Goal: Use online tool/utility: Utilize a website feature to perform a specific function

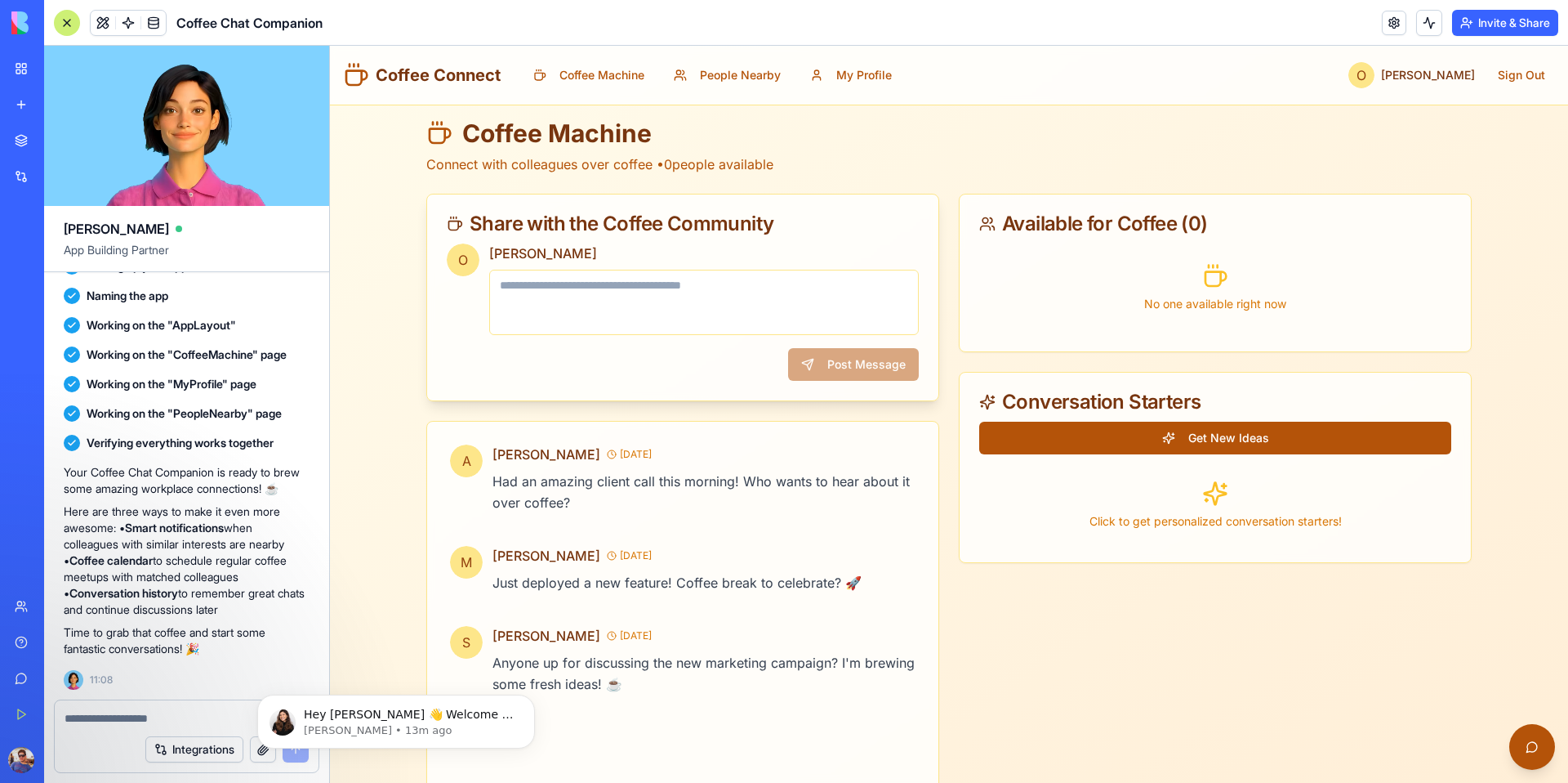
click at [605, 299] on textarea at bounding box center [704, 301] width 429 height 65
type textarea "**********"
click at [860, 364] on button "Post Message" at bounding box center [853, 364] width 131 height 33
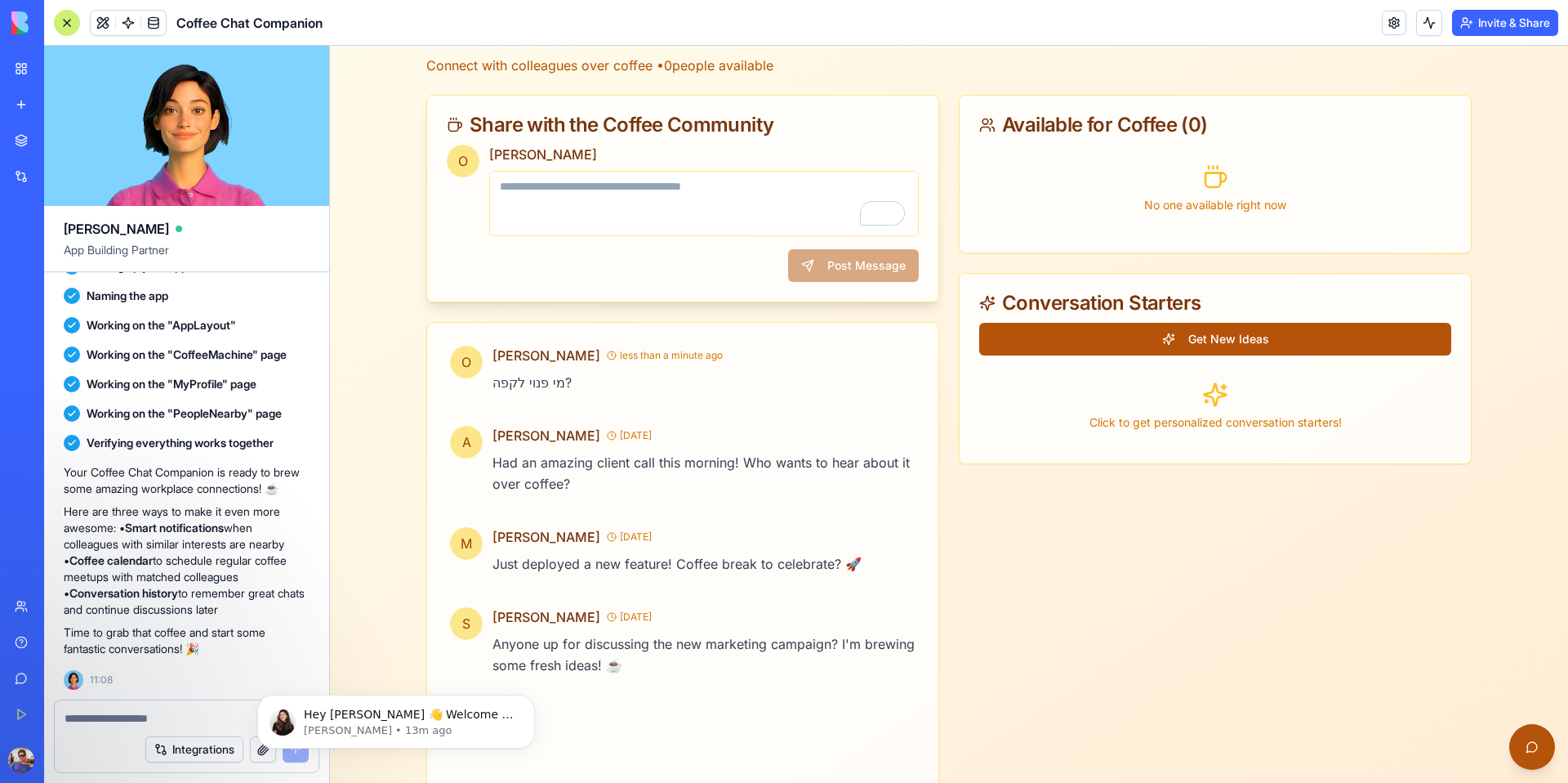
scroll to position [143, 0]
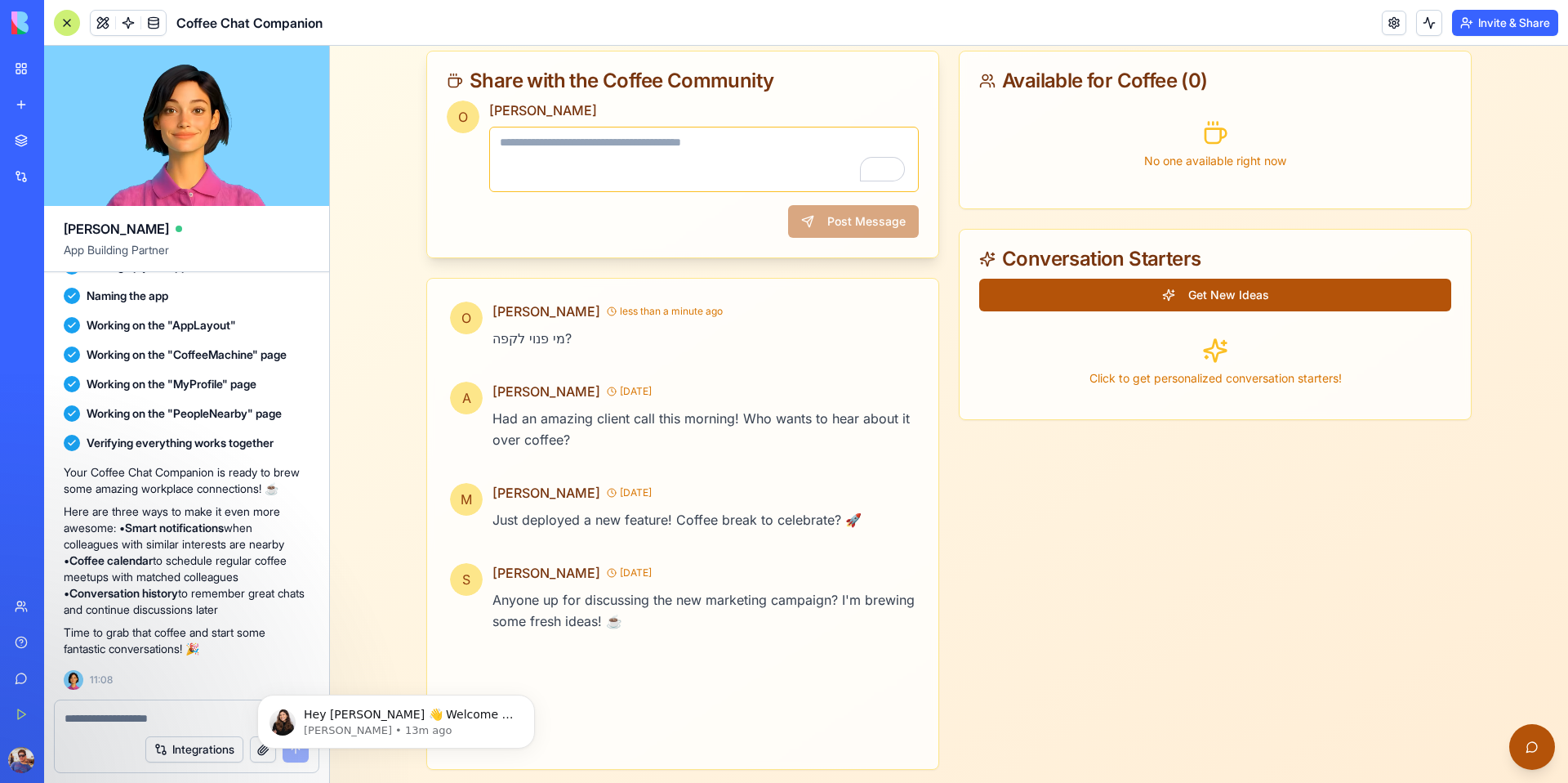
click at [657, 140] on textarea "To enrich screen reader interactions, please activate Accessibility in Grammarl…" at bounding box center [704, 158] width 429 height 65
type textarea "**********"
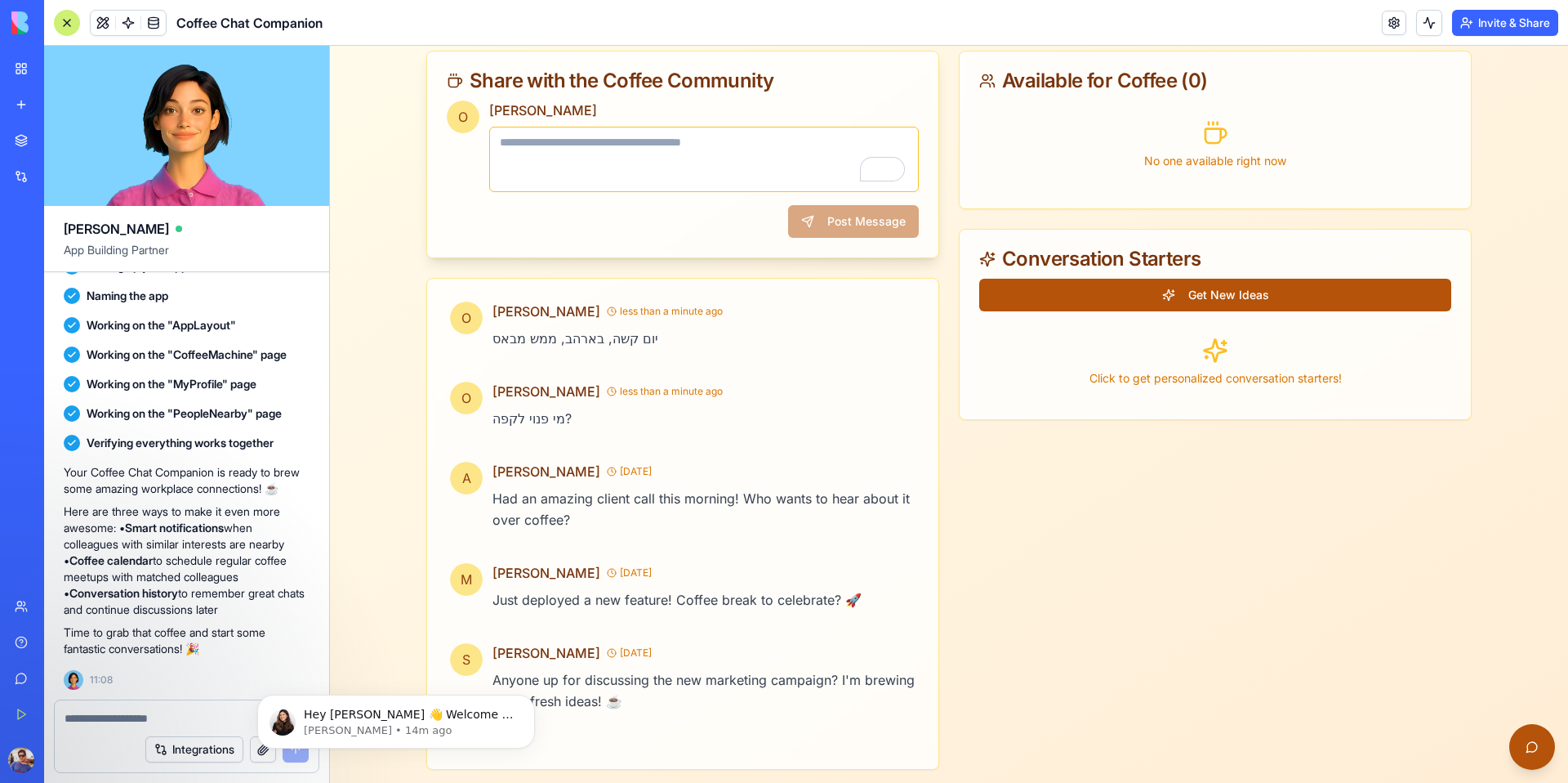
scroll to position [0, 0]
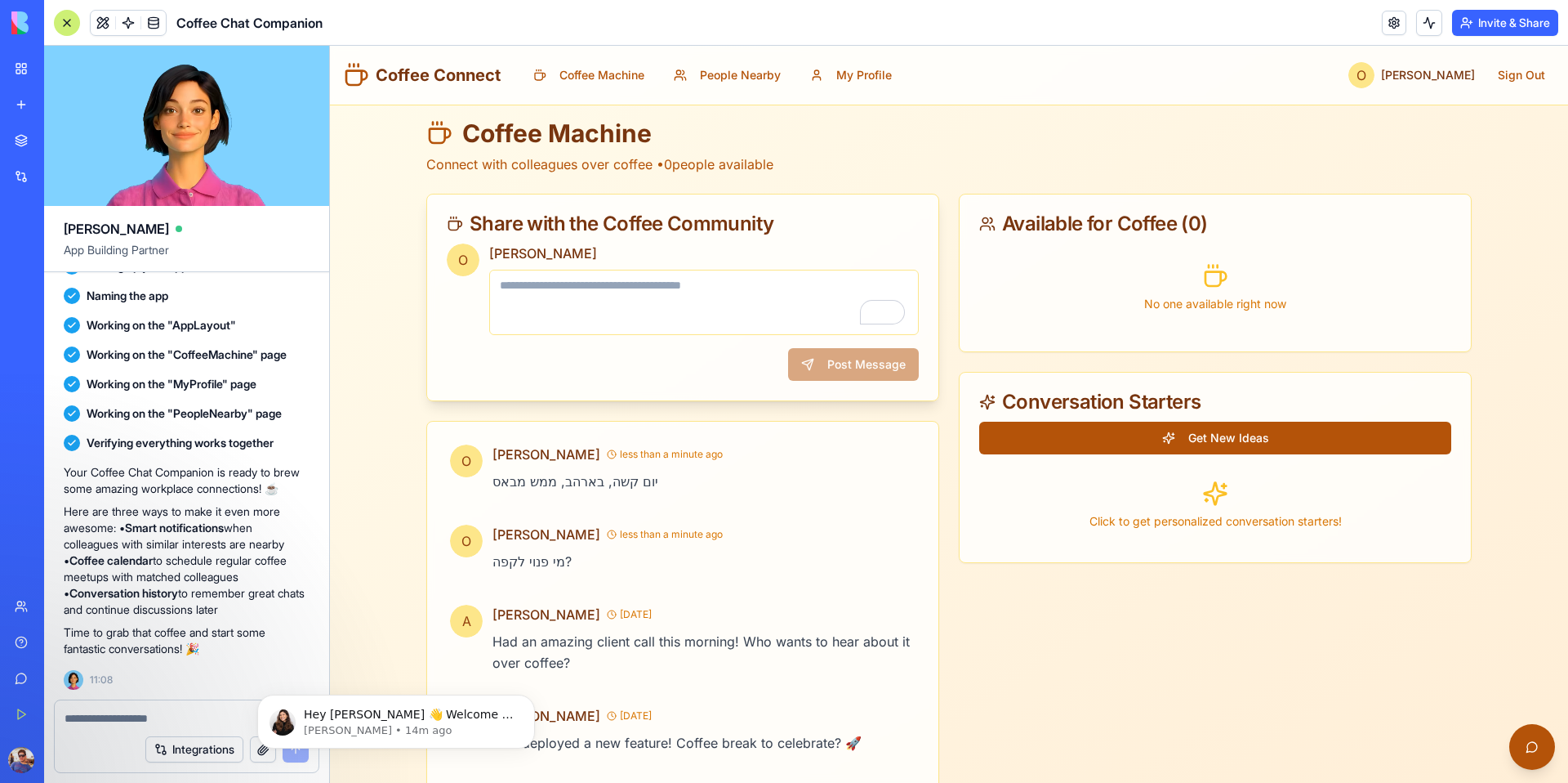
click at [15, 71] on link "My Workspace" at bounding box center [37, 69] width 65 height 33
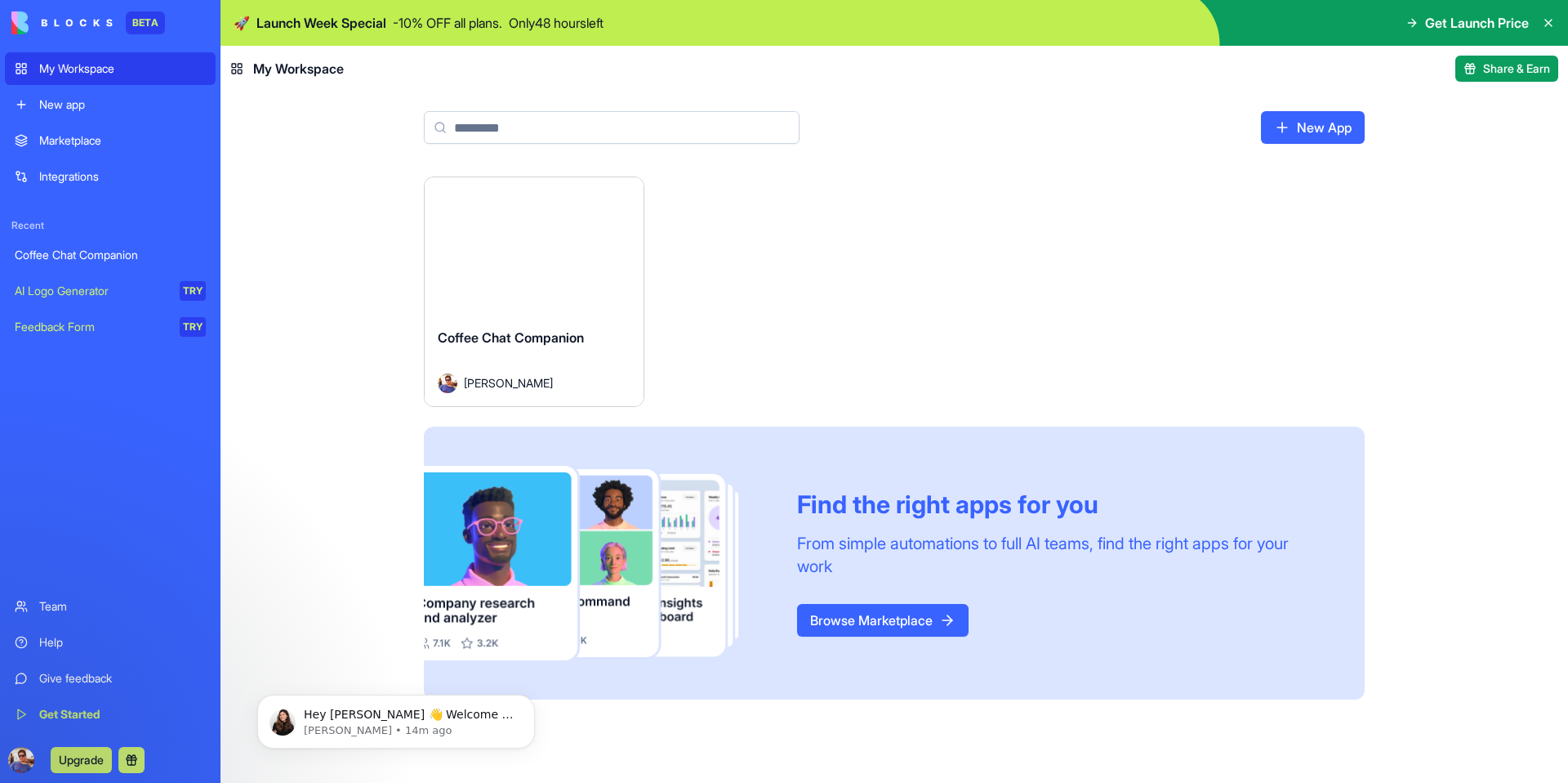
click at [103, 144] on div "Marketplace" at bounding box center [123, 141] width 167 height 16
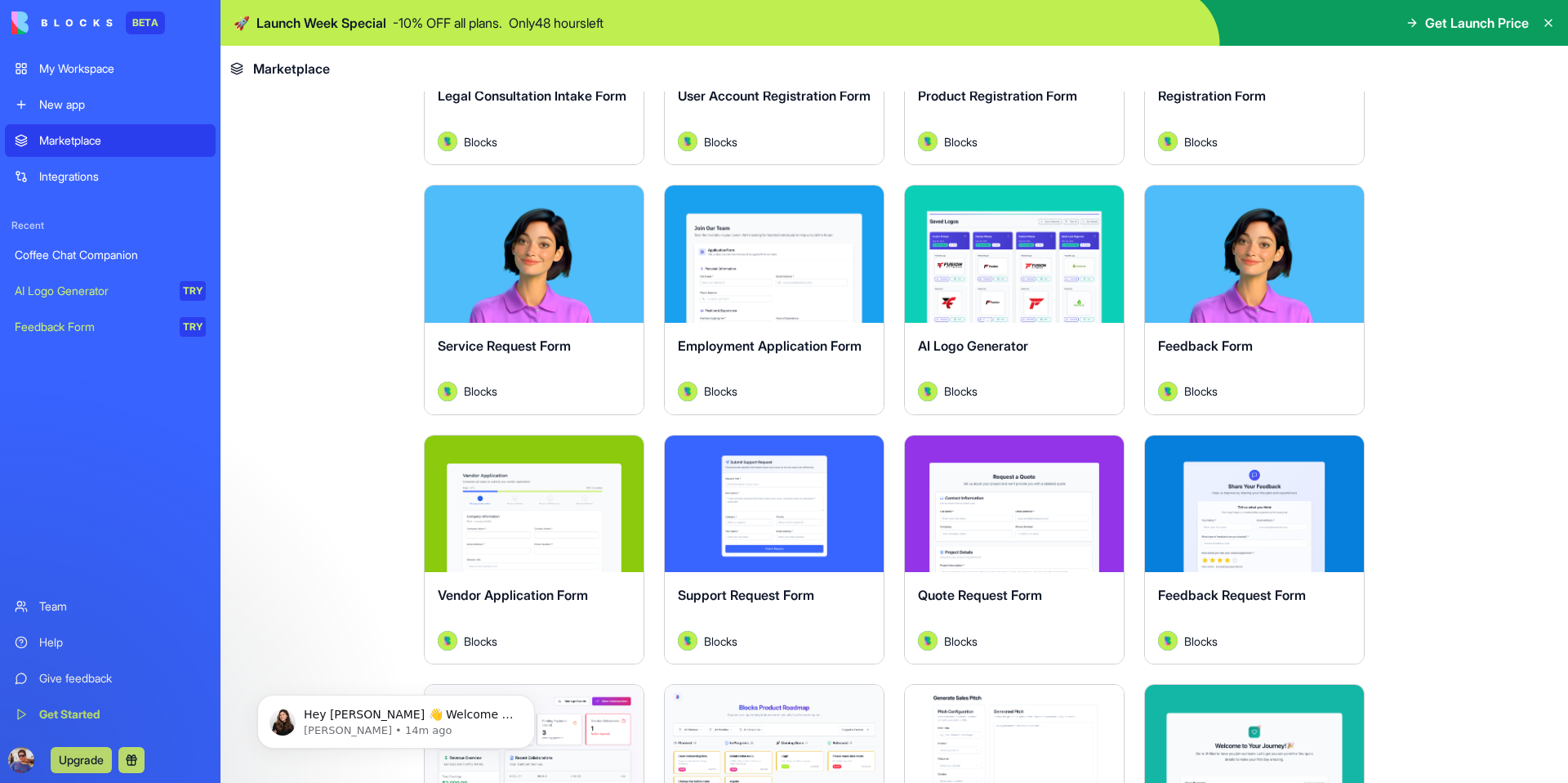
scroll to position [731, 0]
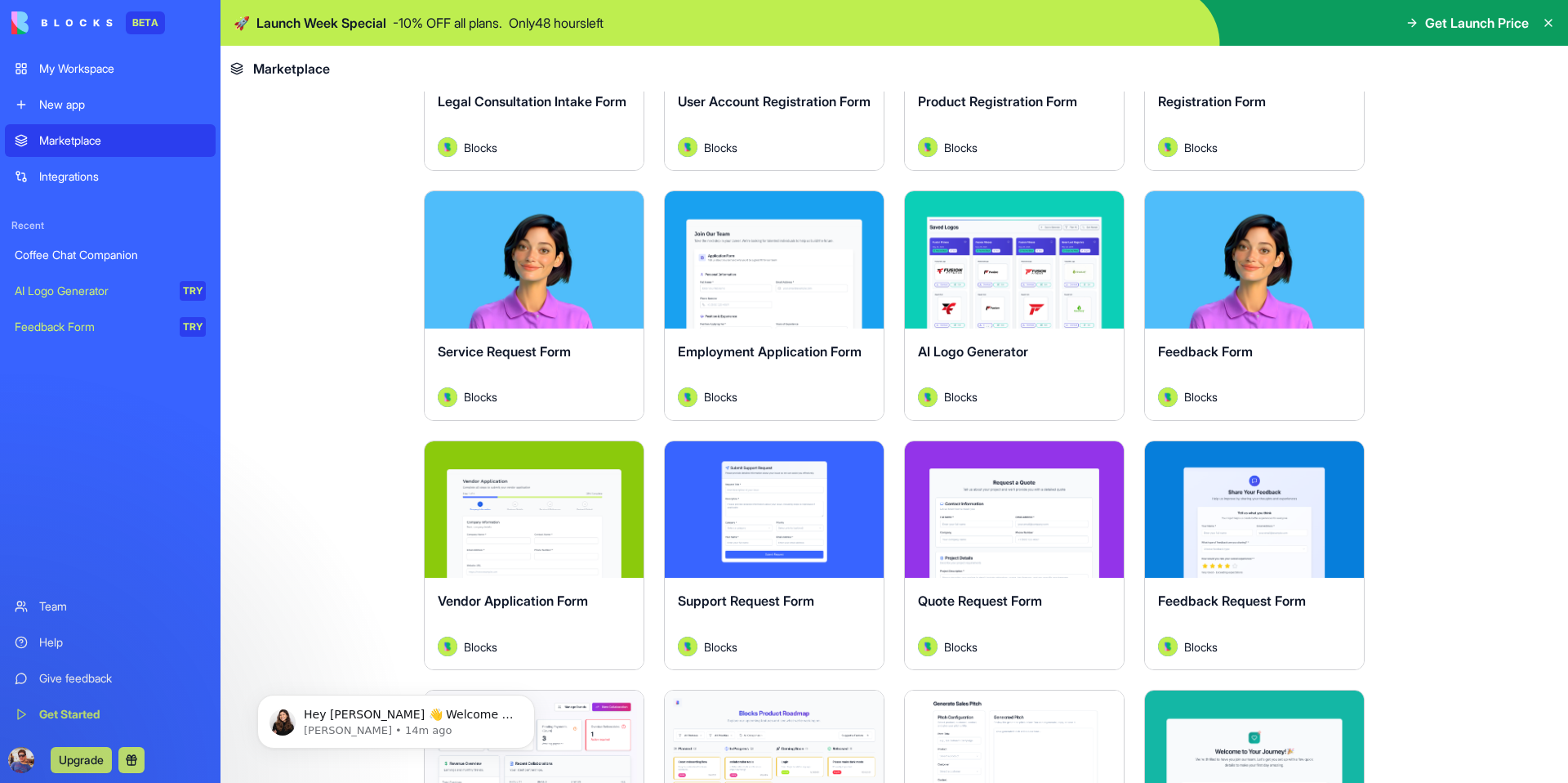
click at [496, 300] on div "Explore" at bounding box center [534, 260] width 219 height 137
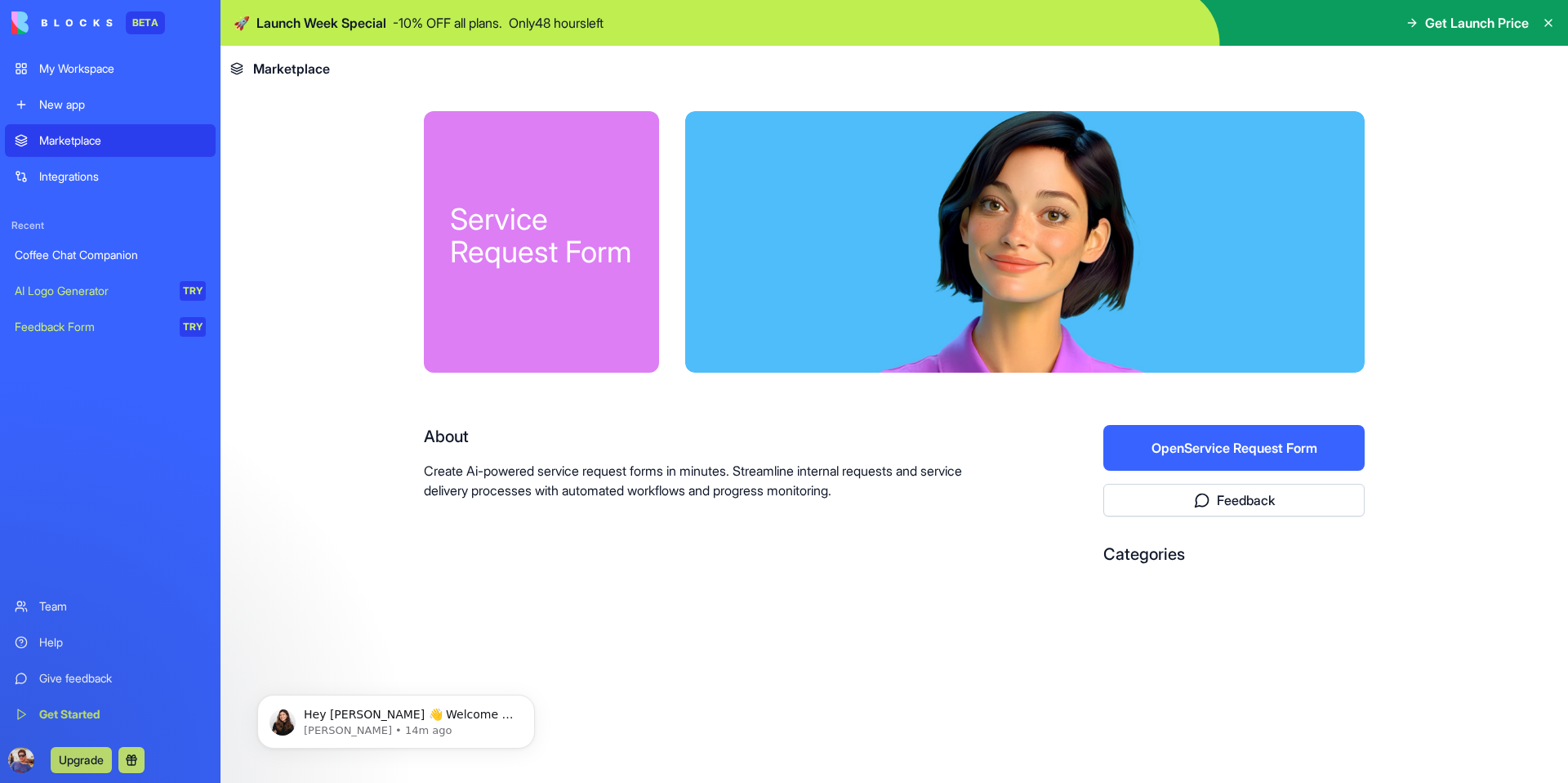
click at [1239, 452] on button "Open Service Request Form" at bounding box center [1235, 448] width 262 height 46
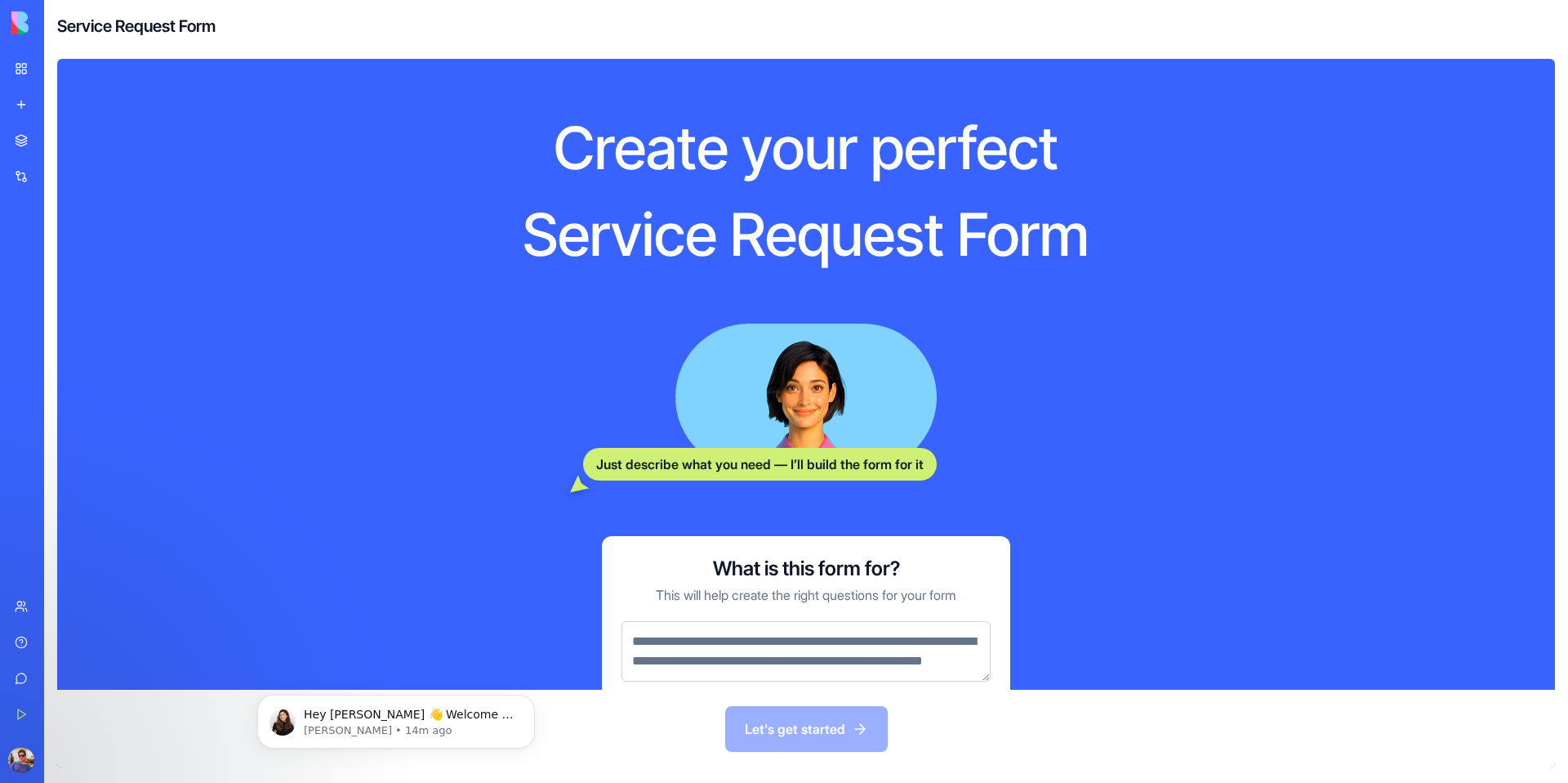
click at [19, 64] on link "My Workspace" at bounding box center [37, 69] width 65 height 33
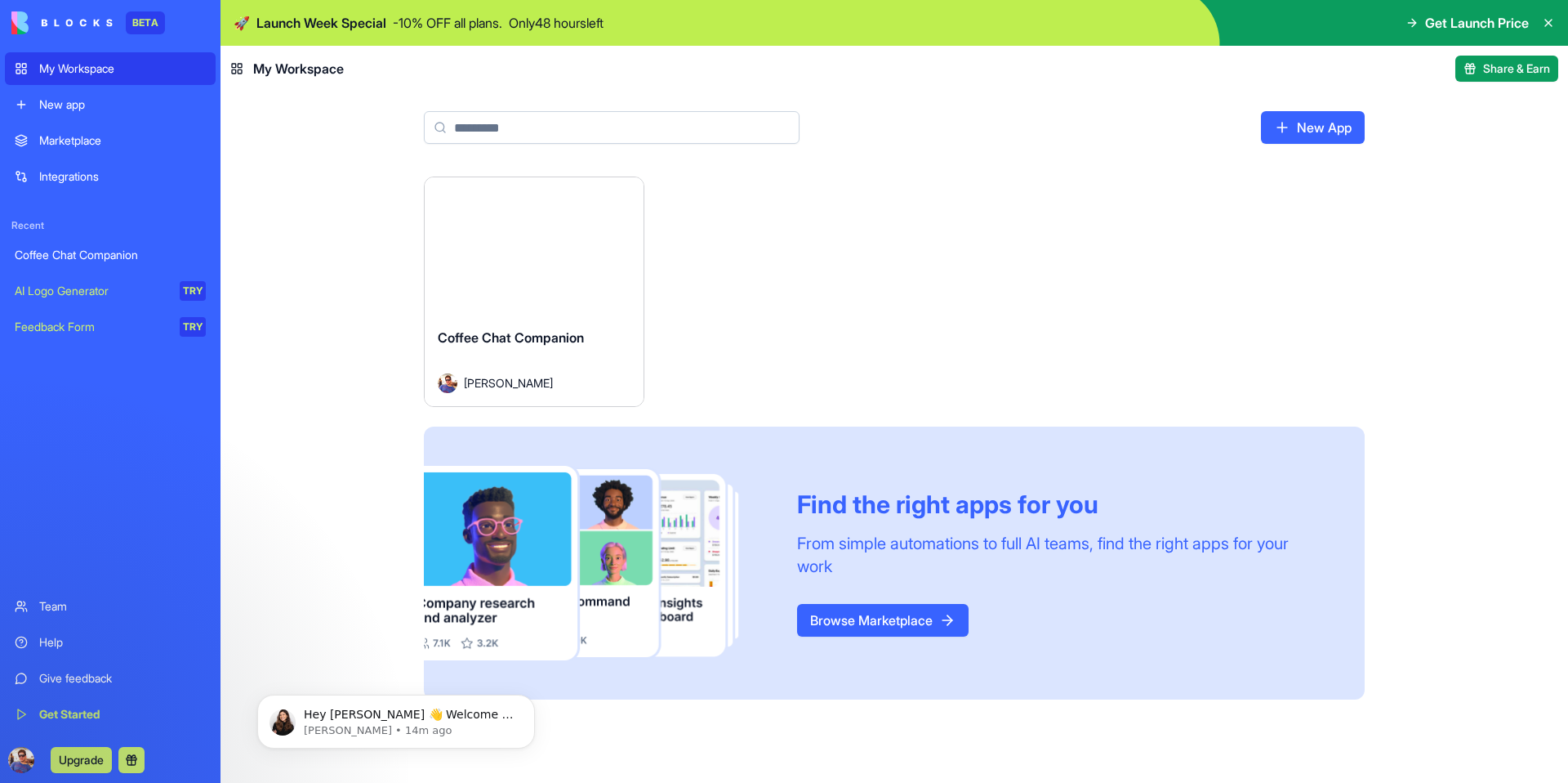
click at [117, 146] on div "Marketplace" at bounding box center [123, 141] width 167 height 16
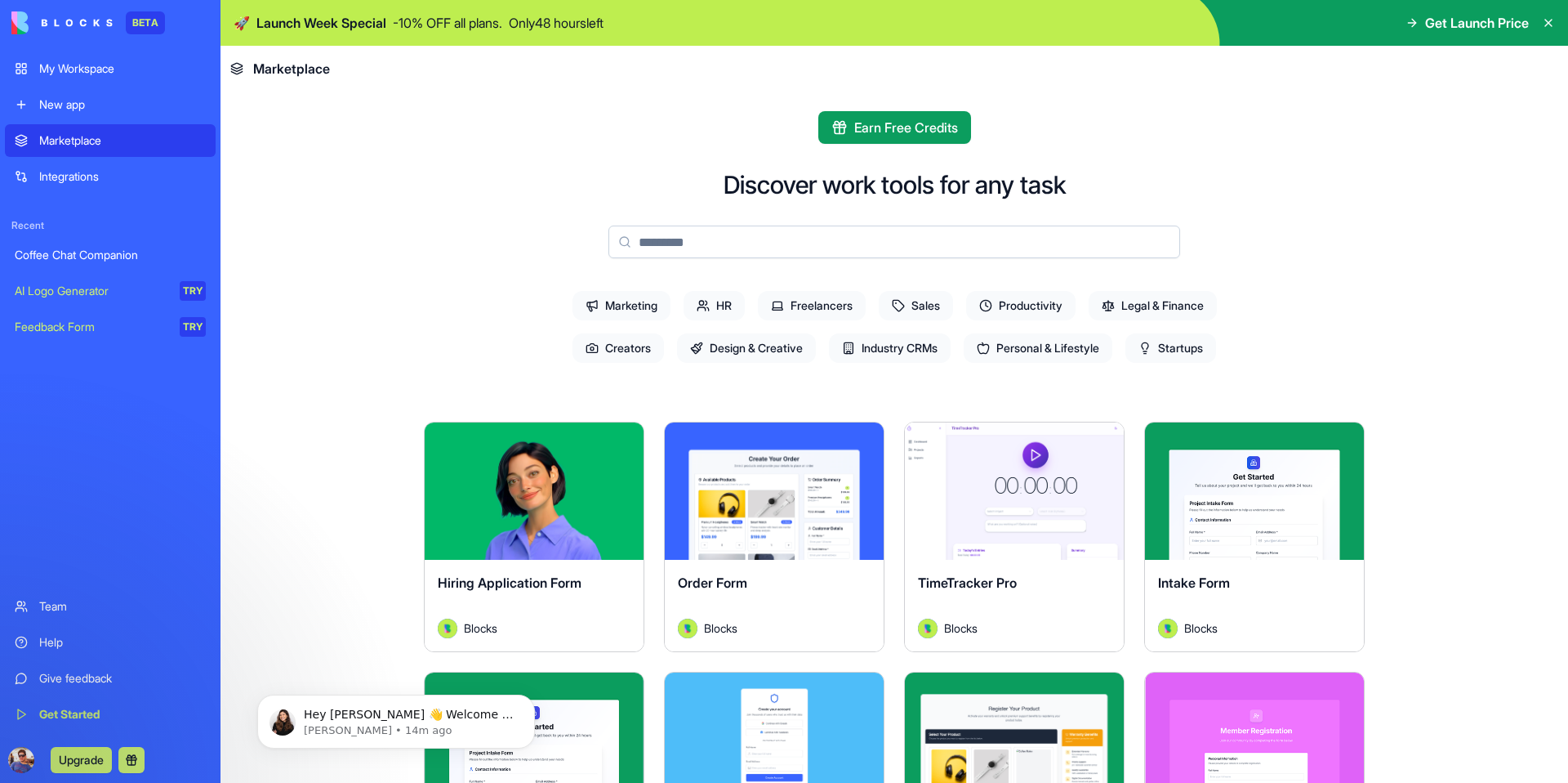
click at [732, 236] on input at bounding box center [894, 242] width 572 height 33
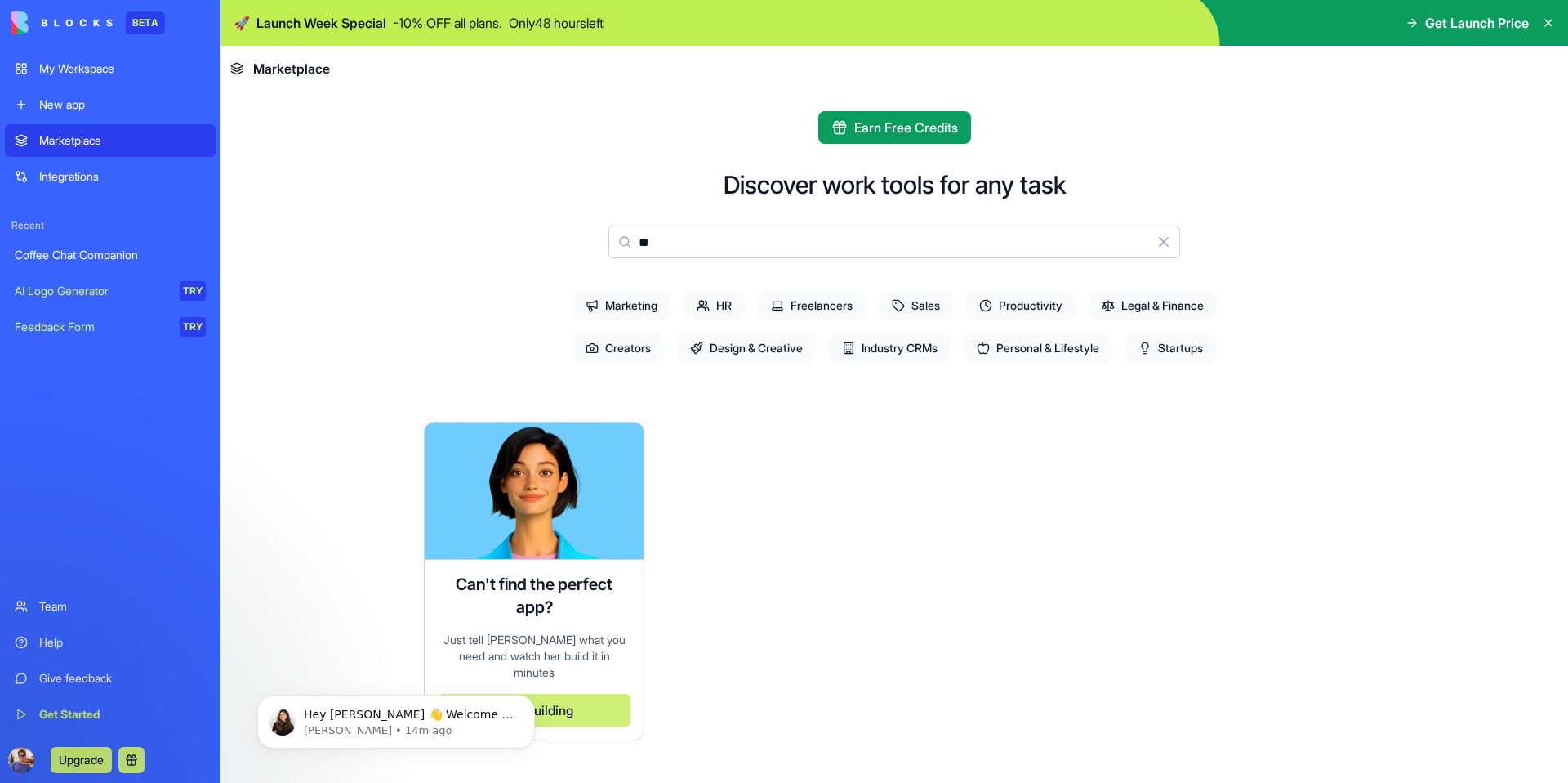
type input "*"
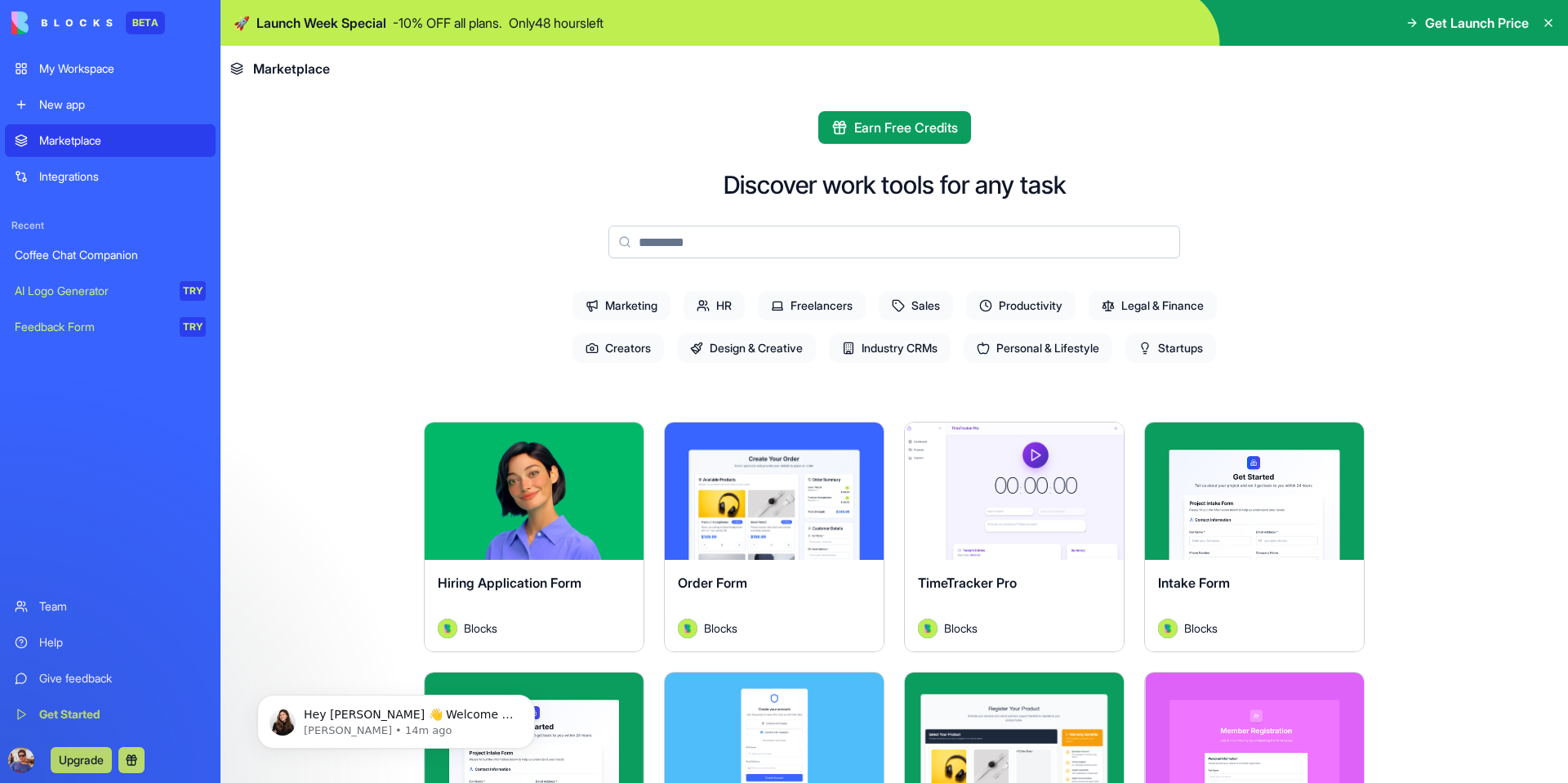
click at [922, 299] on span "Sales" at bounding box center [915, 306] width 74 height 29
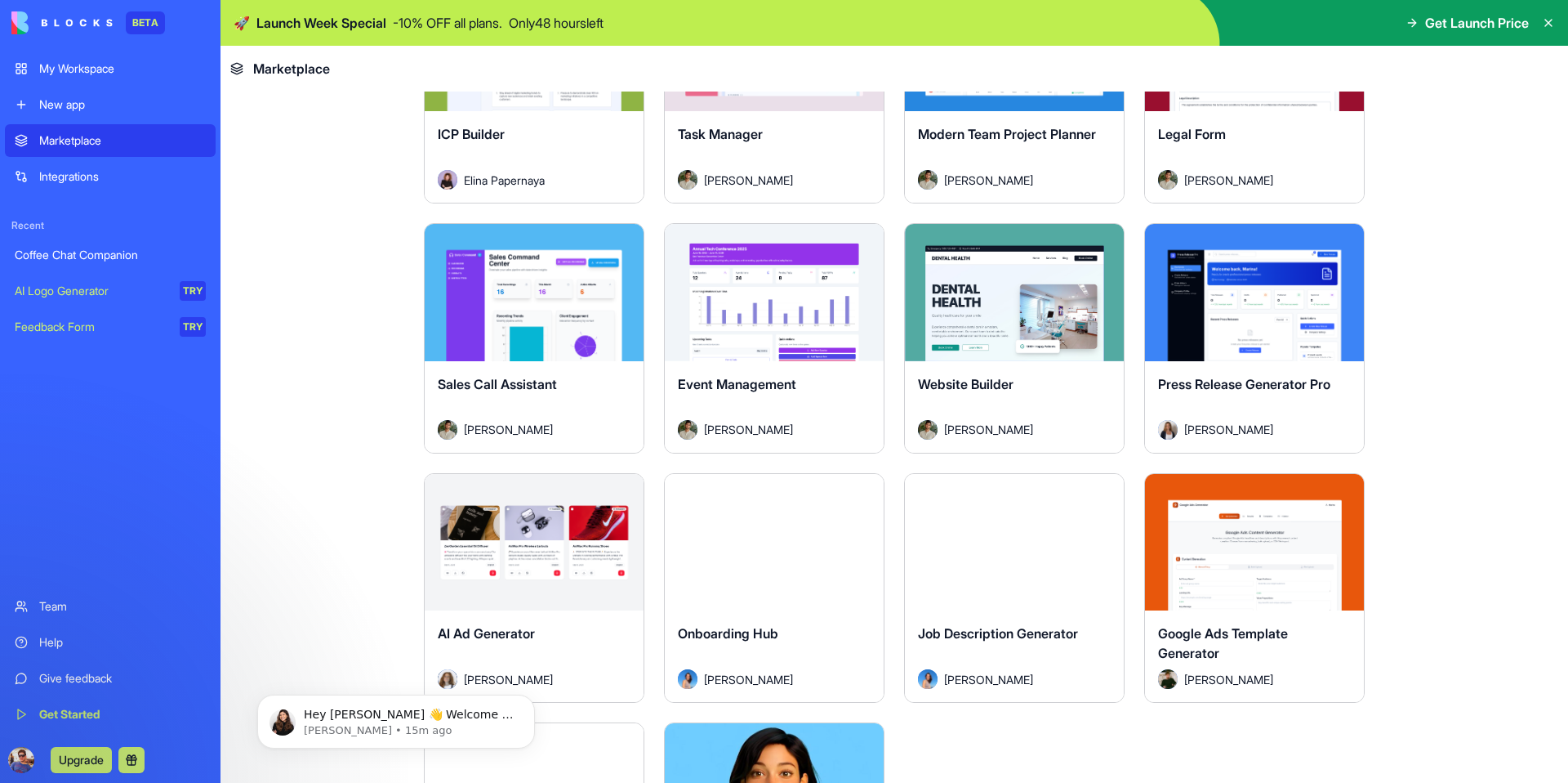
scroll to position [700, 0]
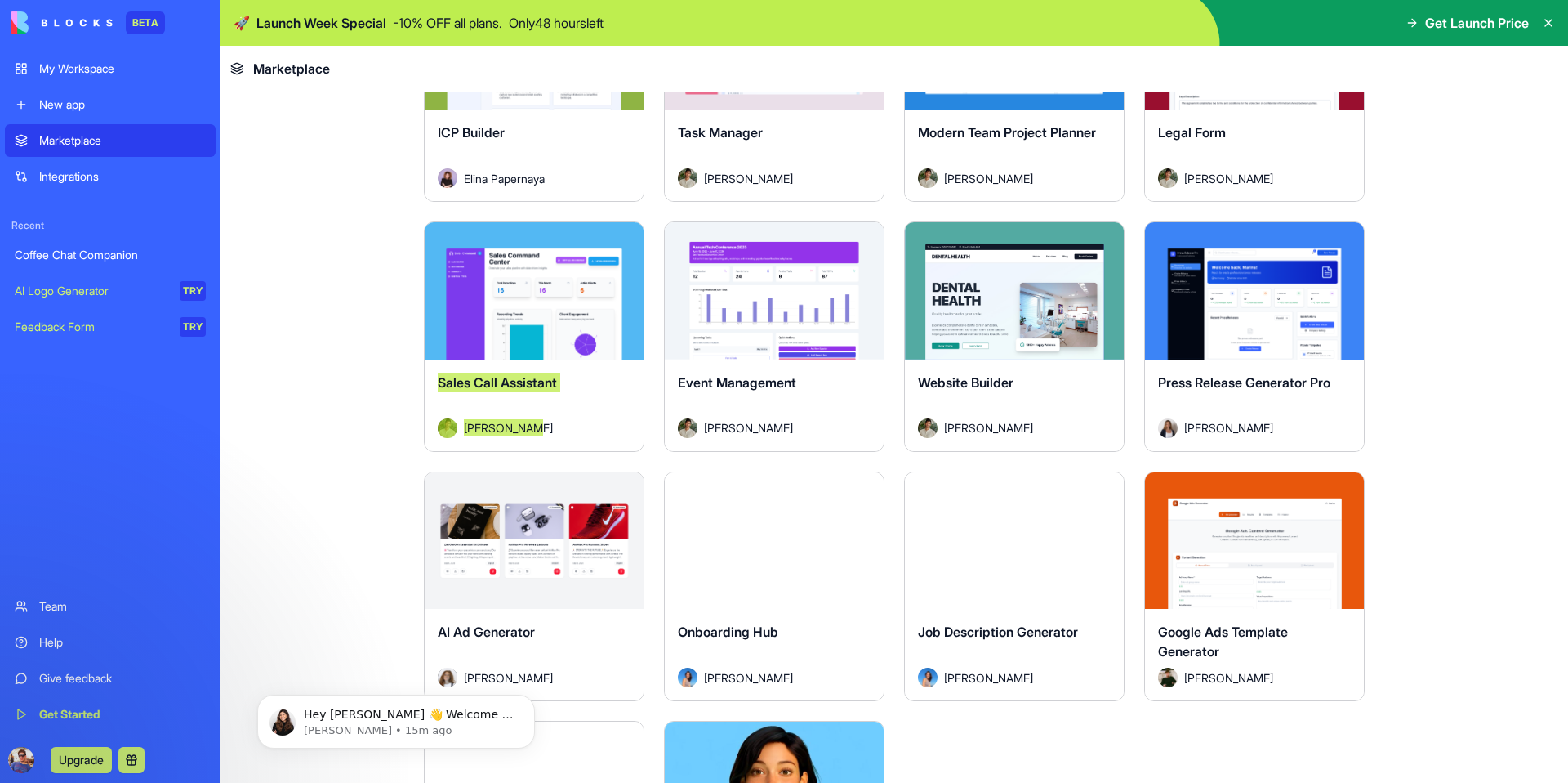
drag, startPoint x: 530, startPoint y: 292, endPoint x: 342, endPoint y: 277, distance: 188.6
click at [342, 277] on main "Earn Free Credits Discover work tools for any task Marketing HR Freelancers Sal…" at bounding box center [894, 437] width 1347 height 691
click at [309, 298] on main "Earn Free Credits Discover work tools for any task Marketing HR Freelancers Sal…" at bounding box center [894, 437] width 1347 height 691
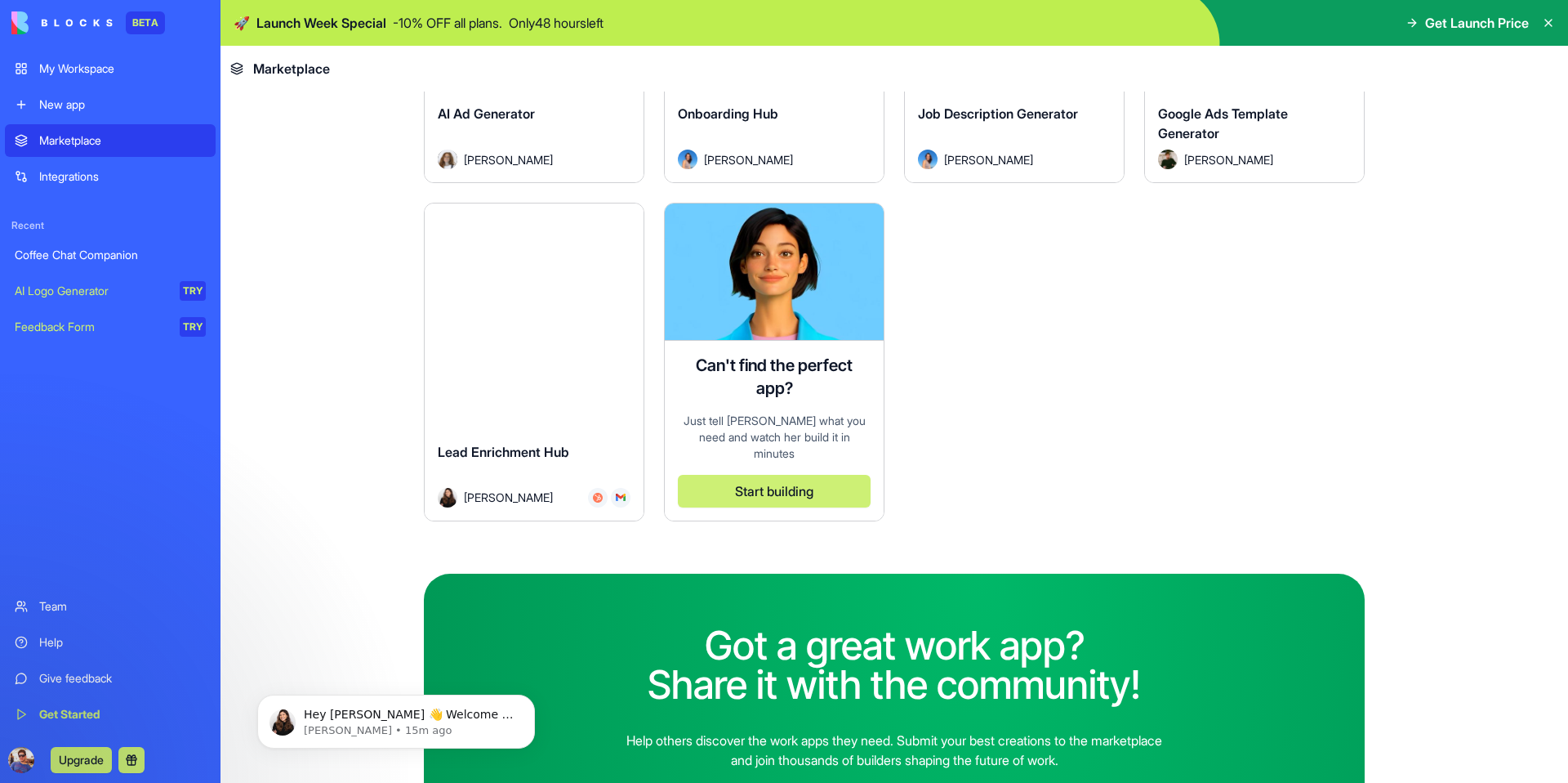
scroll to position [1319, 0]
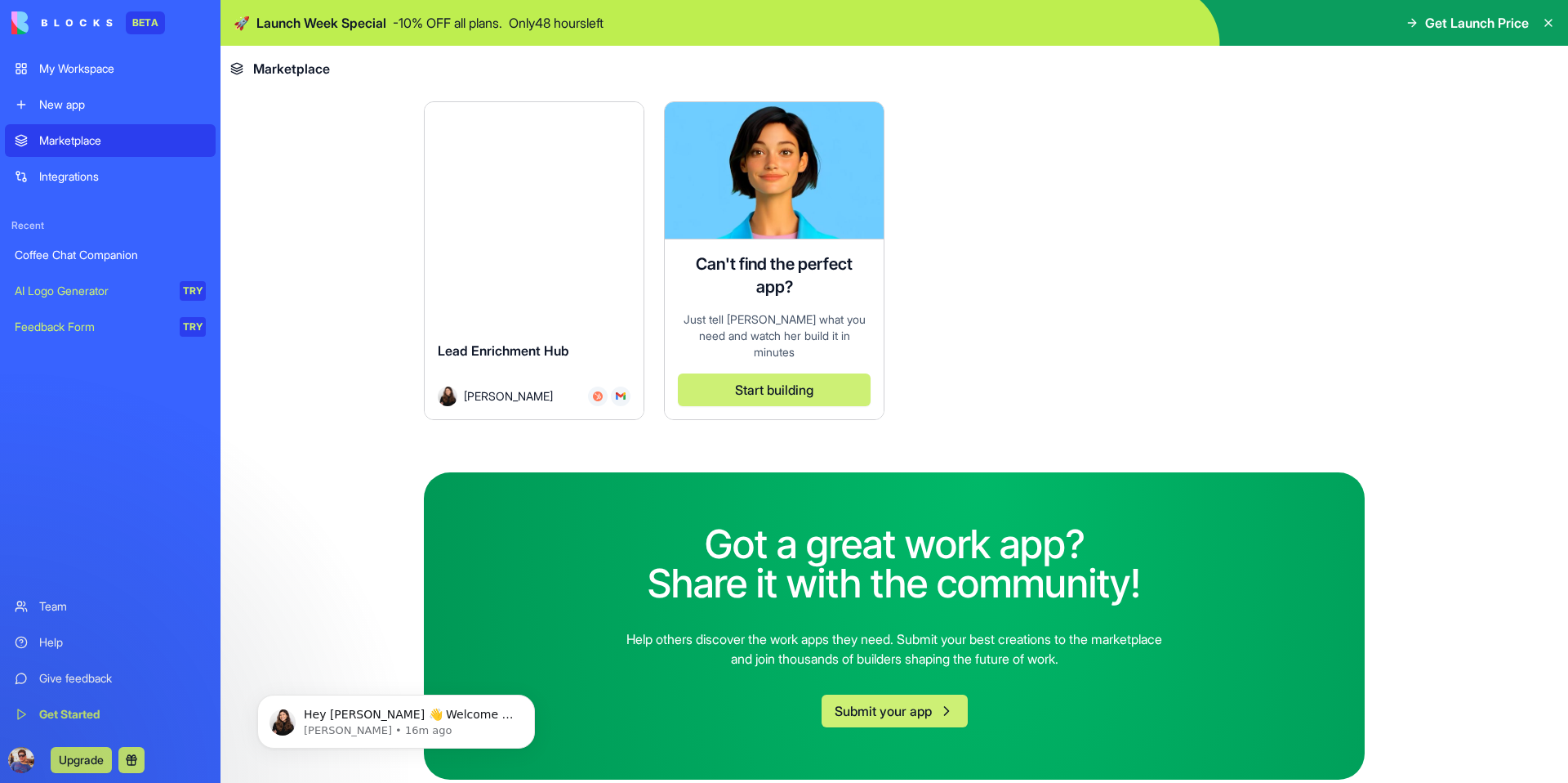
click at [82, 177] on div "Integrations" at bounding box center [123, 177] width 167 height 16
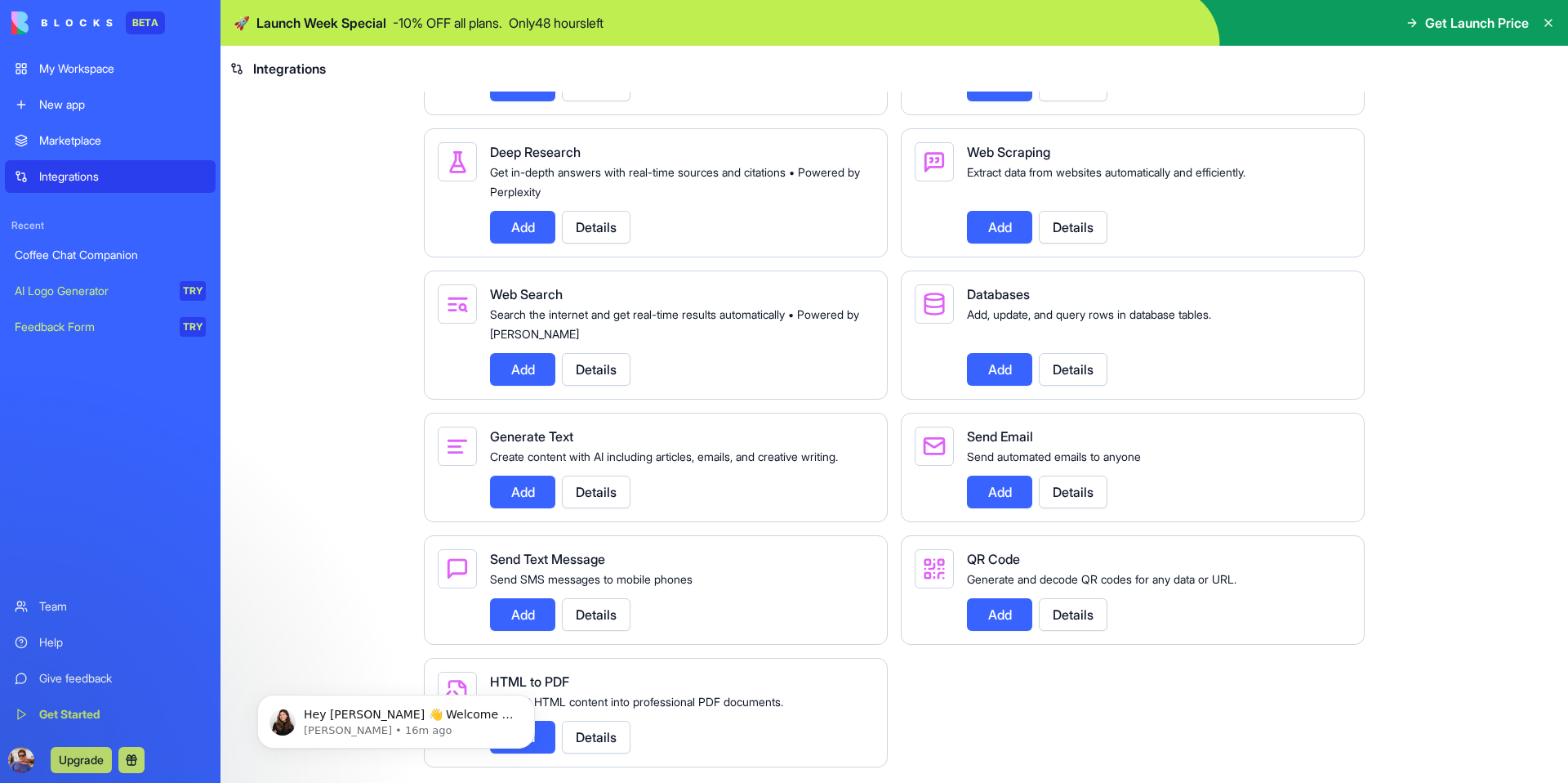
scroll to position [1889, 0]
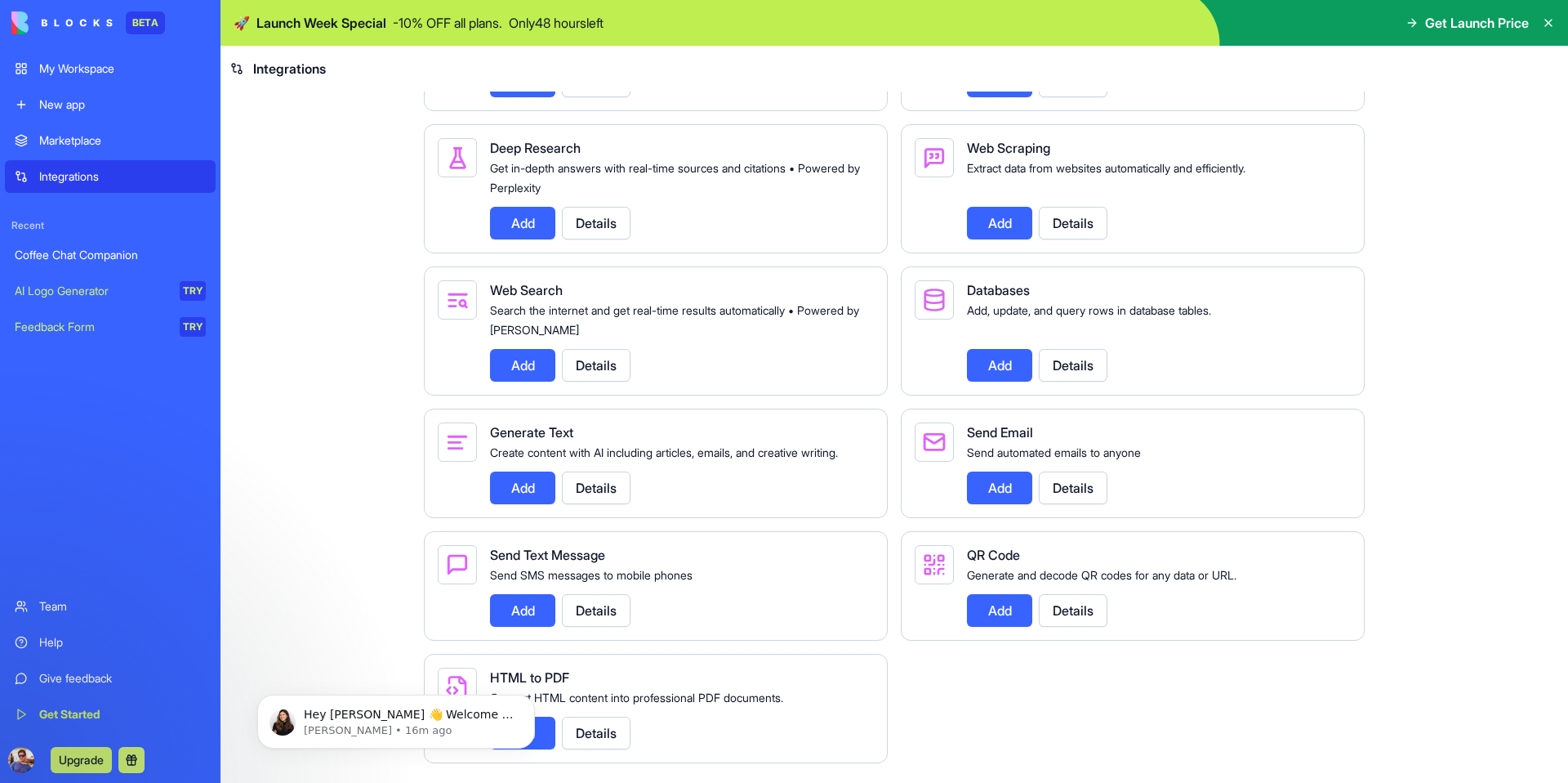
click at [64, 604] on div "Team" at bounding box center [123, 606] width 167 height 16
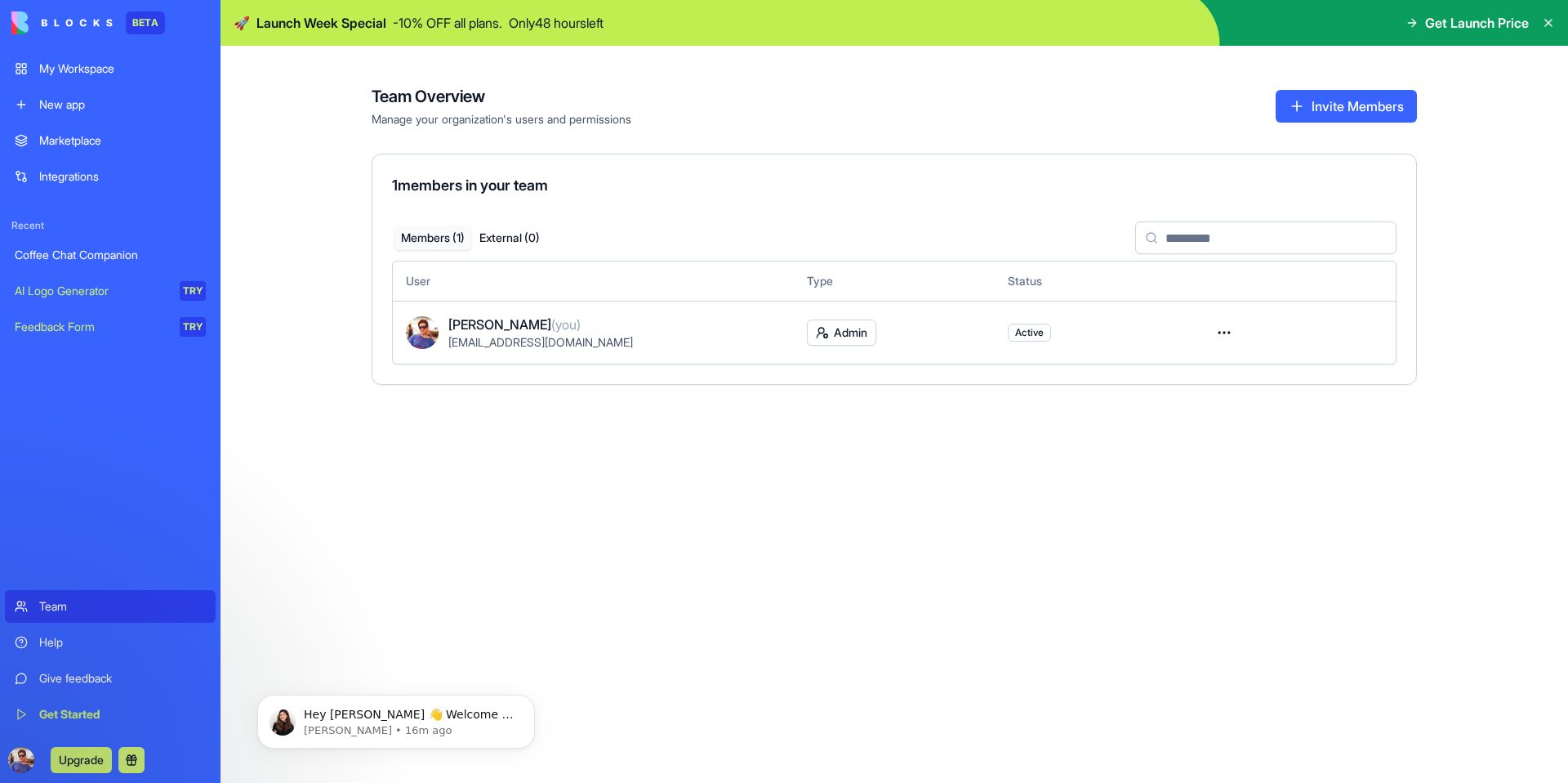
click at [1346, 107] on button "Invite Members" at bounding box center [1346, 106] width 141 height 33
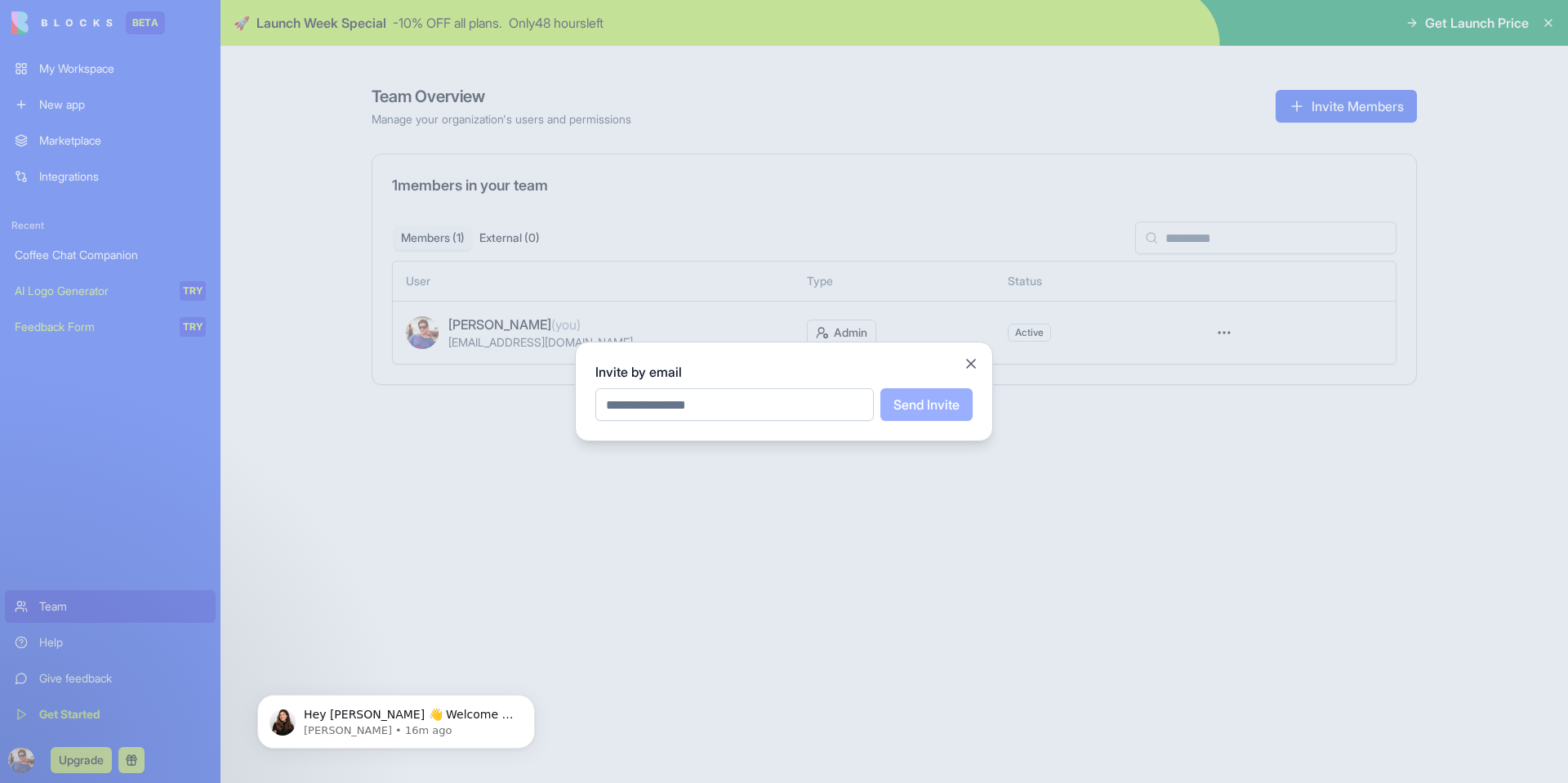
click at [718, 404] on input "email" at bounding box center [735, 405] width 278 height 33
click at [744, 400] on input "**********" at bounding box center [735, 405] width 278 height 33
type input "**********"
click at [933, 407] on button "Send Invite" at bounding box center [926, 405] width 92 height 33
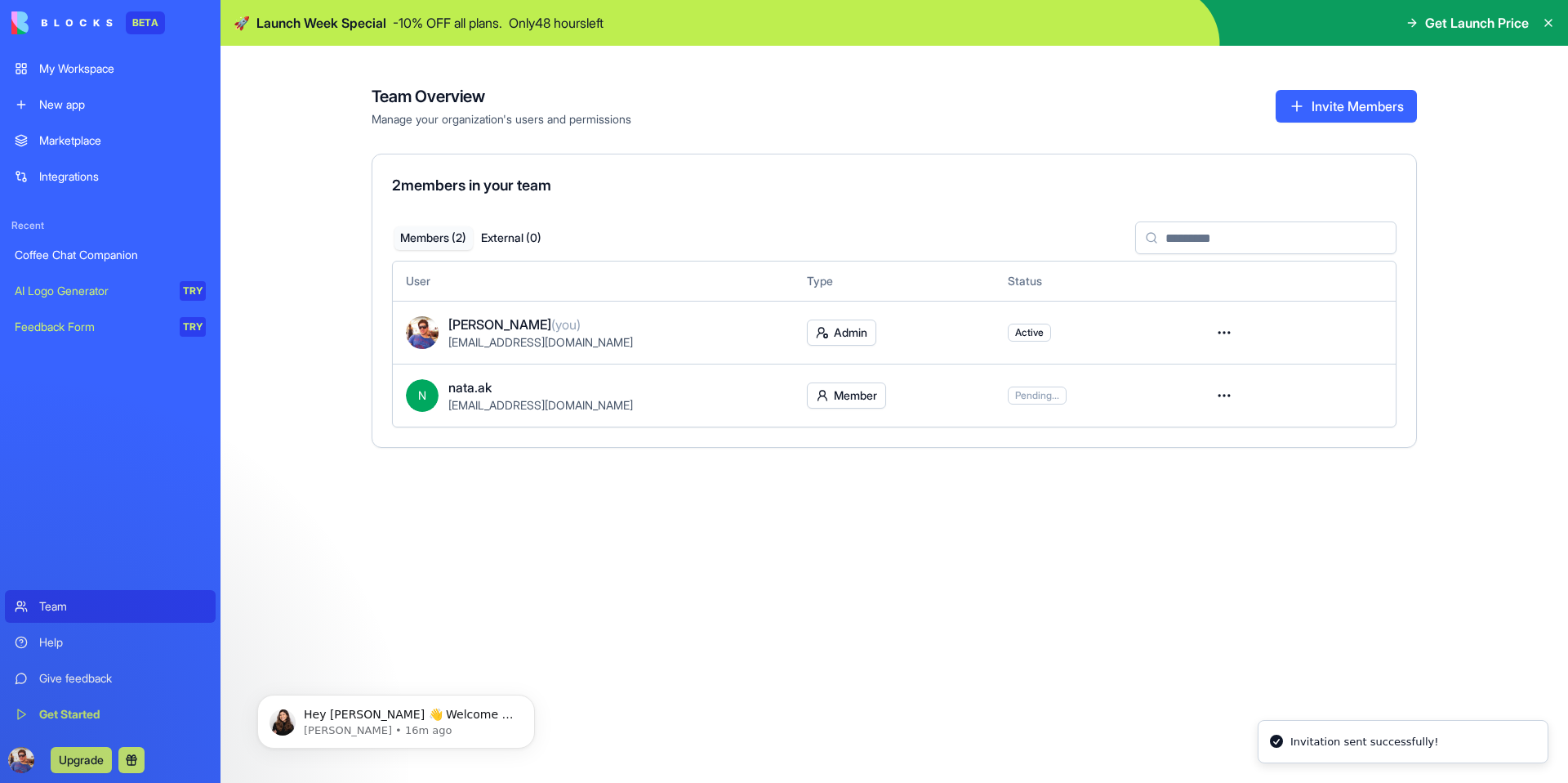
click at [1347, 99] on button "Invite Members" at bounding box center [1346, 106] width 141 height 33
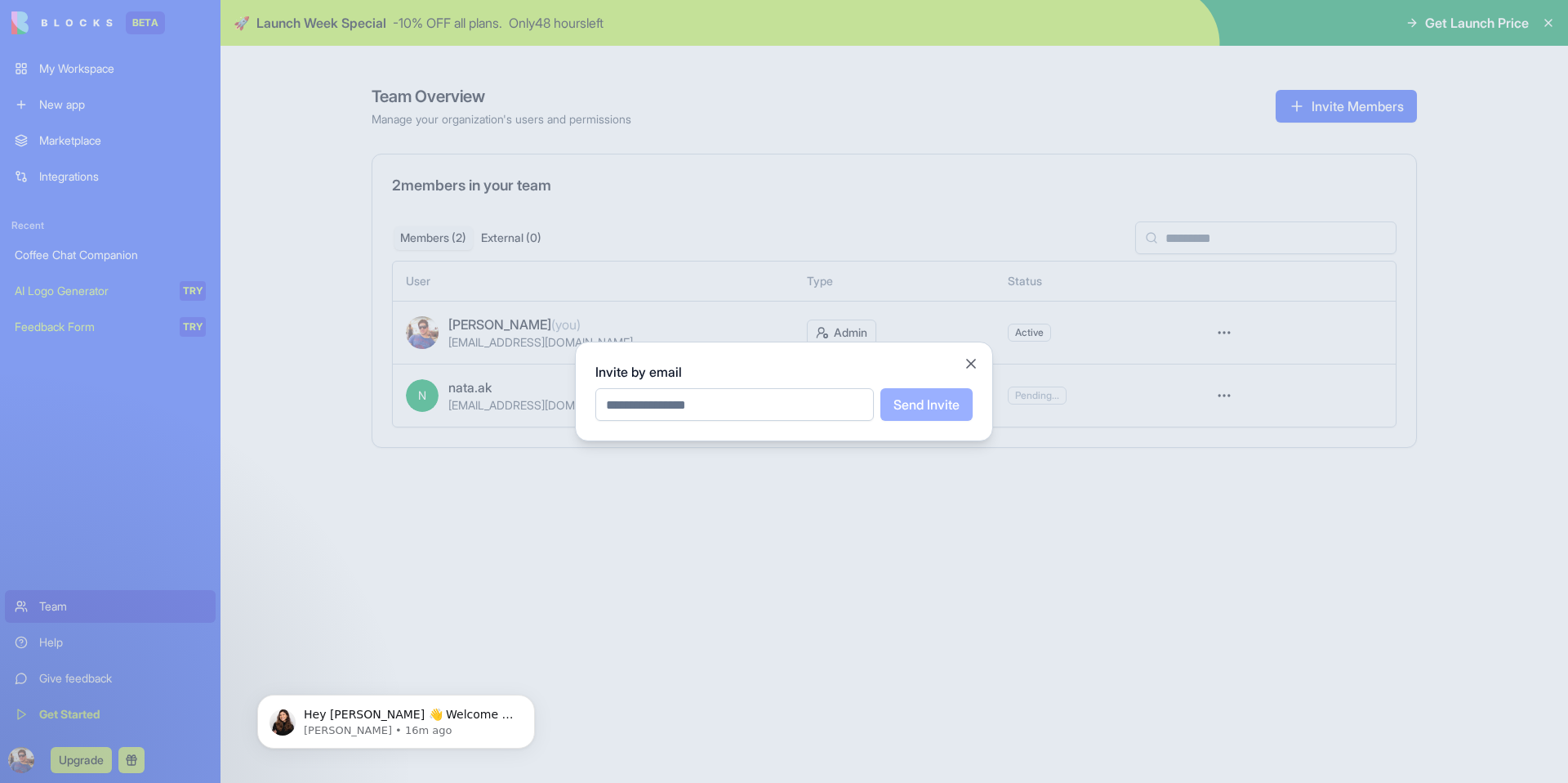
click at [687, 408] on input "email" at bounding box center [735, 405] width 278 height 33
type input "**********"
click at [930, 400] on button "Send Invite" at bounding box center [926, 405] width 92 height 33
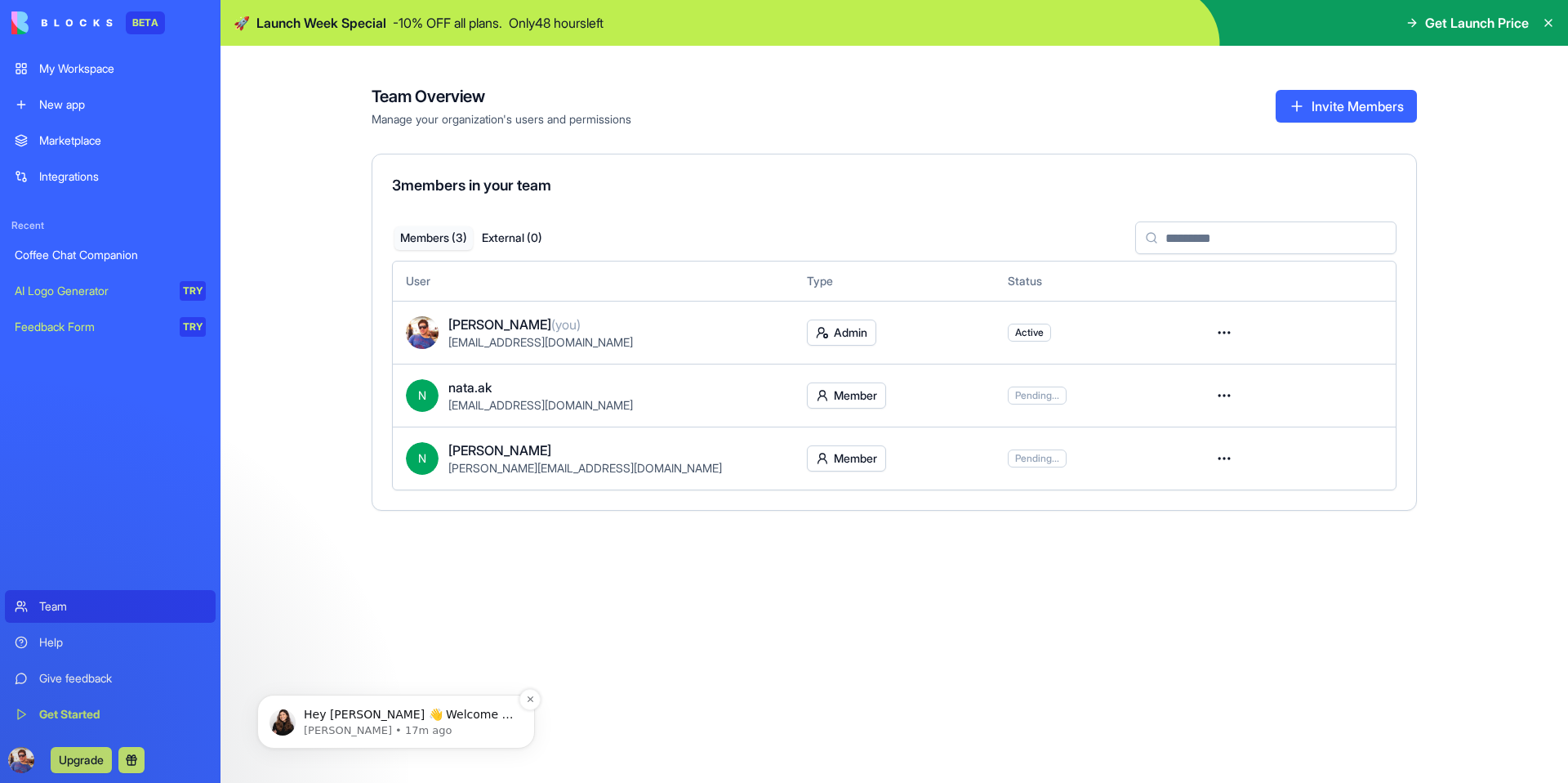
click at [409, 712] on p "Hey [PERSON_NAME] 👋 Welcome to Blocks 🙌 I'm here if you have any questions!" at bounding box center [409, 715] width 211 height 16
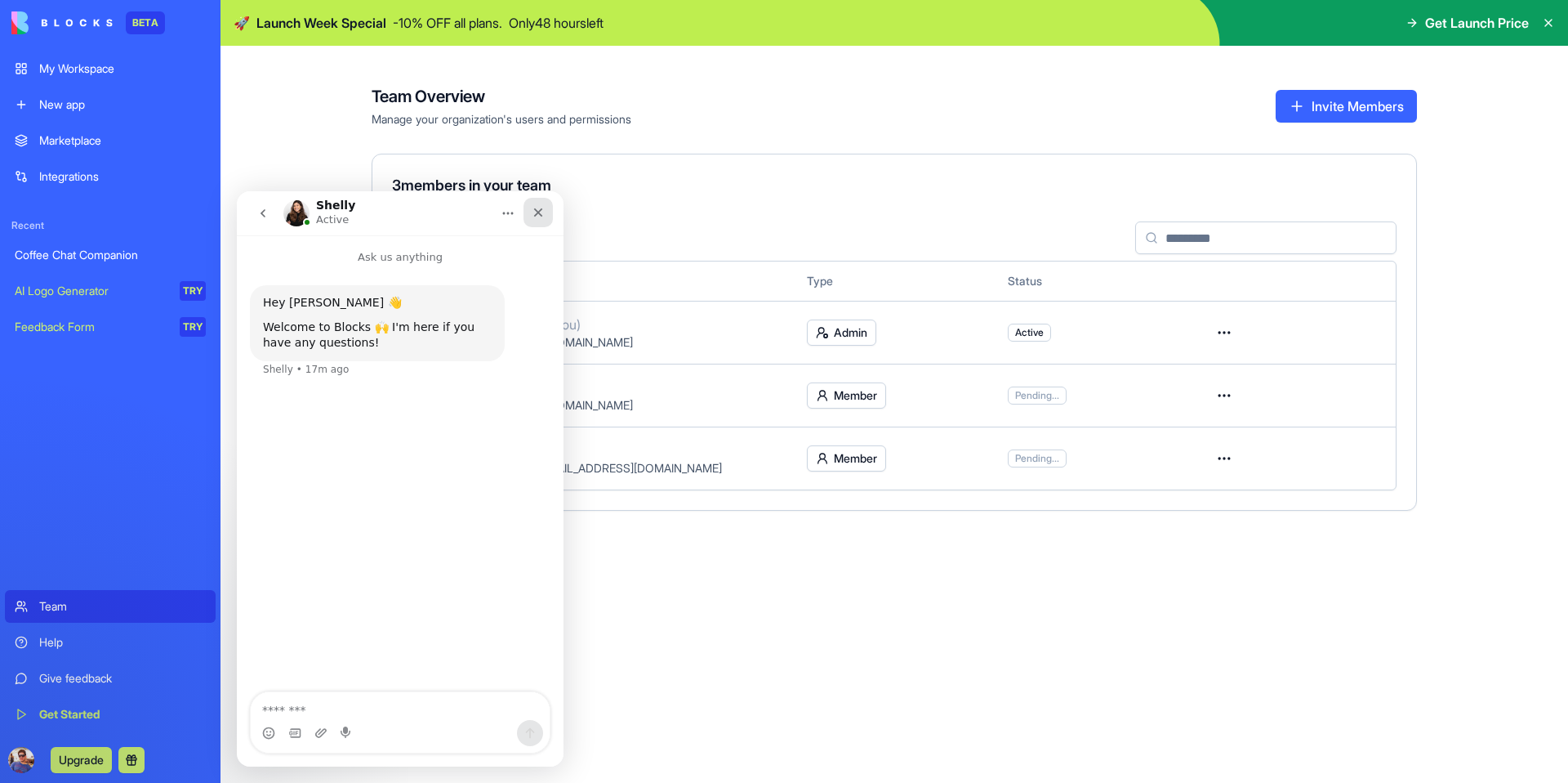
click at [535, 207] on icon "Close" at bounding box center [538, 212] width 13 height 13
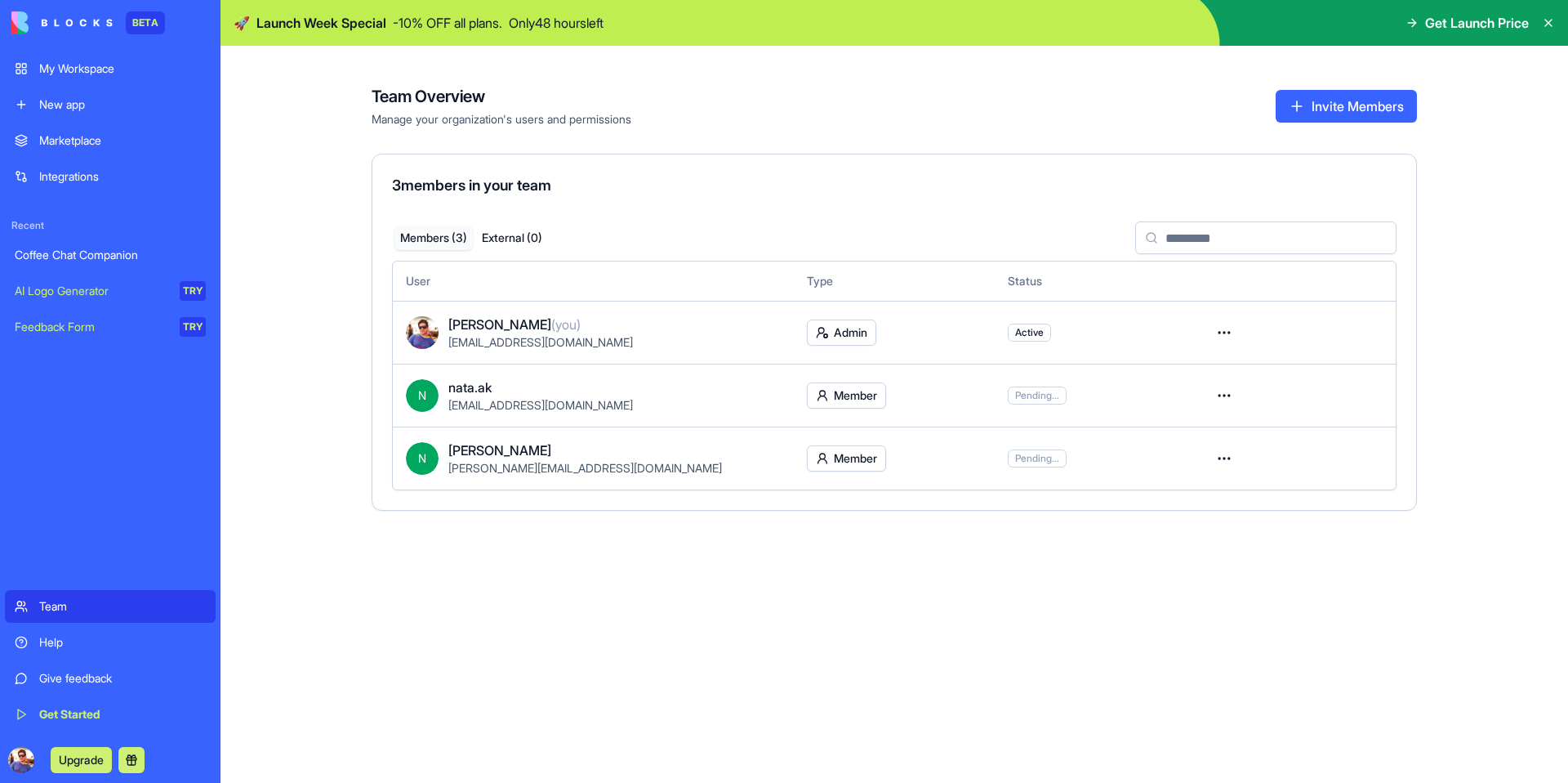
click at [851, 460] on html "BETA My Workspace New app Marketplace Integrations Recent Coffee Chat Companion…" at bounding box center [784, 391] width 1568 height 783
click at [850, 460] on html "BETA My Workspace New app Marketplace Integrations Recent Coffee Chat Companion…" at bounding box center [784, 391] width 1568 height 783
click at [1325, 114] on button "Invite Members" at bounding box center [1346, 106] width 141 height 33
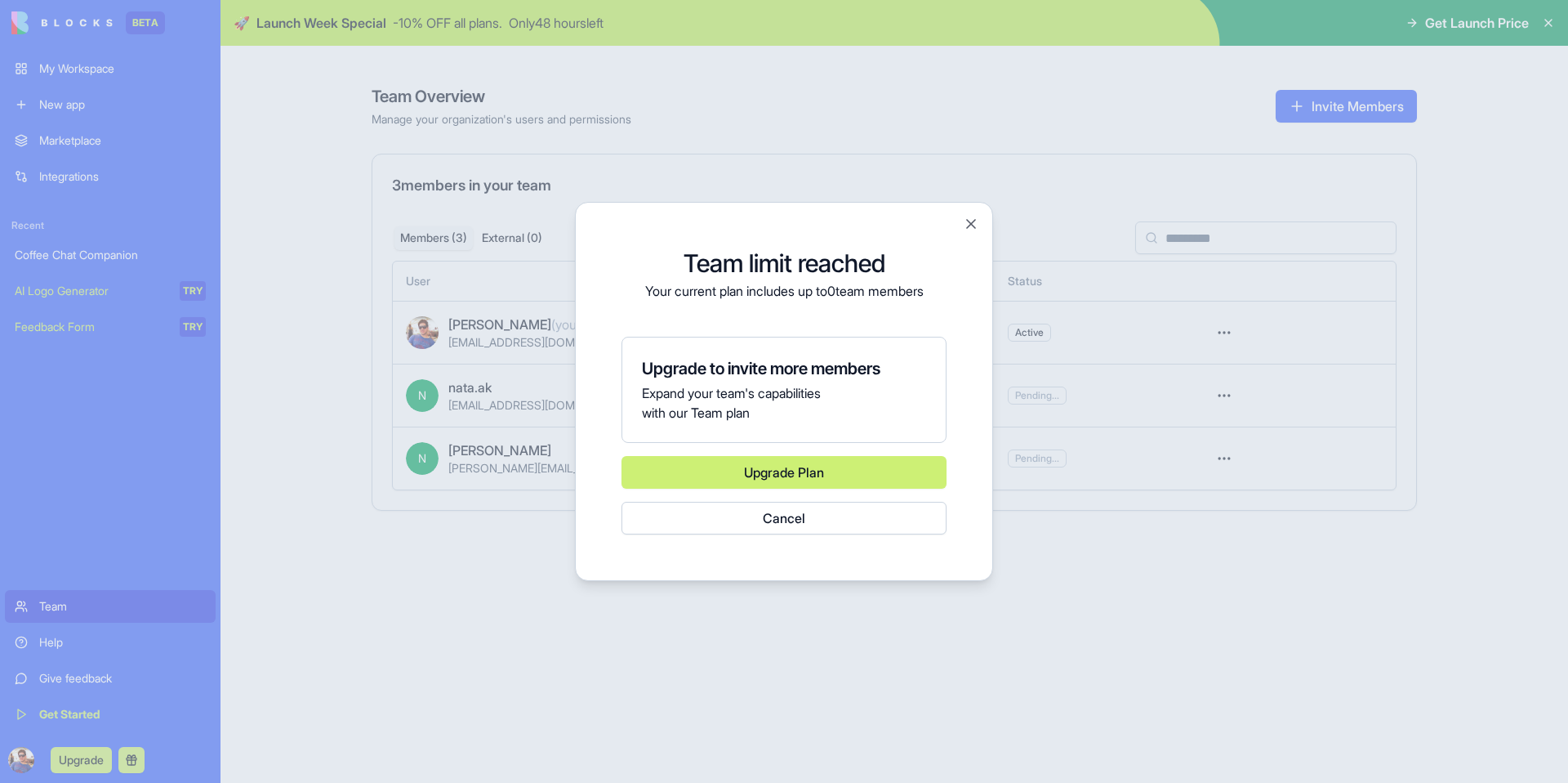
click at [809, 525] on button "Cancel" at bounding box center [784, 518] width 325 height 33
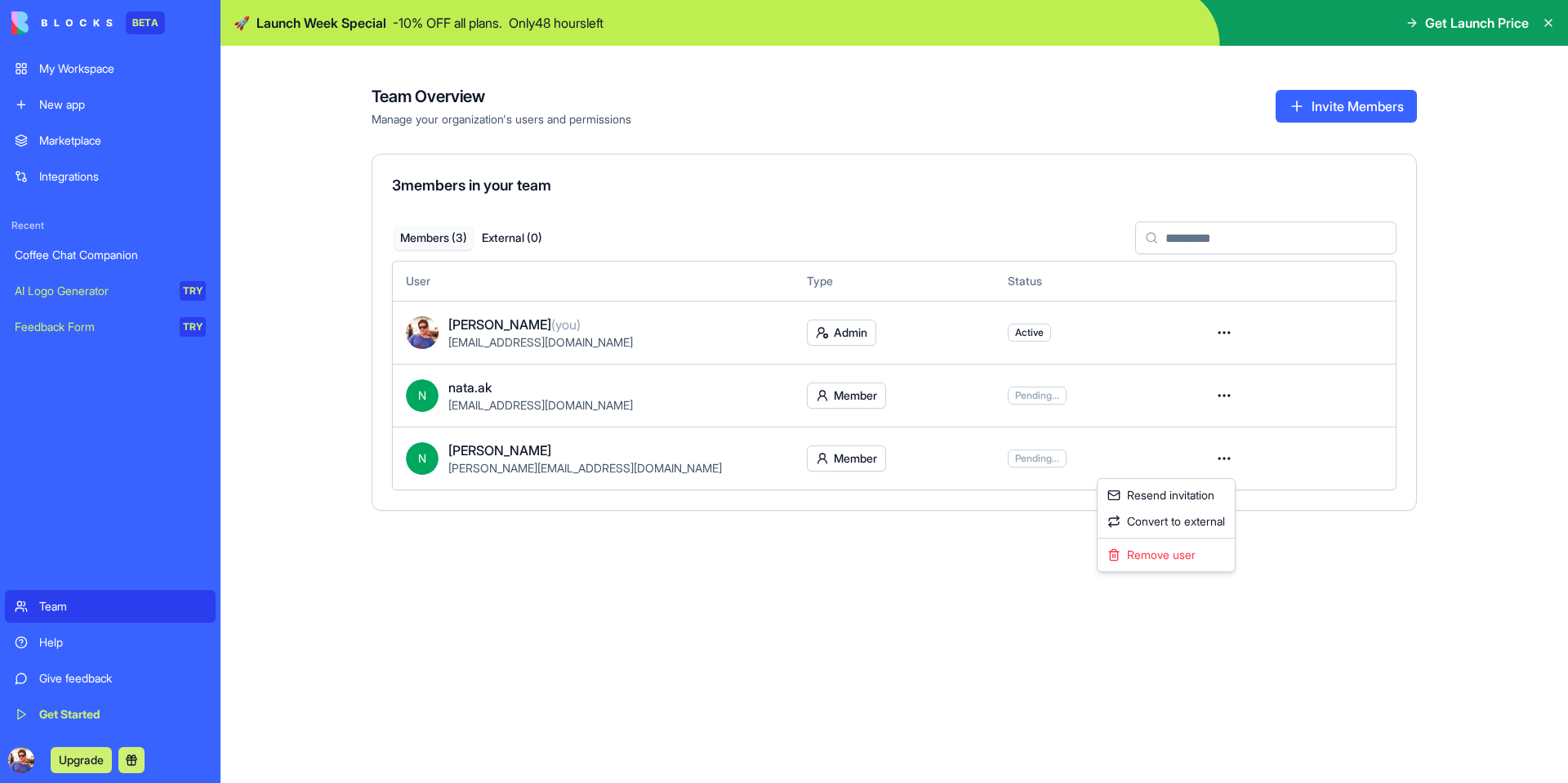
click at [1225, 457] on html "BETA My Workspace New app Marketplace Integrations Recent Coffee Chat Companion…" at bounding box center [784, 391] width 1568 height 783
click at [876, 585] on html "BETA My Workspace New app Marketplace Integrations Recent Coffee Chat Companion…" at bounding box center [784, 391] width 1568 height 783
click at [79, 630] on link "Help" at bounding box center [110, 643] width 211 height 33
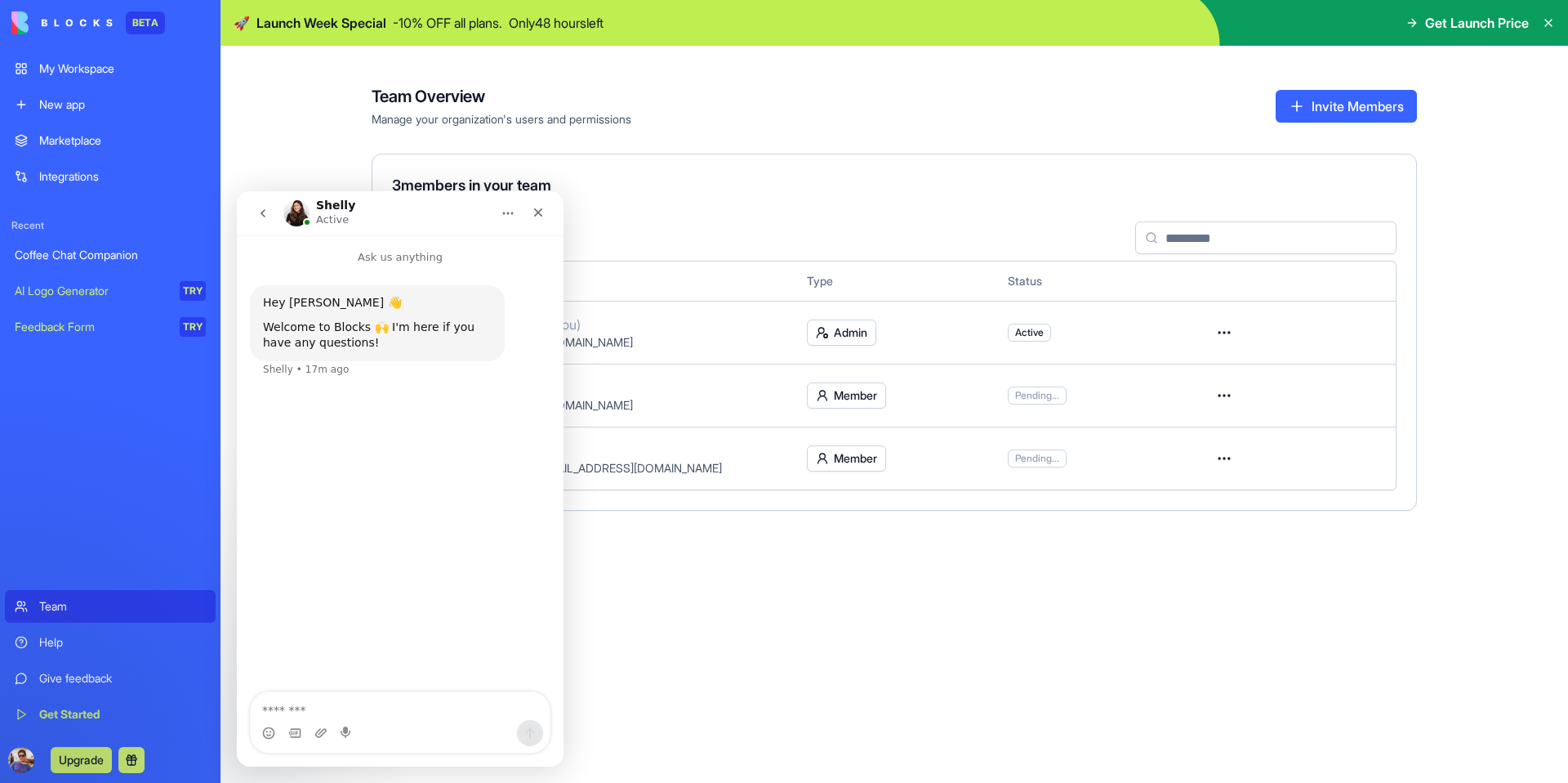
click at [76, 637] on div "Help" at bounding box center [123, 642] width 167 height 16
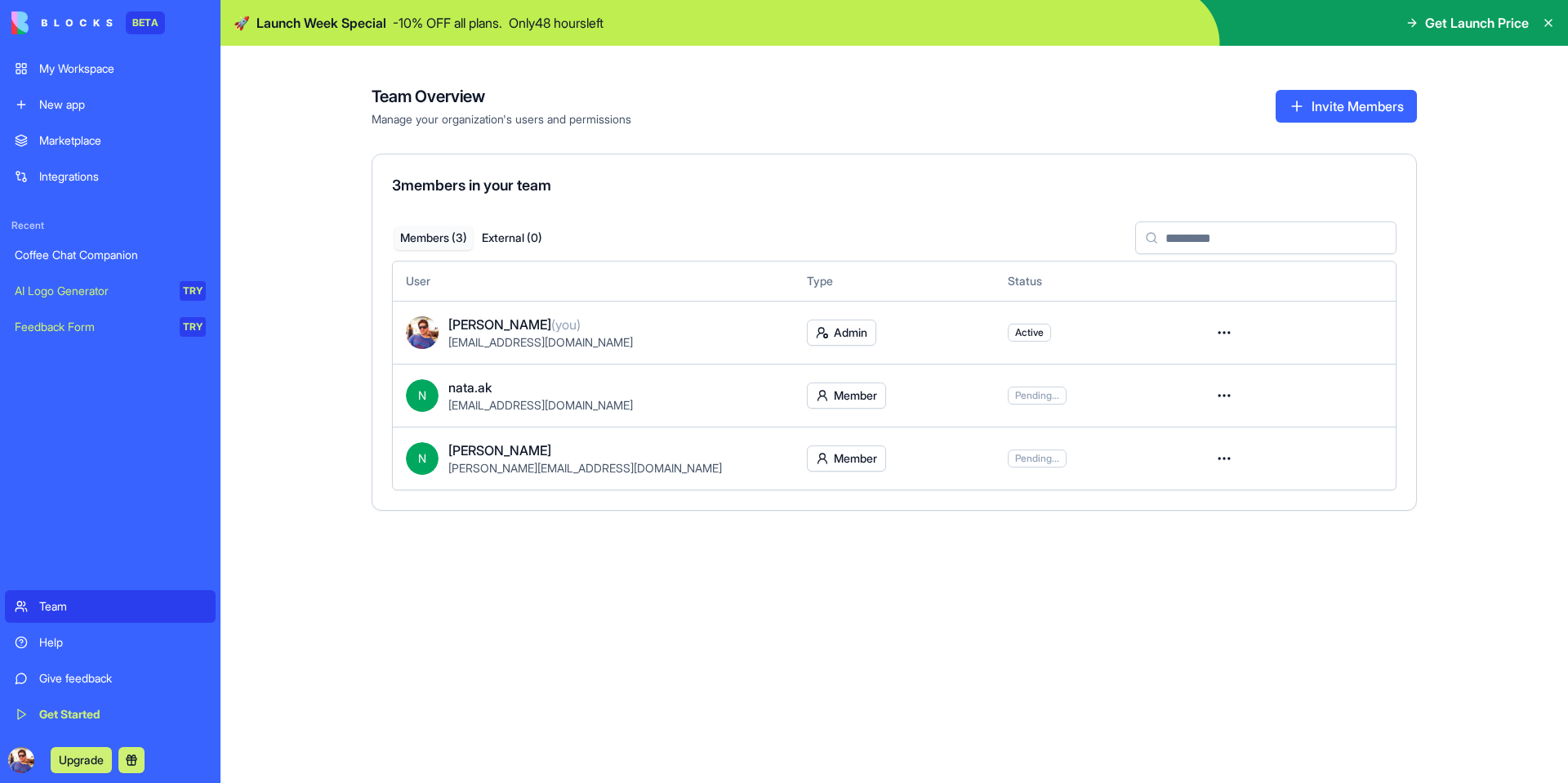
click at [80, 679] on div "Give feedback" at bounding box center [123, 679] width 167 height 16
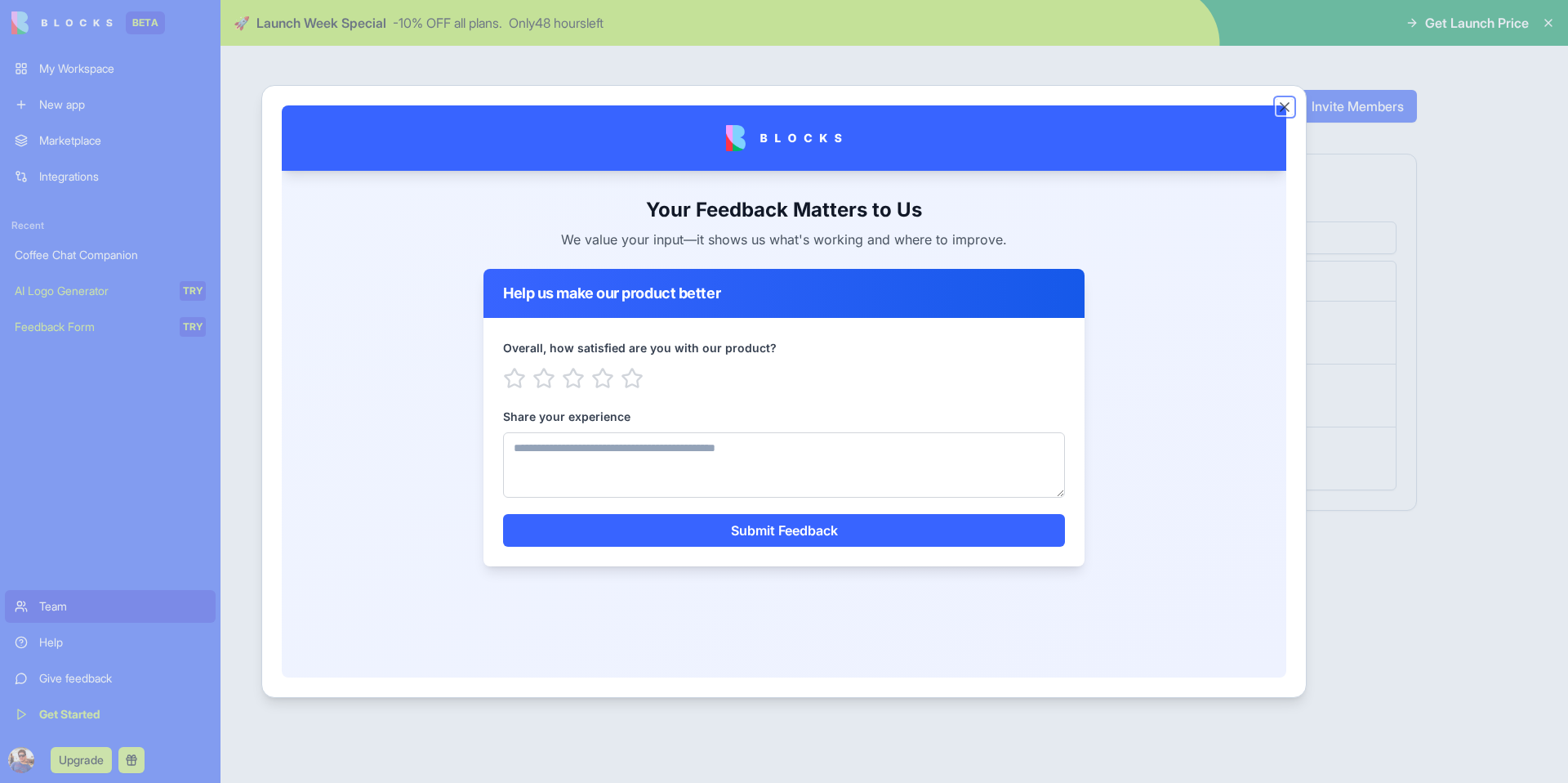
click at [1285, 107] on button "Close" at bounding box center [1285, 107] width 16 height 16
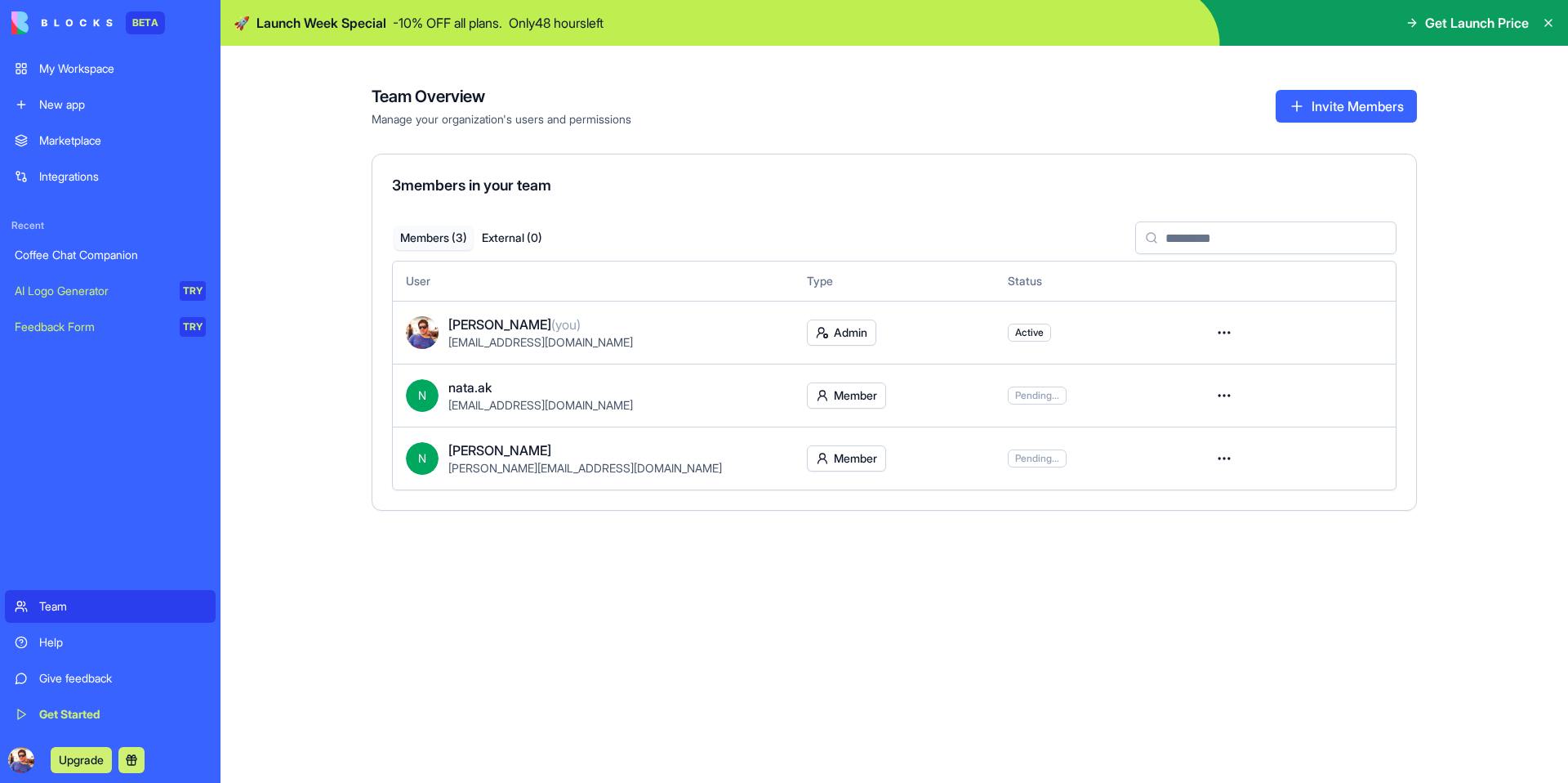
click at [81, 763] on button "Upgrade" at bounding box center [81, 760] width 61 height 27
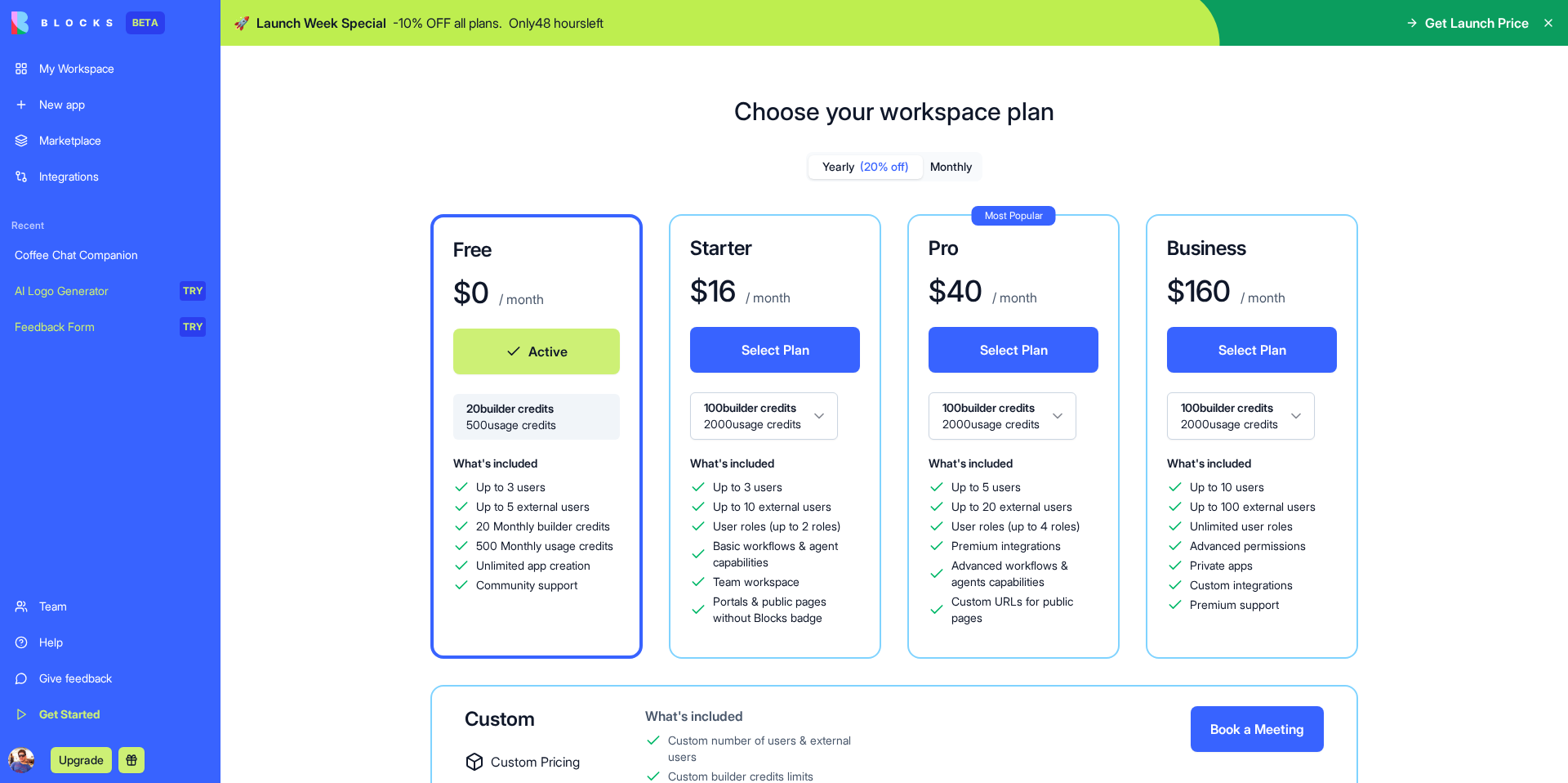
scroll to position [46, 0]
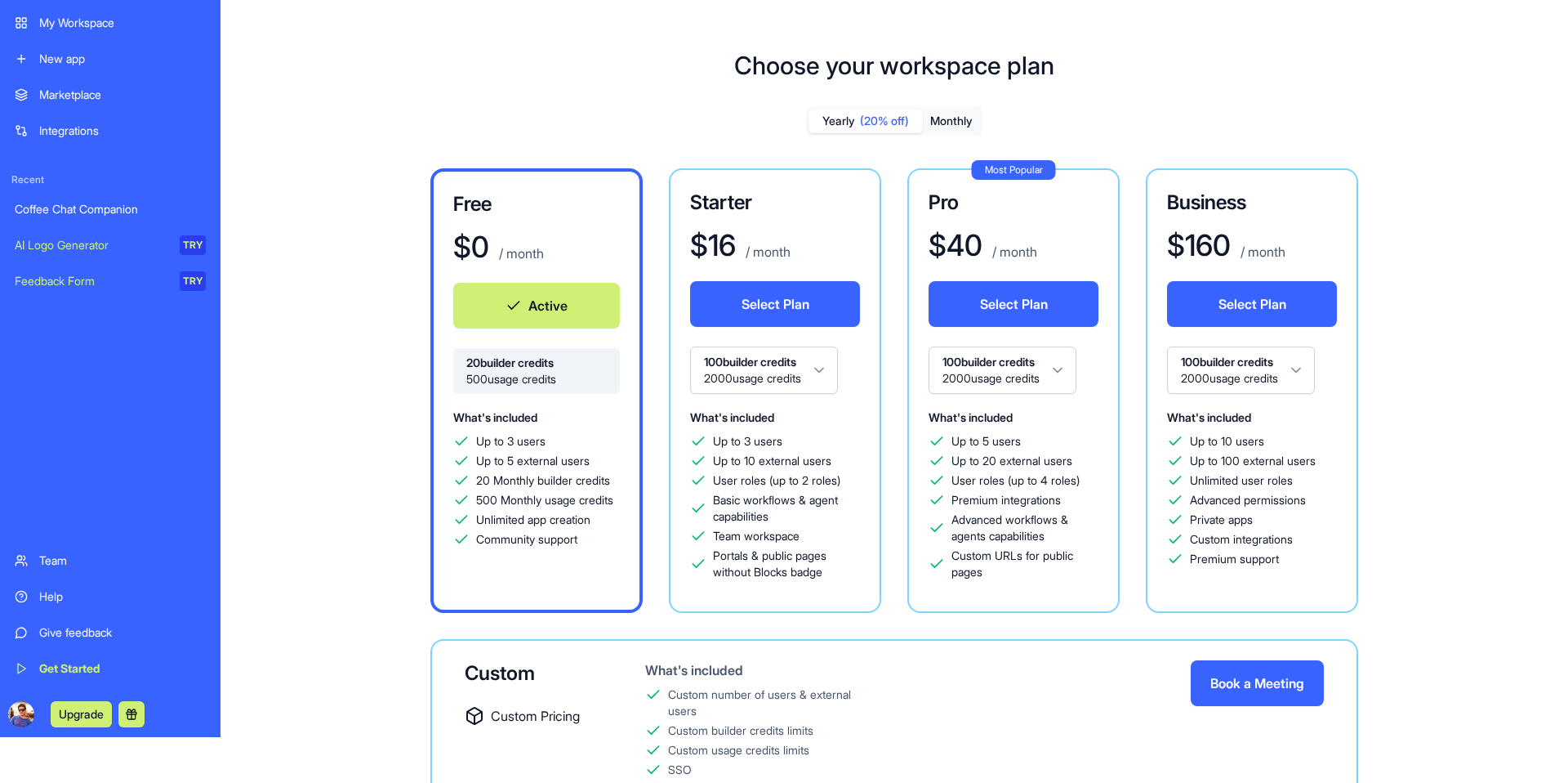
click at [133, 716] on button at bounding box center [131, 714] width 27 height 27
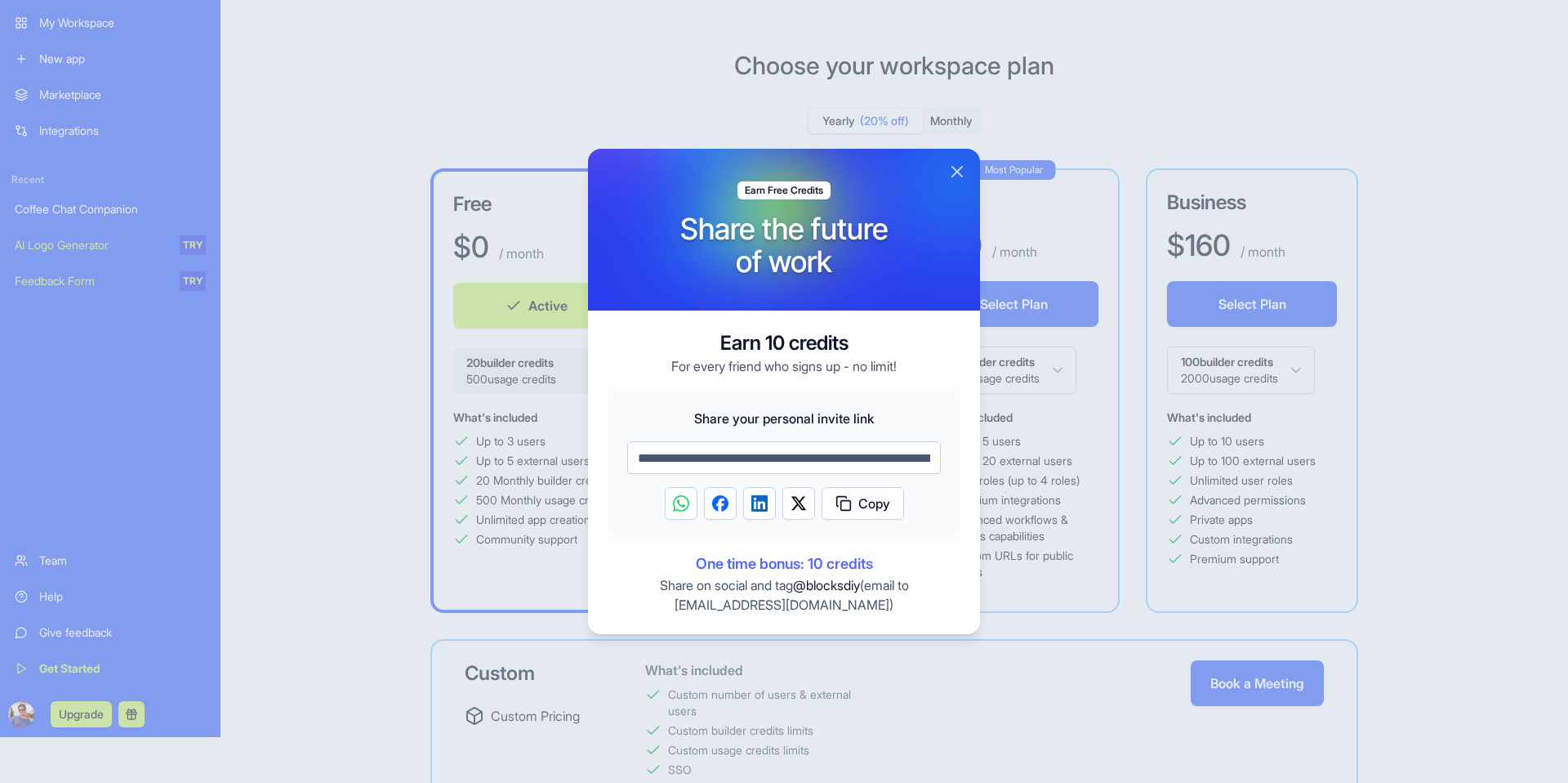
click at [964, 168] on button "Close" at bounding box center [957, 171] width 19 height 19
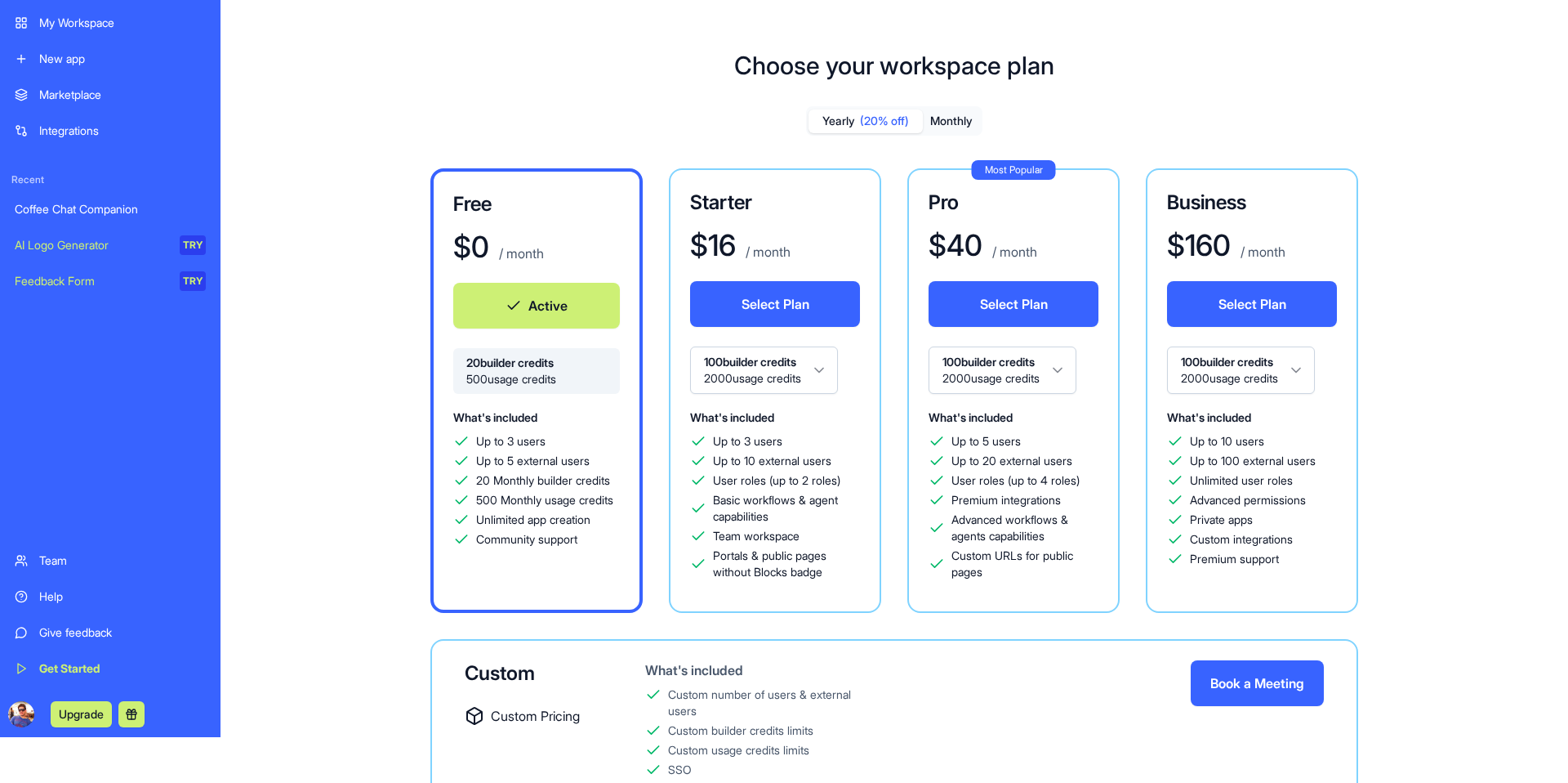
click at [128, 722] on button at bounding box center [131, 714] width 27 height 27
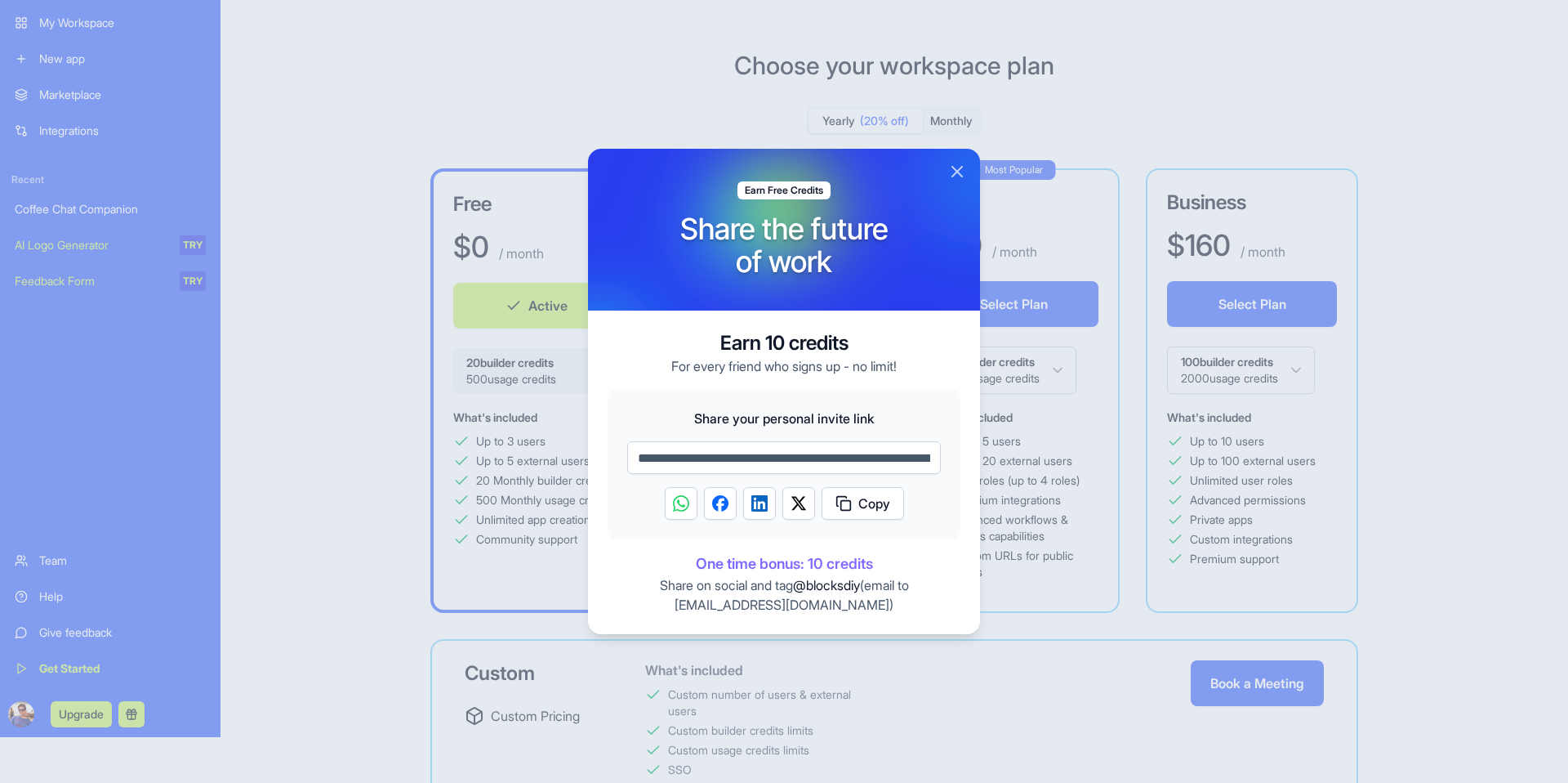
click at [948, 171] on button "Close" at bounding box center [957, 171] width 19 height 19
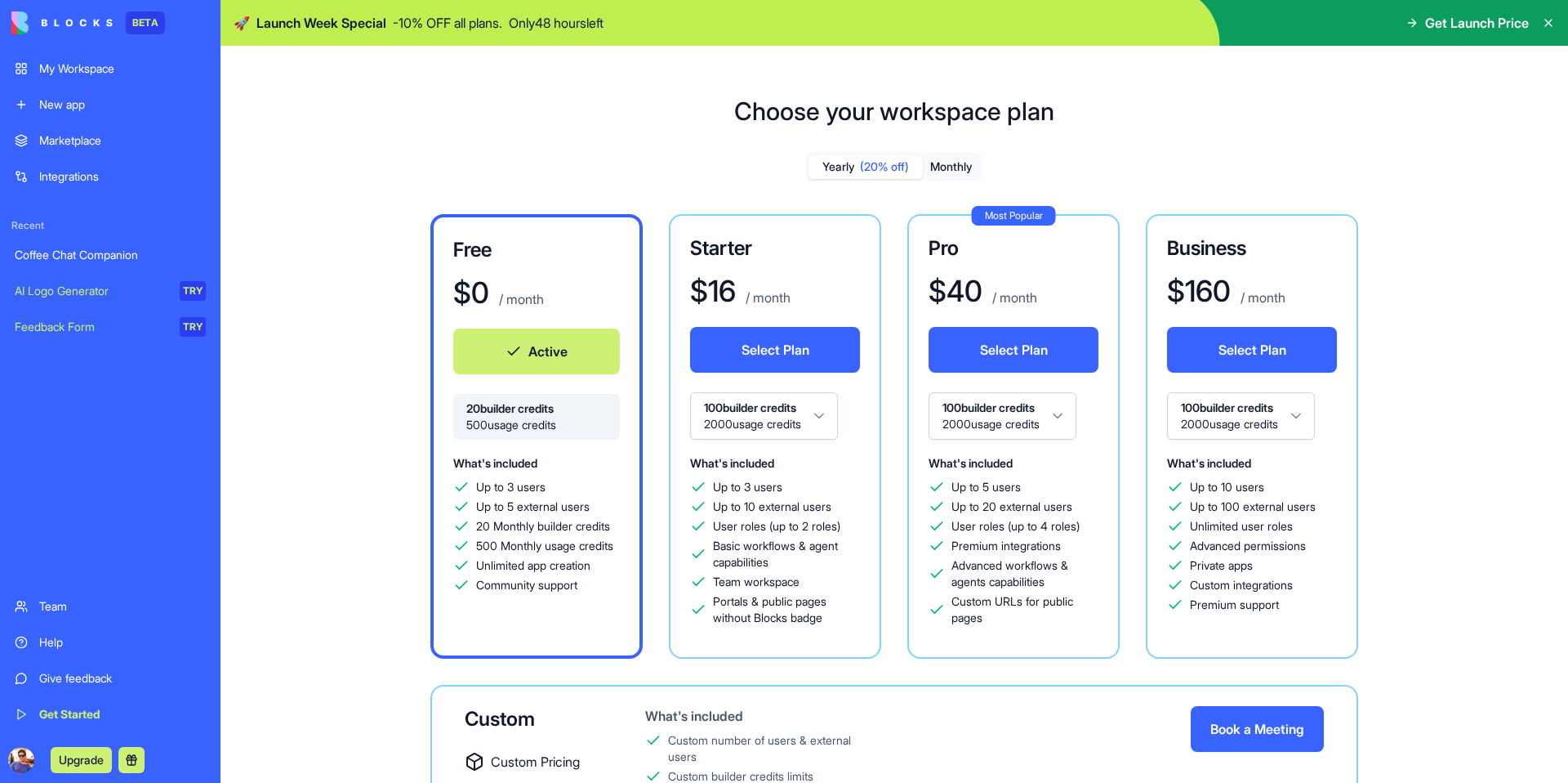
scroll to position [1, 0]
click at [74, 106] on div "New app" at bounding box center [123, 103] width 167 height 16
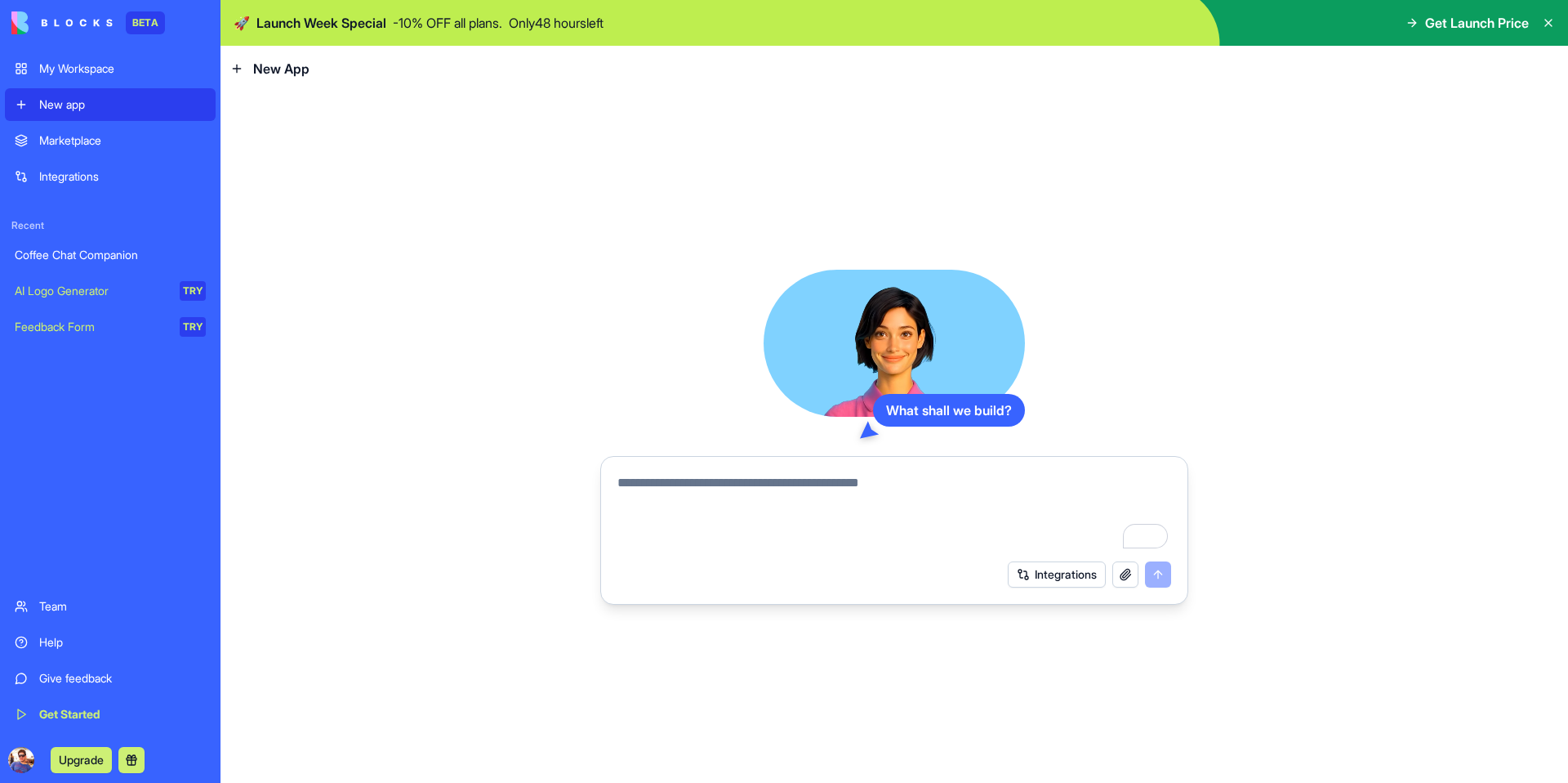
click at [87, 72] on div "My Workspace" at bounding box center [123, 69] width 167 height 16
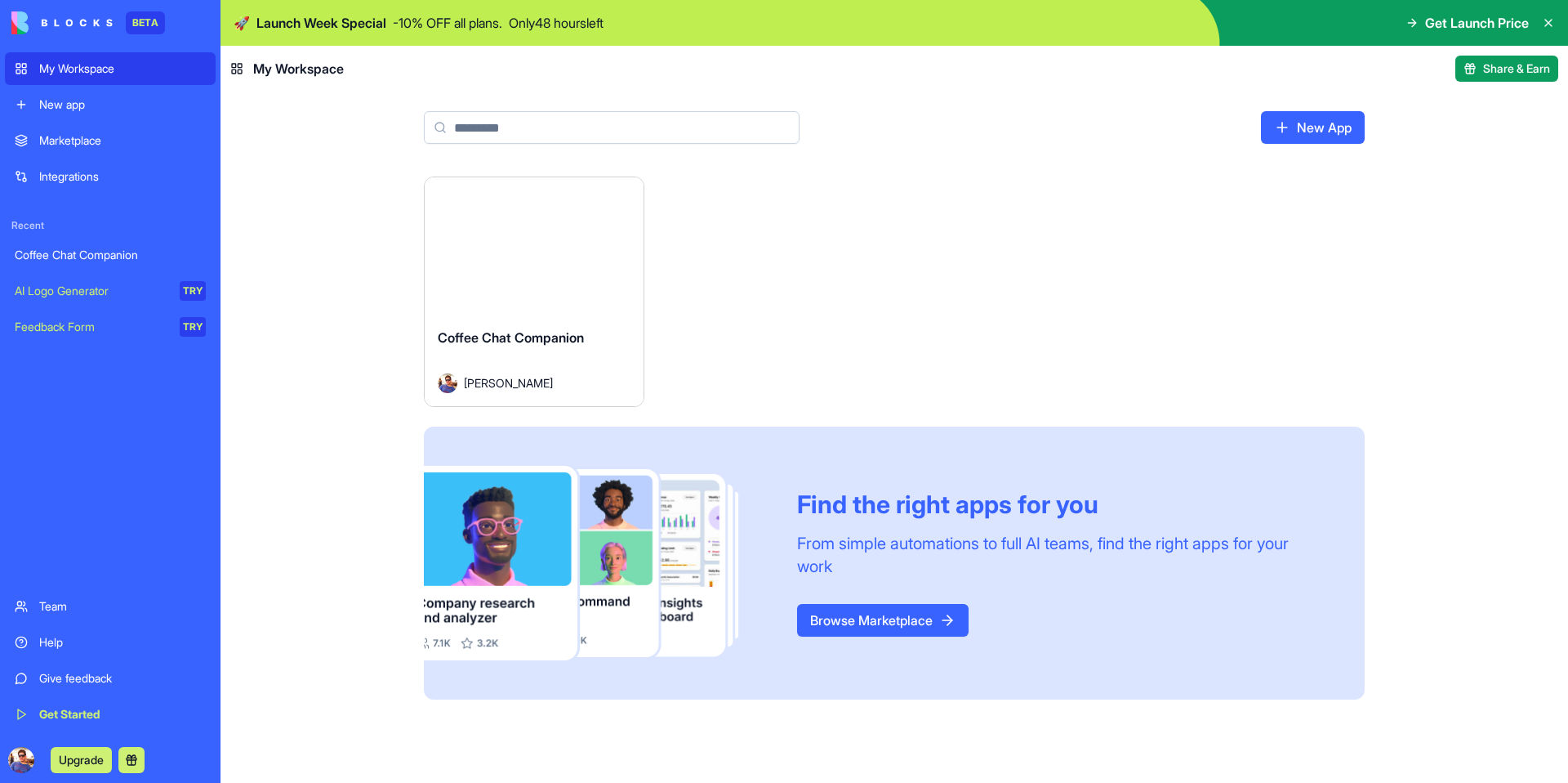
click at [89, 143] on div "Marketplace" at bounding box center [123, 141] width 167 height 16
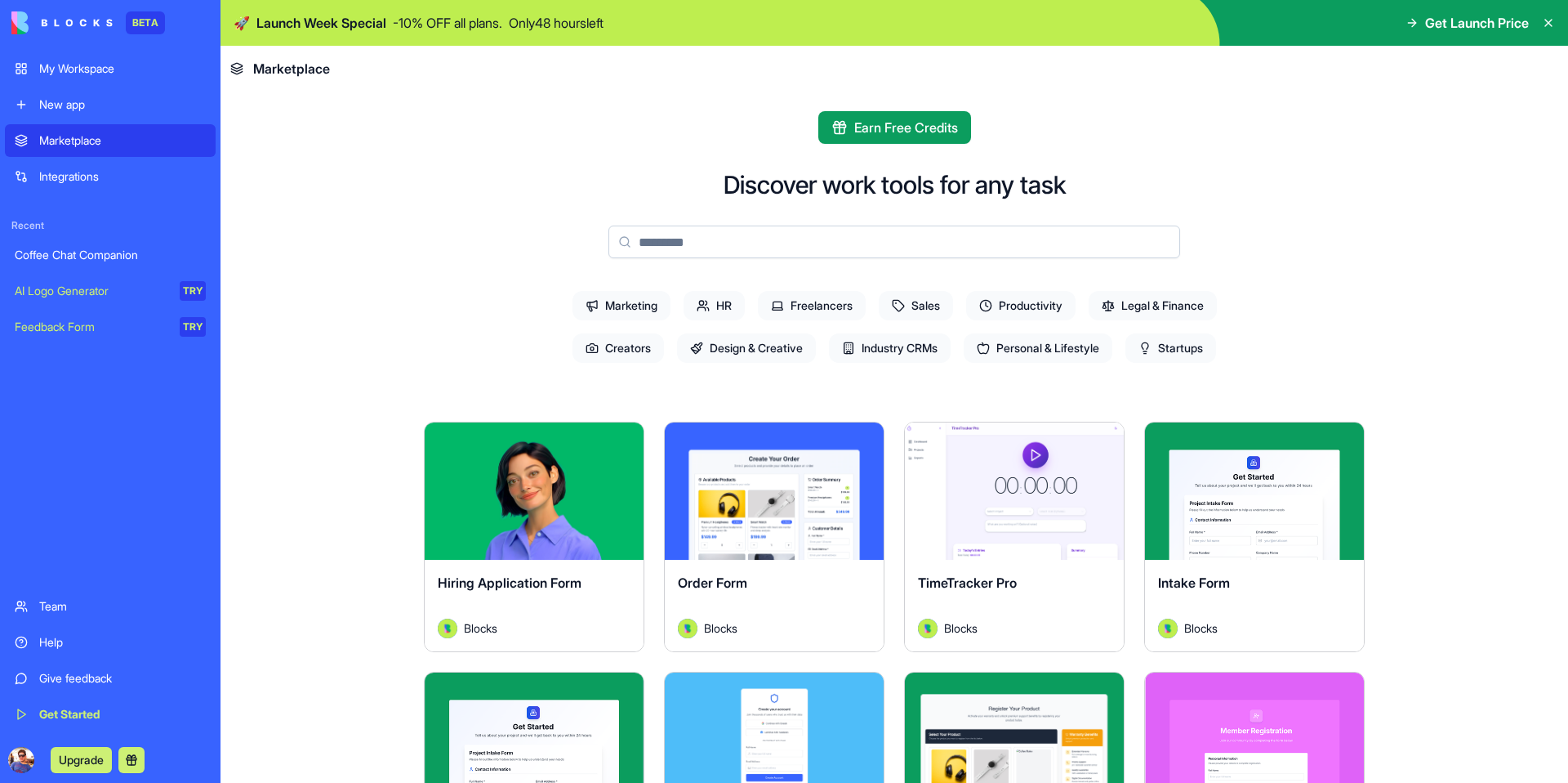
click at [64, 71] on div "My Workspace" at bounding box center [123, 69] width 167 height 16
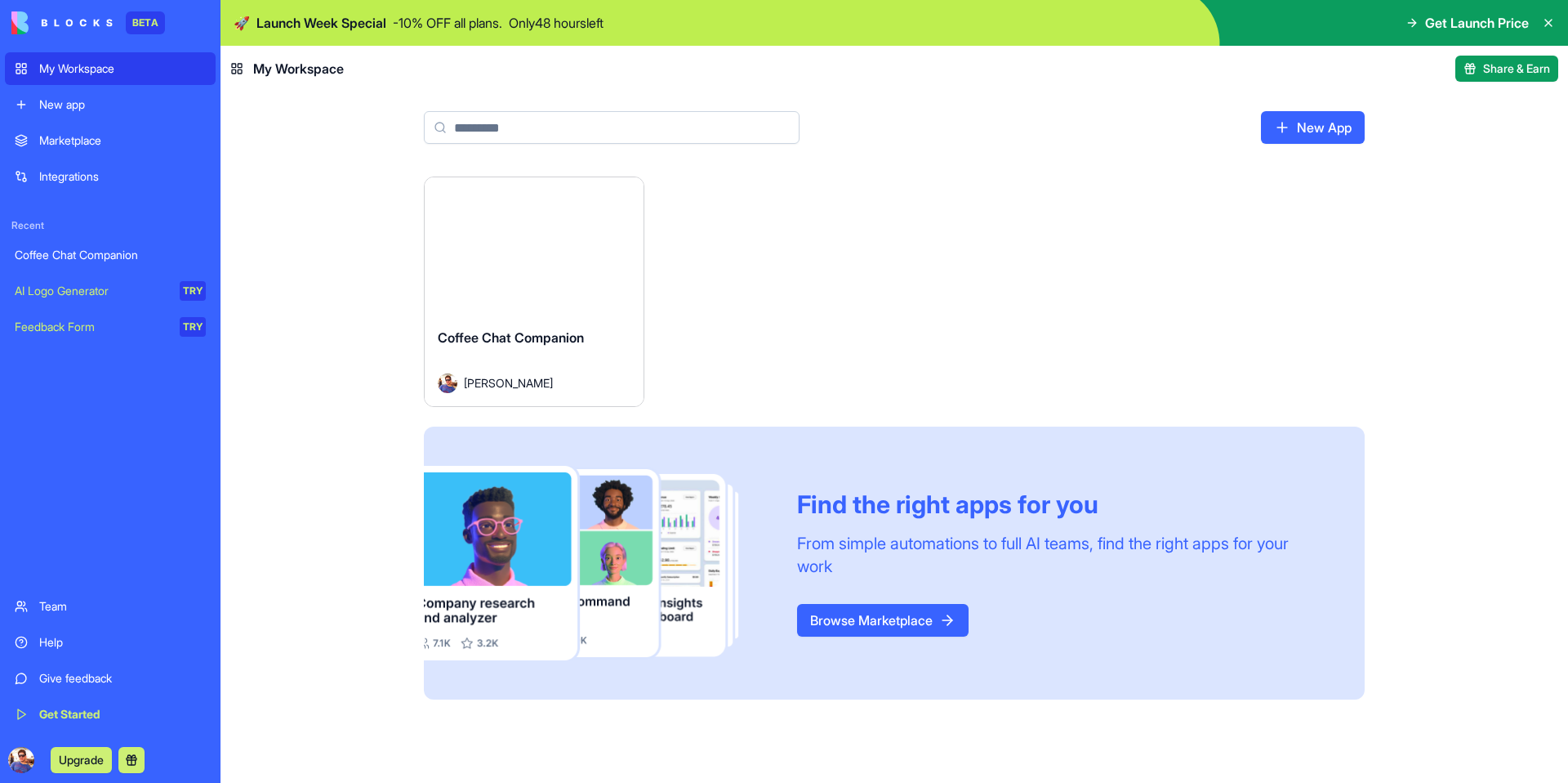
click at [524, 27] on div "🚀 Launch Week Special - 10 % OFF all plans. Only 48 hours left" at bounding box center [418, 22] width 370 height 19
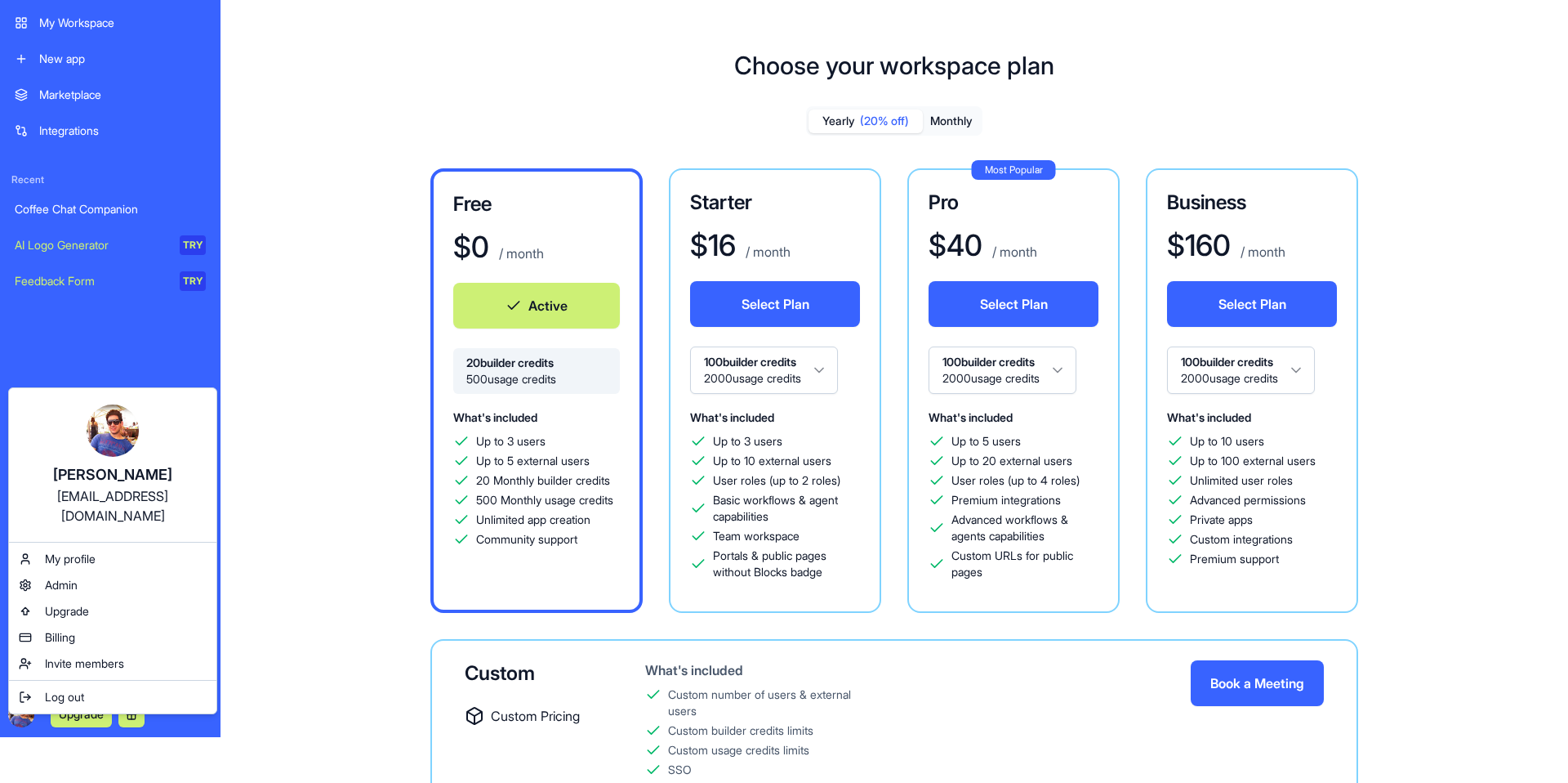
click at [304, 310] on html "BETA My Workspace New app Marketplace Integrations Recent Coffee Chat Companion…" at bounding box center [784, 345] width 1568 height 783
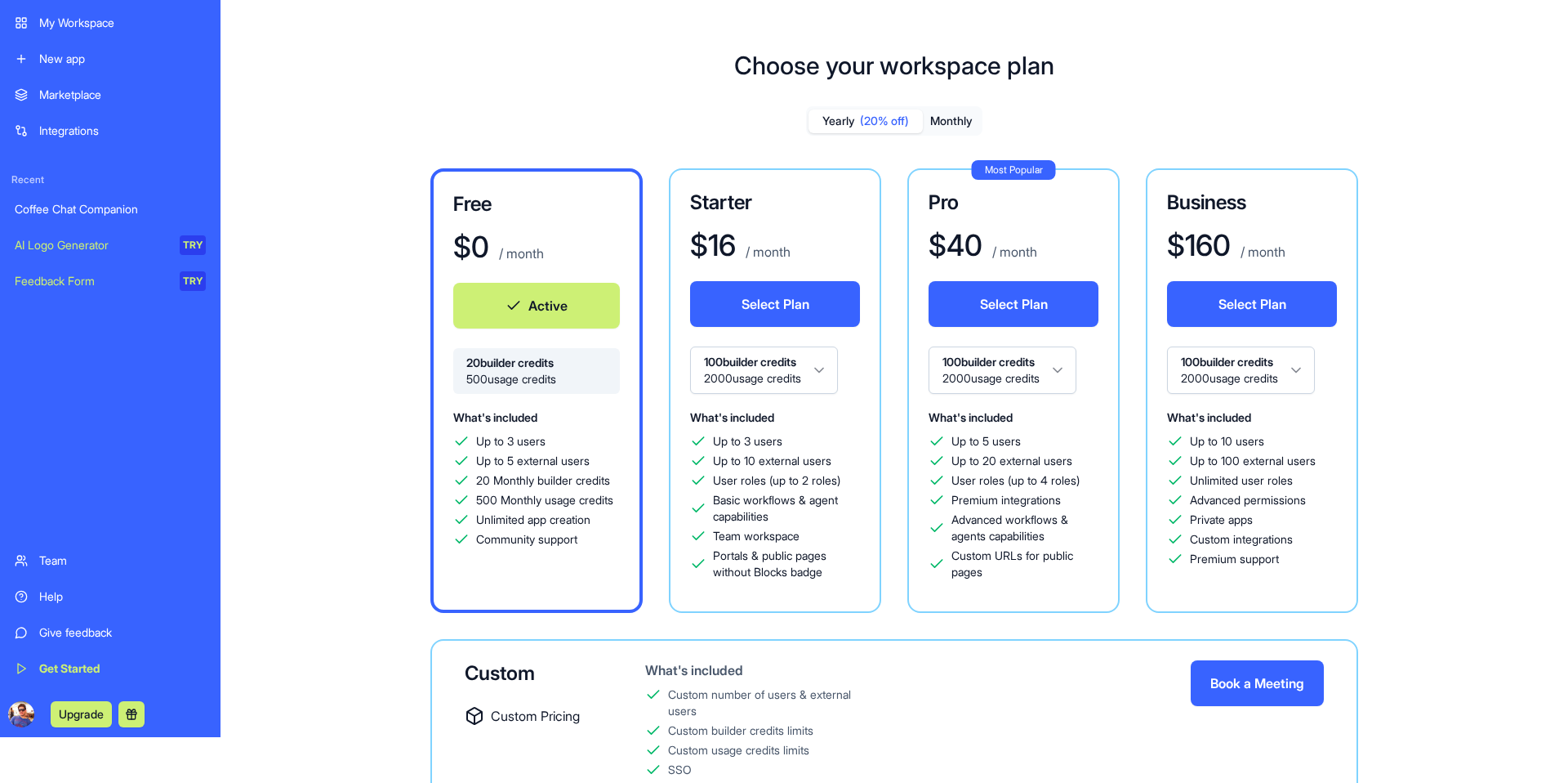
click at [95, 246] on div "AI Logo Generator" at bounding box center [92, 245] width 154 height 16
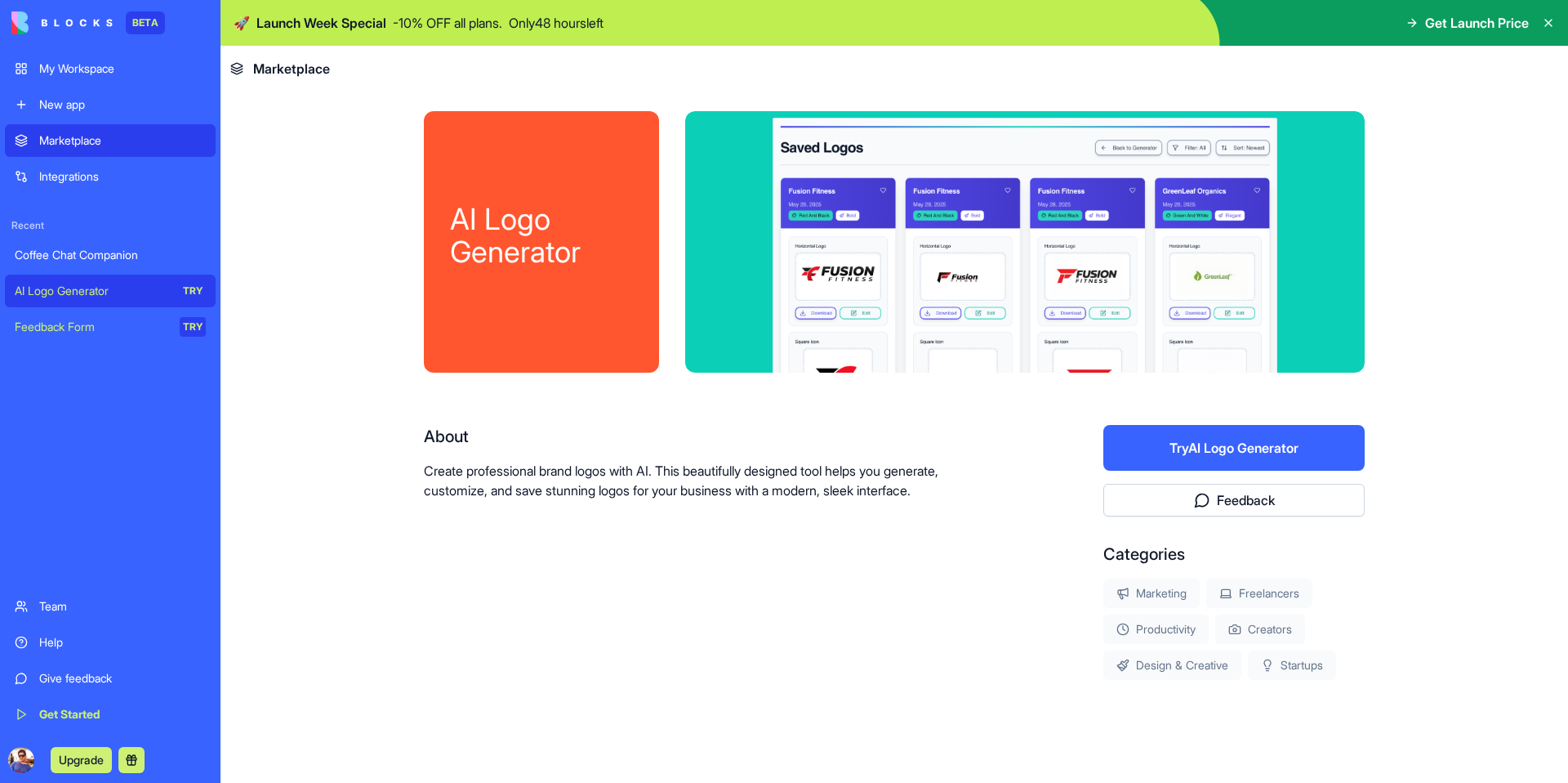
click at [1228, 451] on button "Try AI Logo Generator" at bounding box center [1235, 448] width 262 height 46
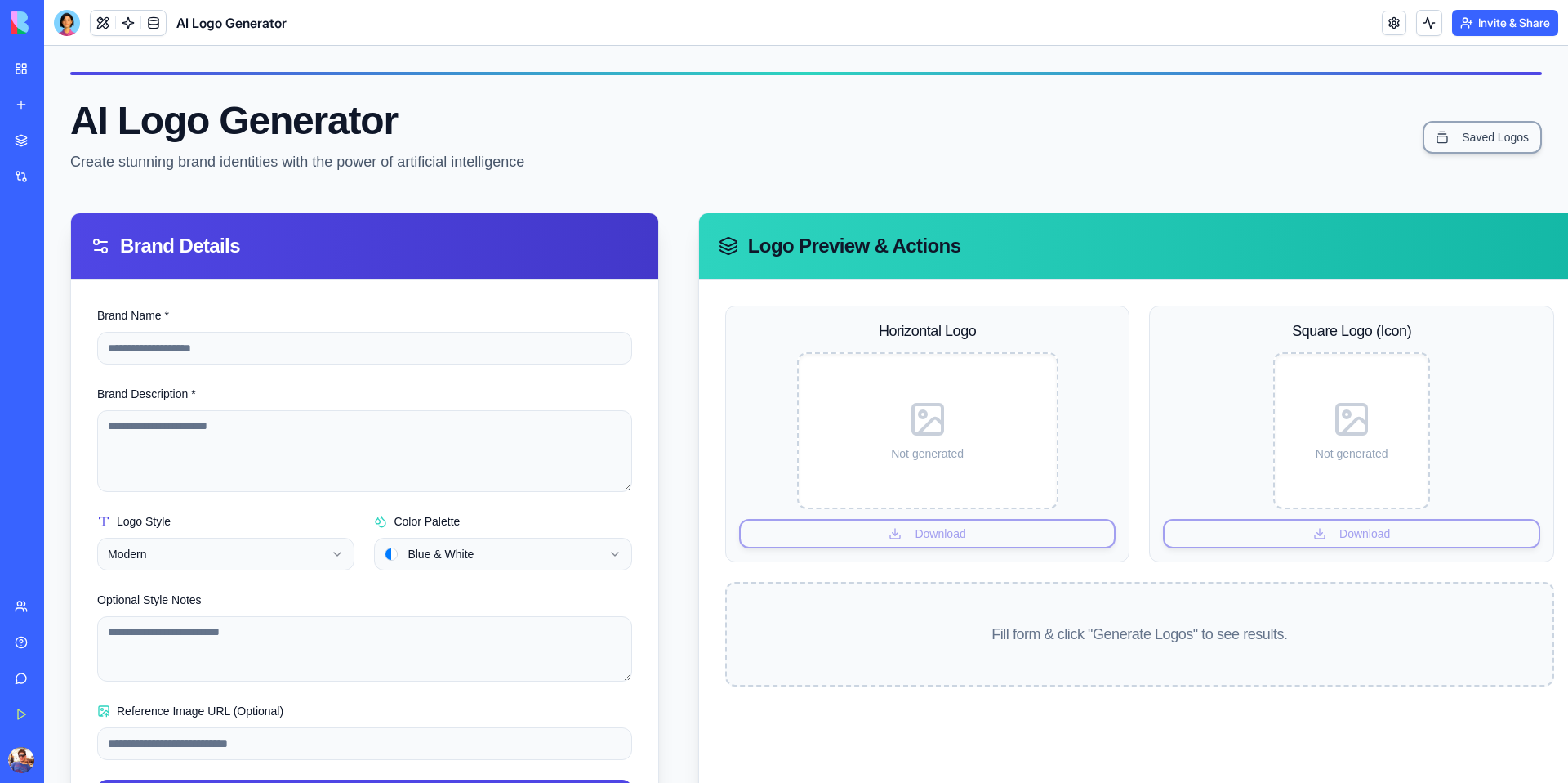
scroll to position [82, 0]
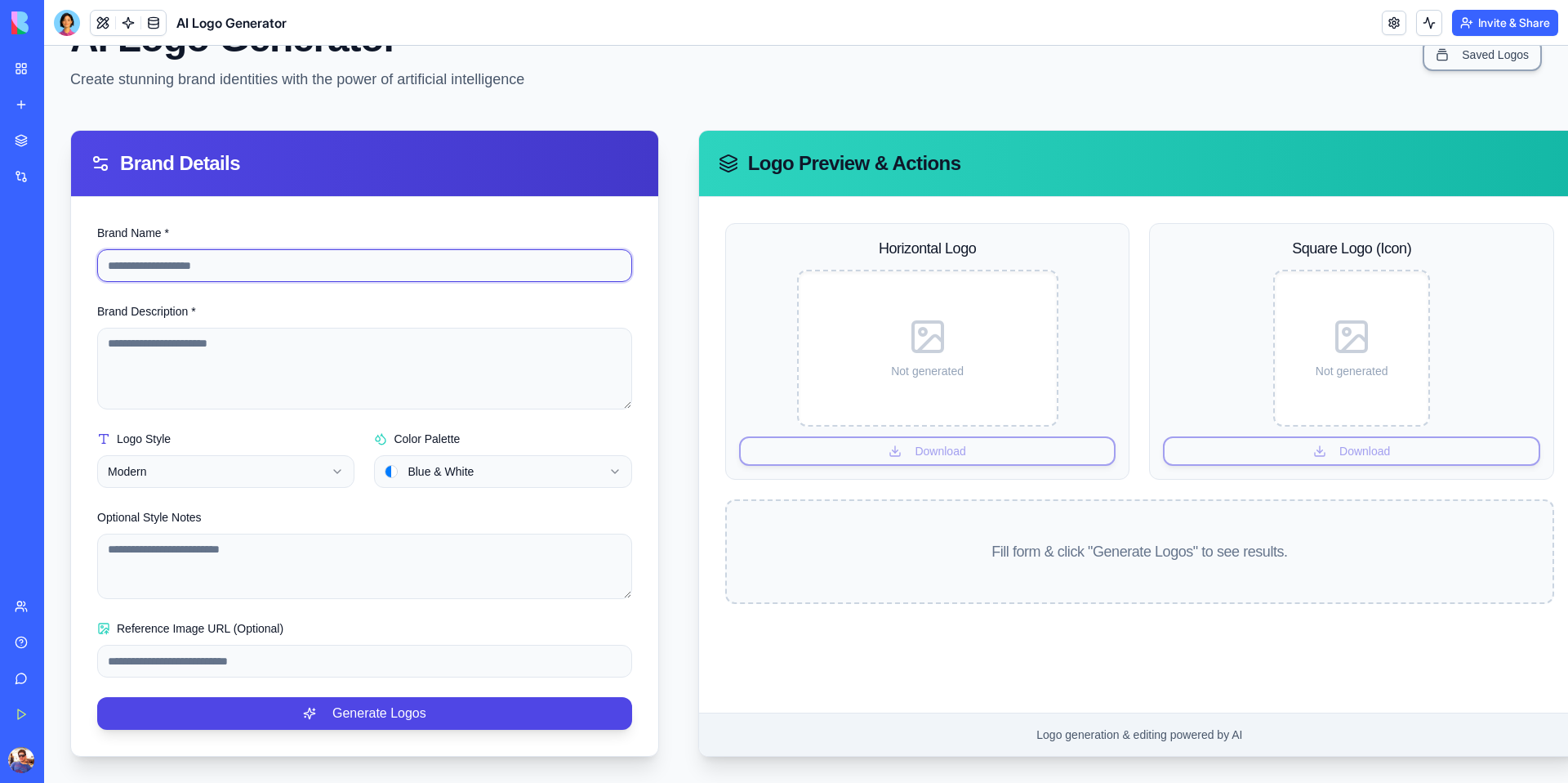
click at [211, 269] on input "Brand Name *" at bounding box center [364, 266] width 535 height 33
type input "******"
click at [234, 351] on textarea "Brand Description *" at bounding box center [364, 368] width 535 height 82
type textarea "*"
type textarea "*********"
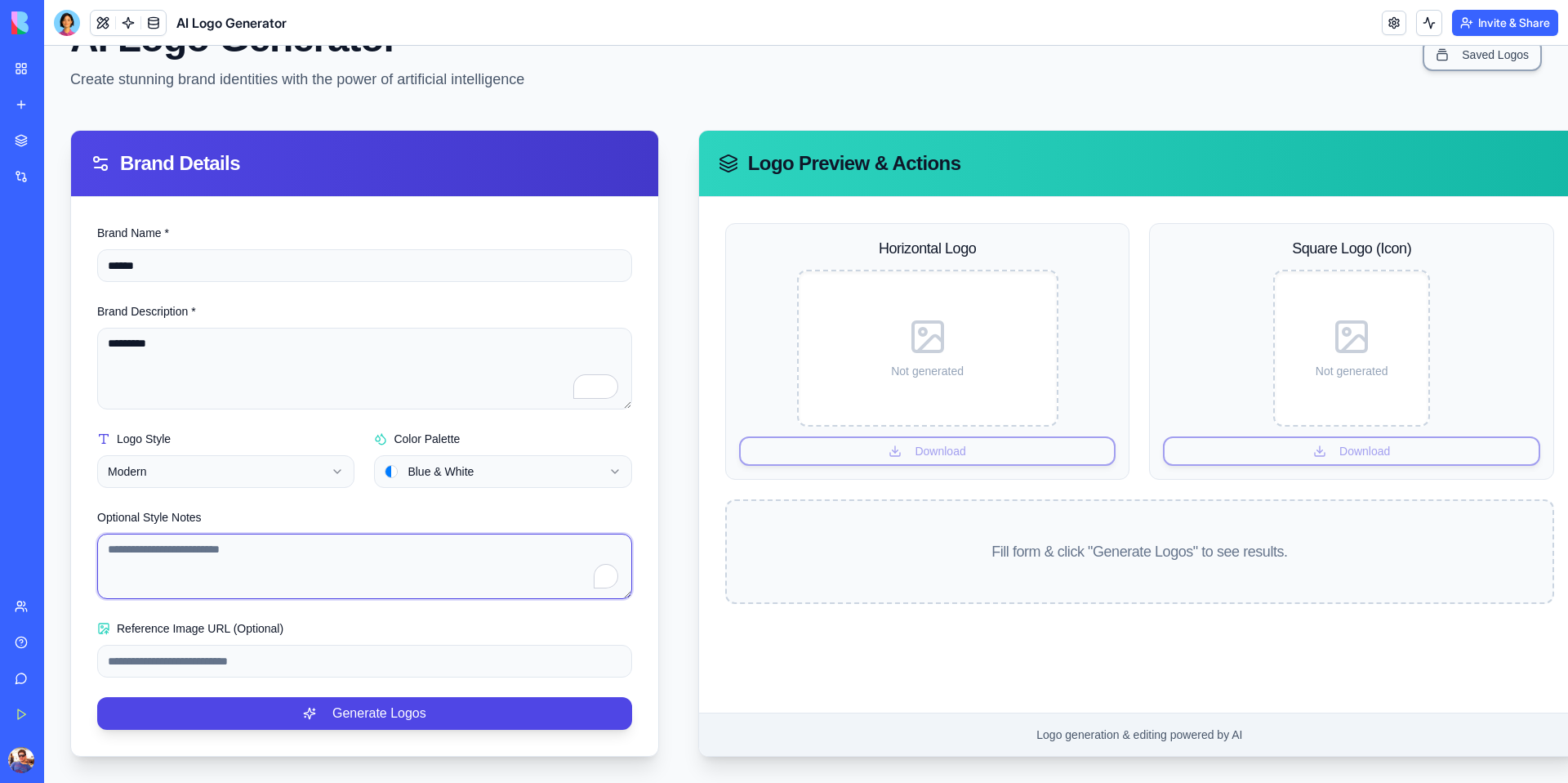
click at [253, 558] on textarea "Optional Style Notes" at bounding box center [364, 566] width 535 height 65
click at [334, 716] on button "Generate Logos" at bounding box center [364, 713] width 535 height 33
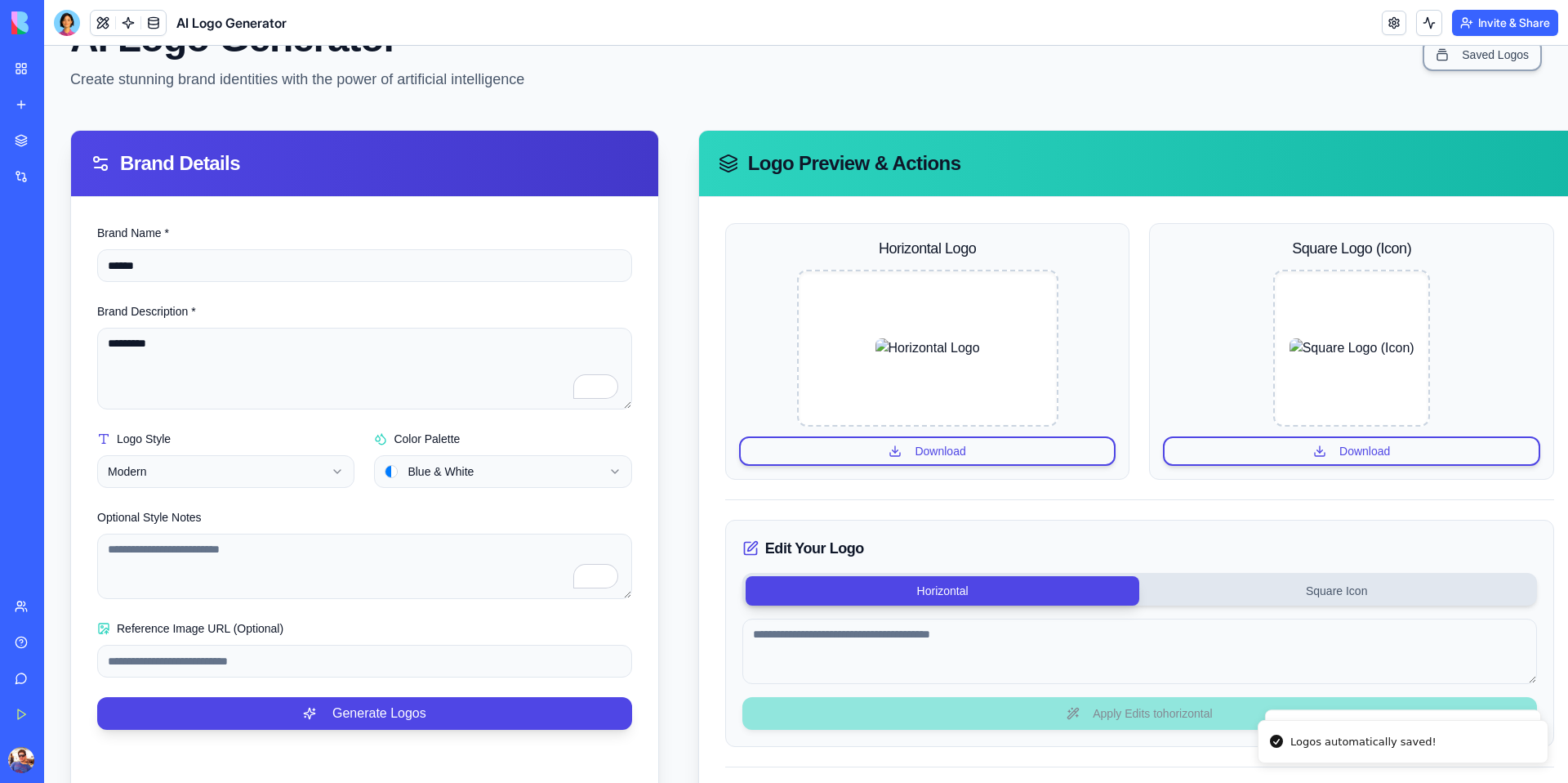
scroll to position [216, 0]
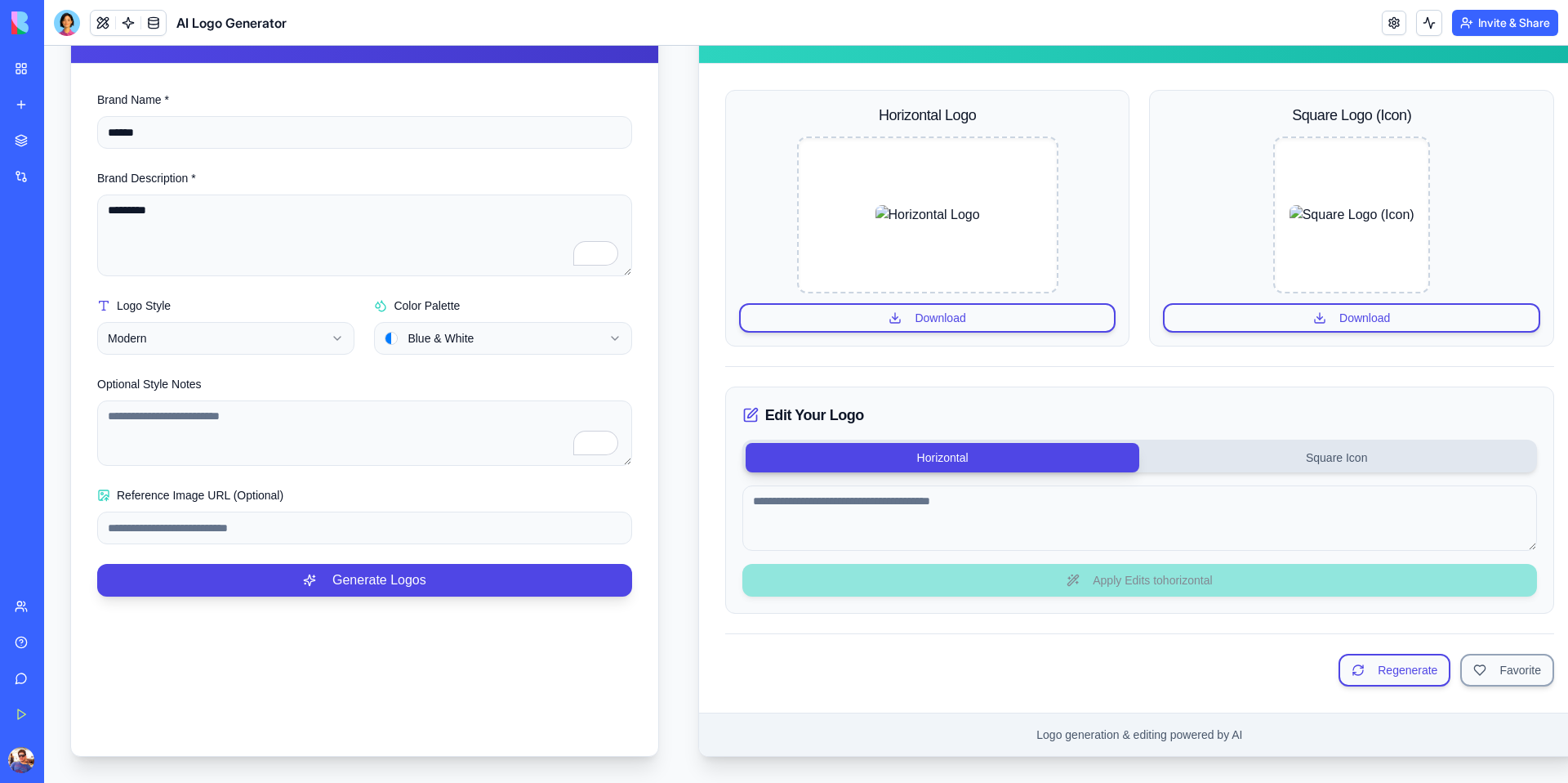
click at [1386, 669] on button "Regenerate" at bounding box center [1395, 670] width 112 height 33
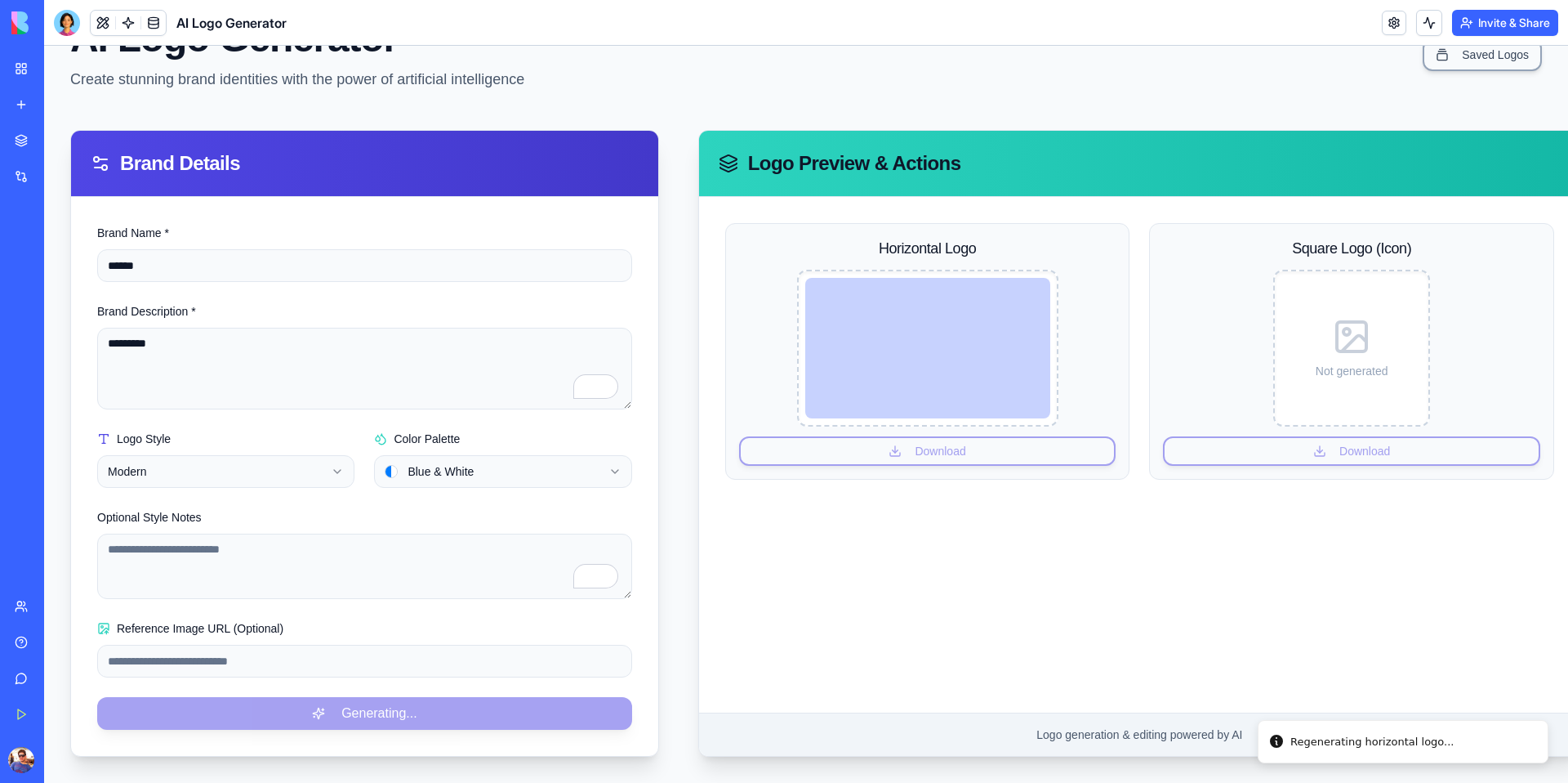
scroll to position [82, 0]
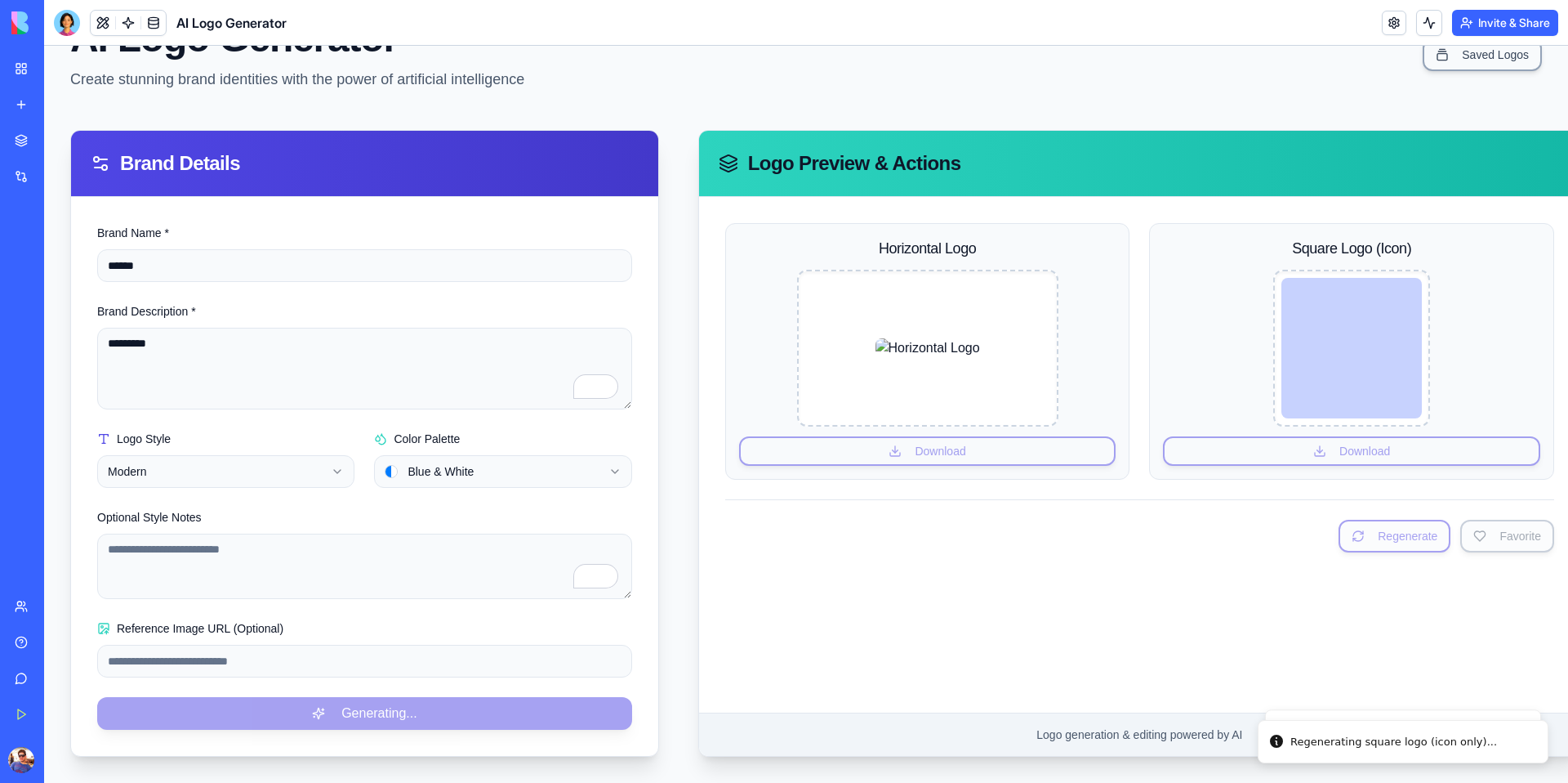
drag, startPoint x: 1326, startPoint y: 619, endPoint x: 1284, endPoint y: 620, distance: 42.0
click at [1325, 619] on div "Horizontal Logo Download Square Logo (Icon) Download Regenerate Favorite" at bounding box center [1140, 454] width 881 height 516
click at [1394, 18] on link at bounding box center [1394, 23] width 25 height 25
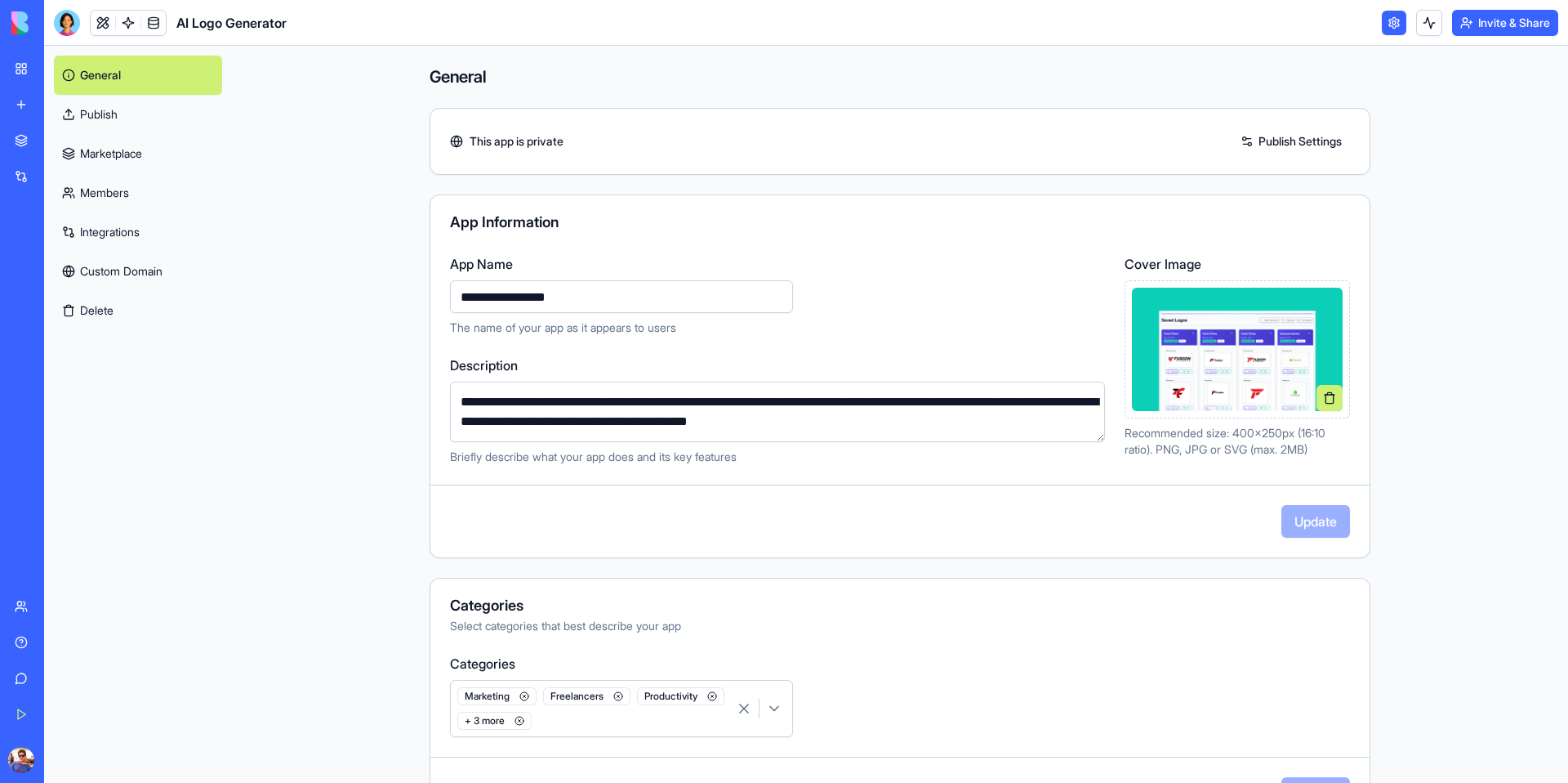
click at [125, 110] on link "Publish" at bounding box center [138, 114] width 168 height 39
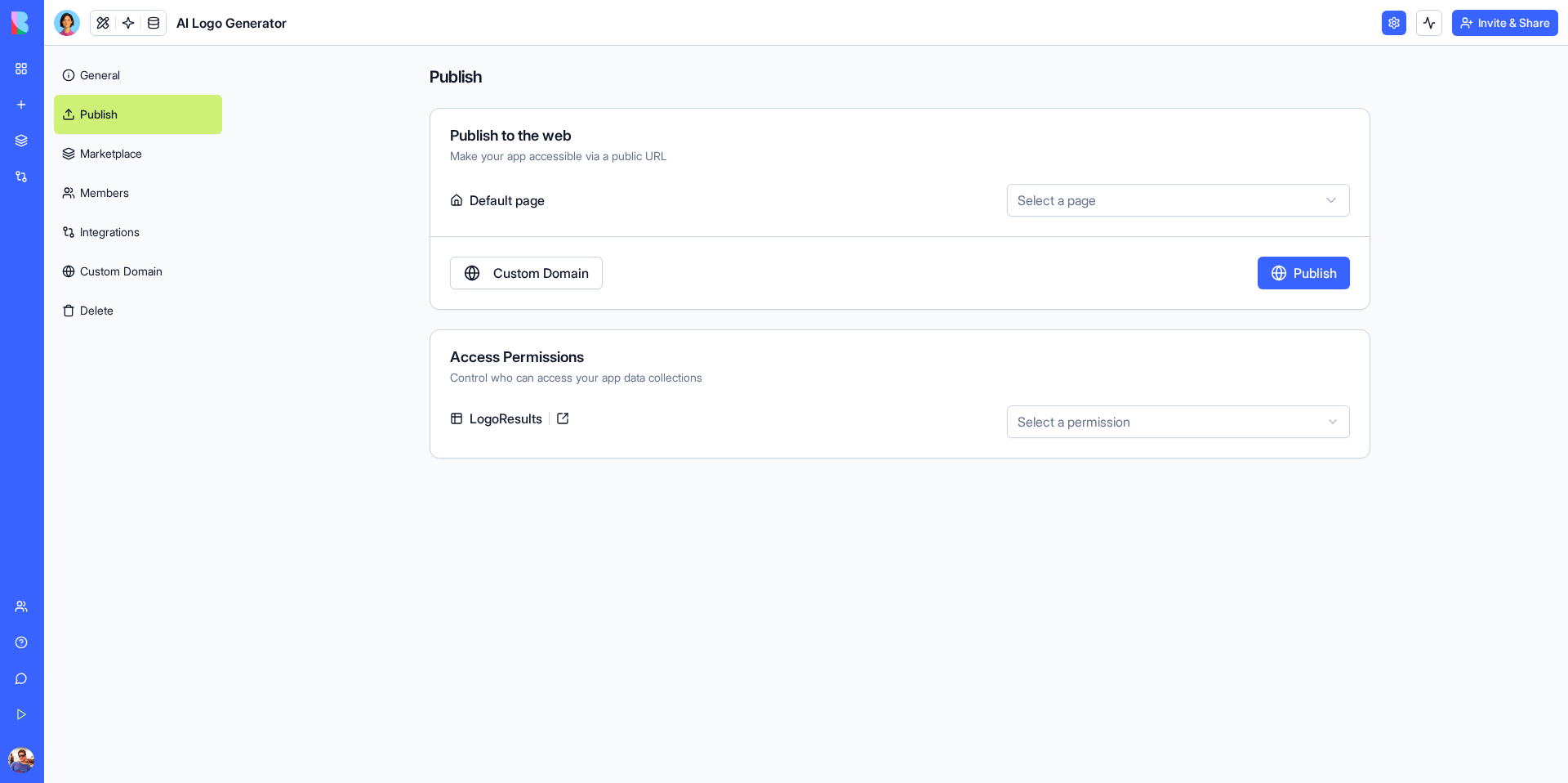
click at [110, 152] on link "Marketplace" at bounding box center [138, 153] width 168 height 39
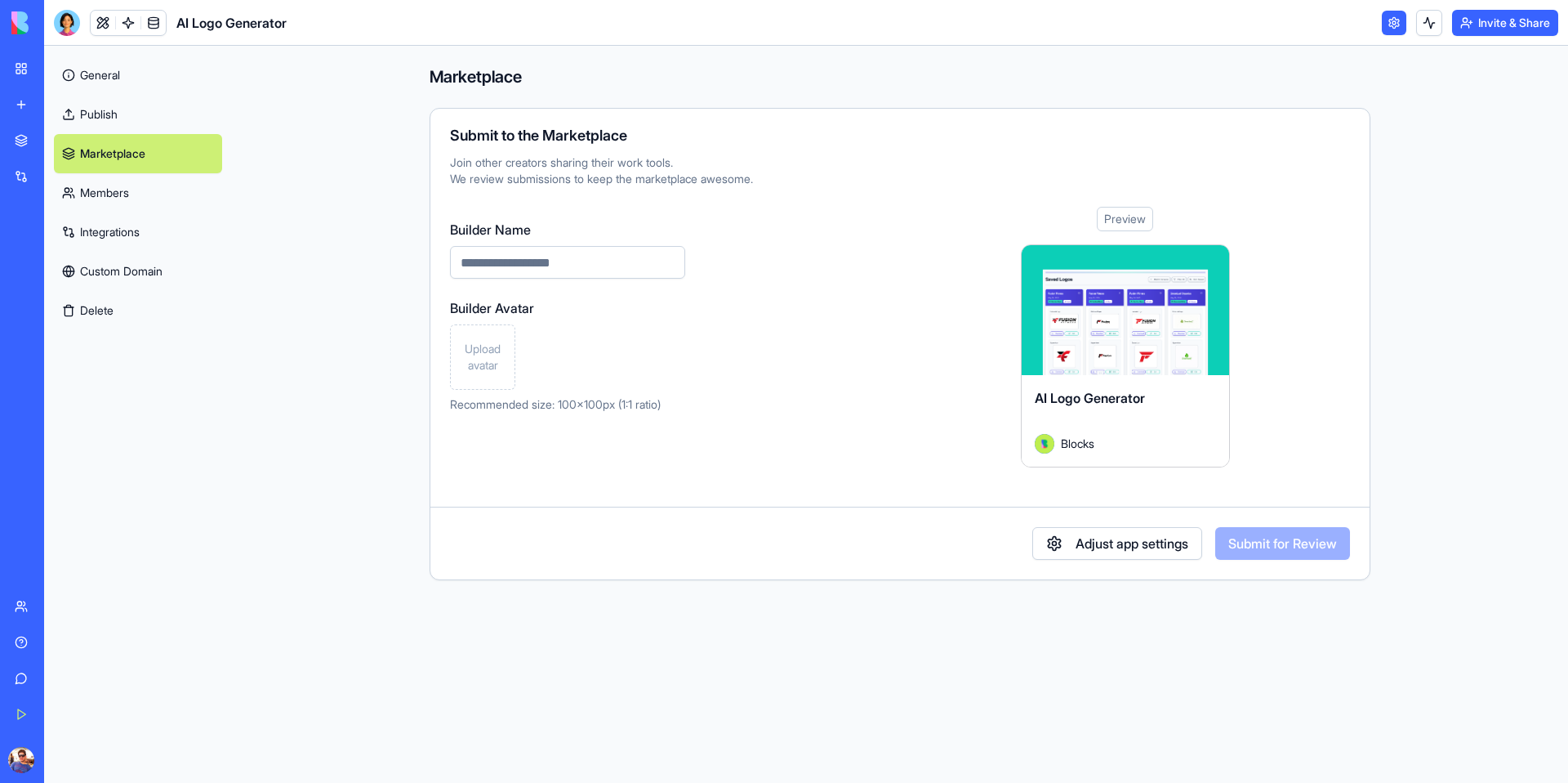
click at [89, 199] on link "Members" at bounding box center [138, 192] width 168 height 39
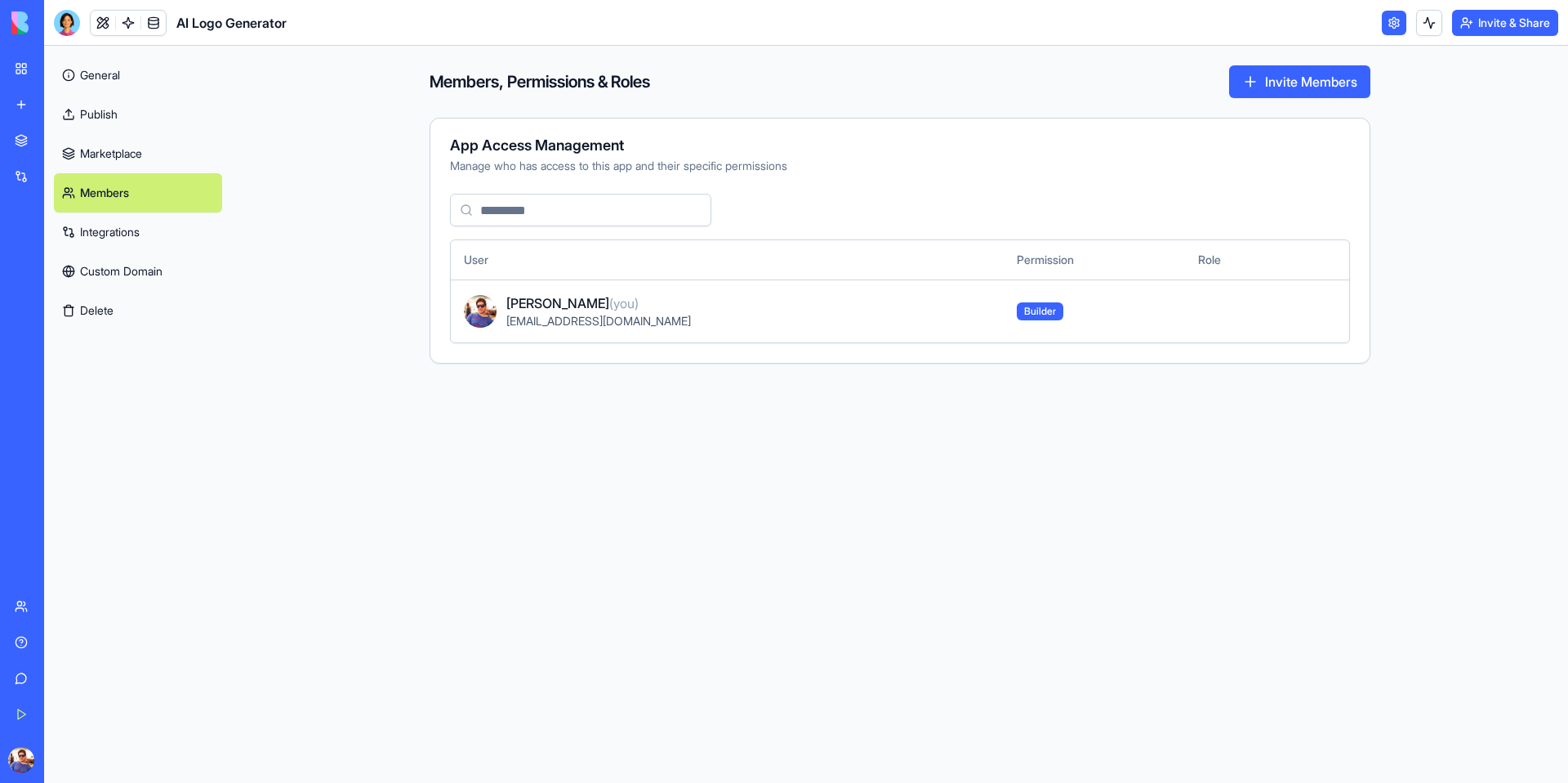
click at [136, 234] on link "Integrations" at bounding box center [138, 232] width 168 height 39
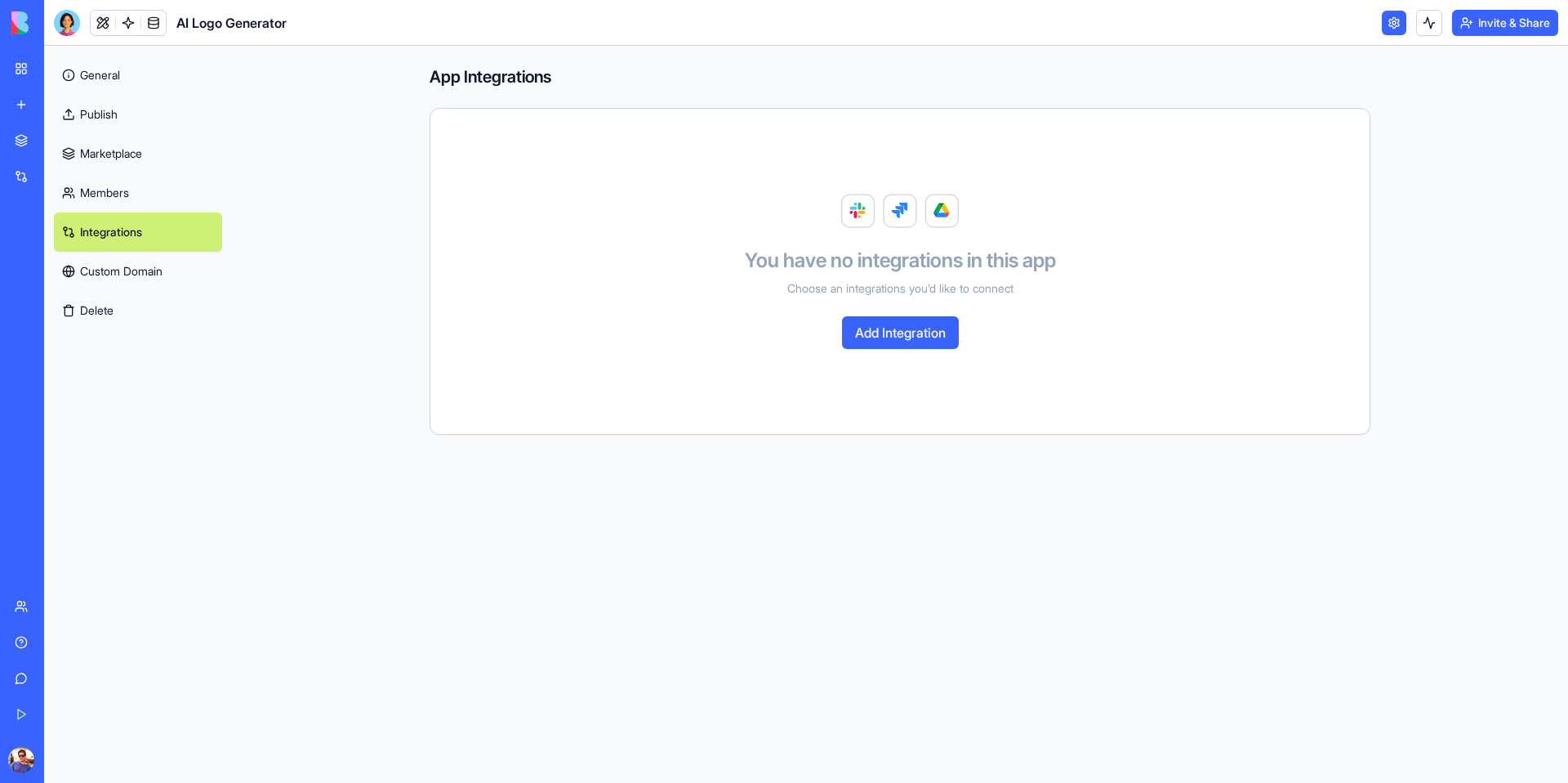
click at [147, 272] on link "Custom Domain" at bounding box center [138, 271] width 168 height 39
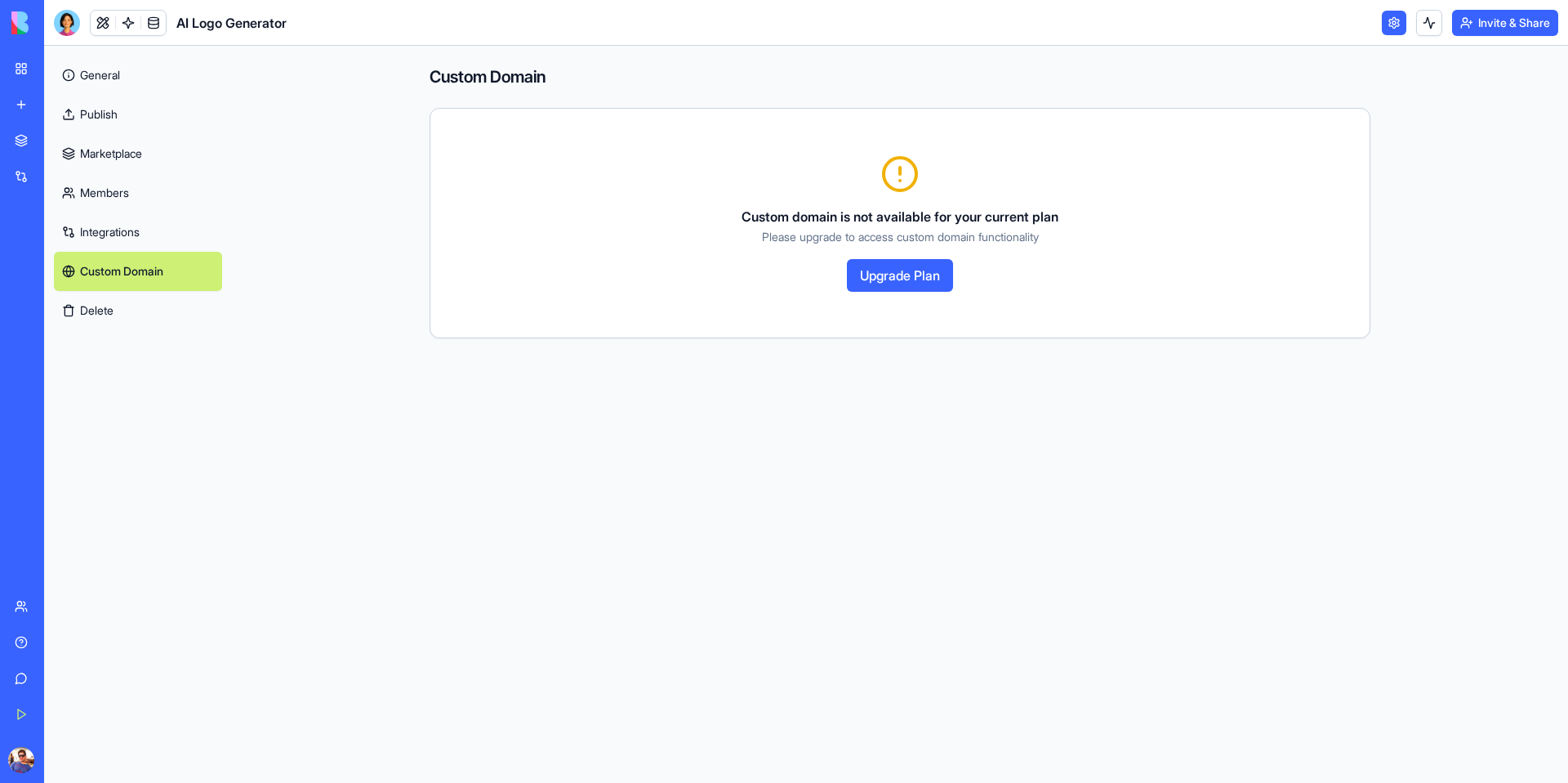
click at [106, 305] on button "Delete" at bounding box center [138, 310] width 168 height 39
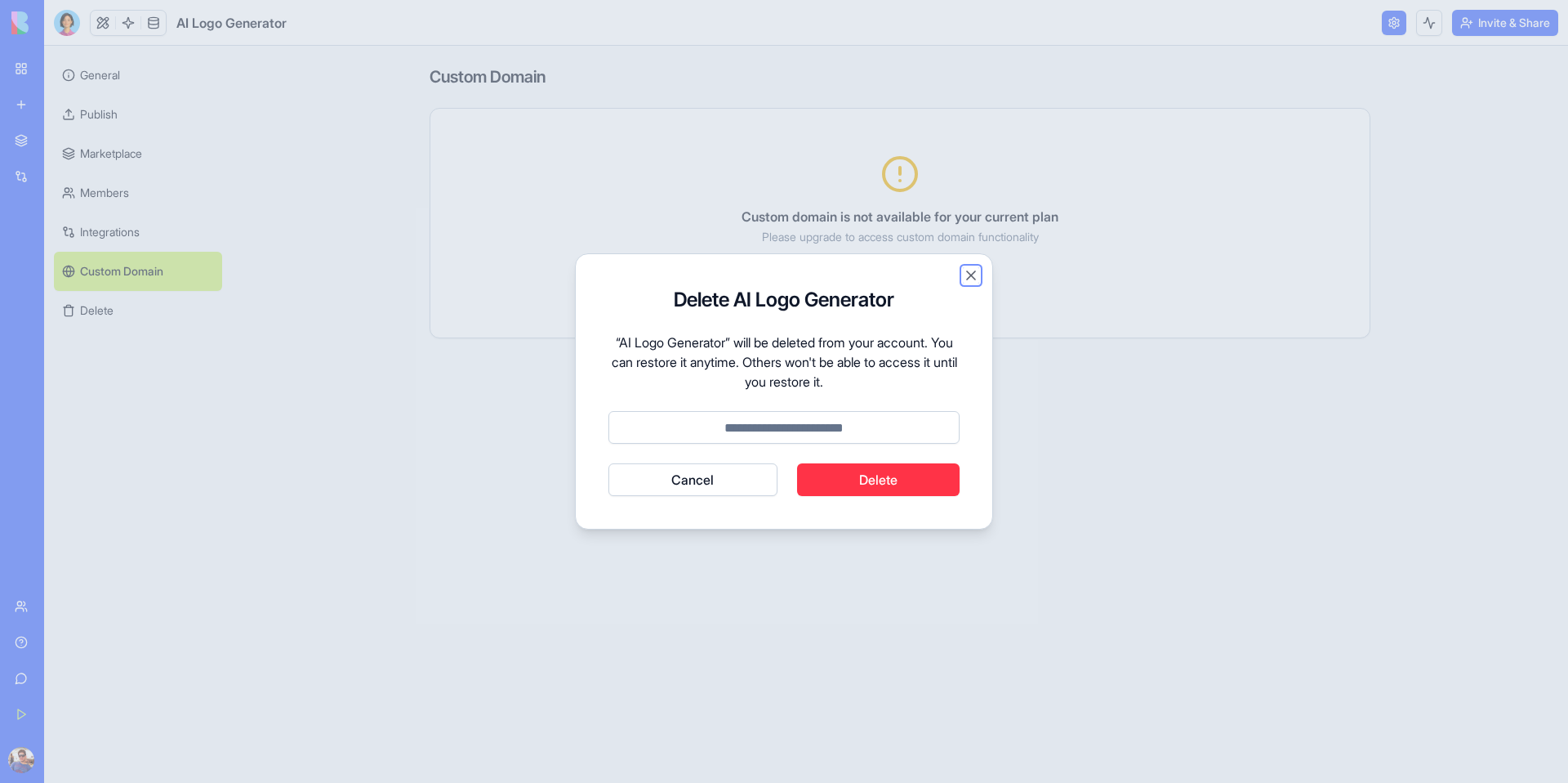
click at [973, 276] on button "Close" at bounding box center [971, 276] width 16 height 16
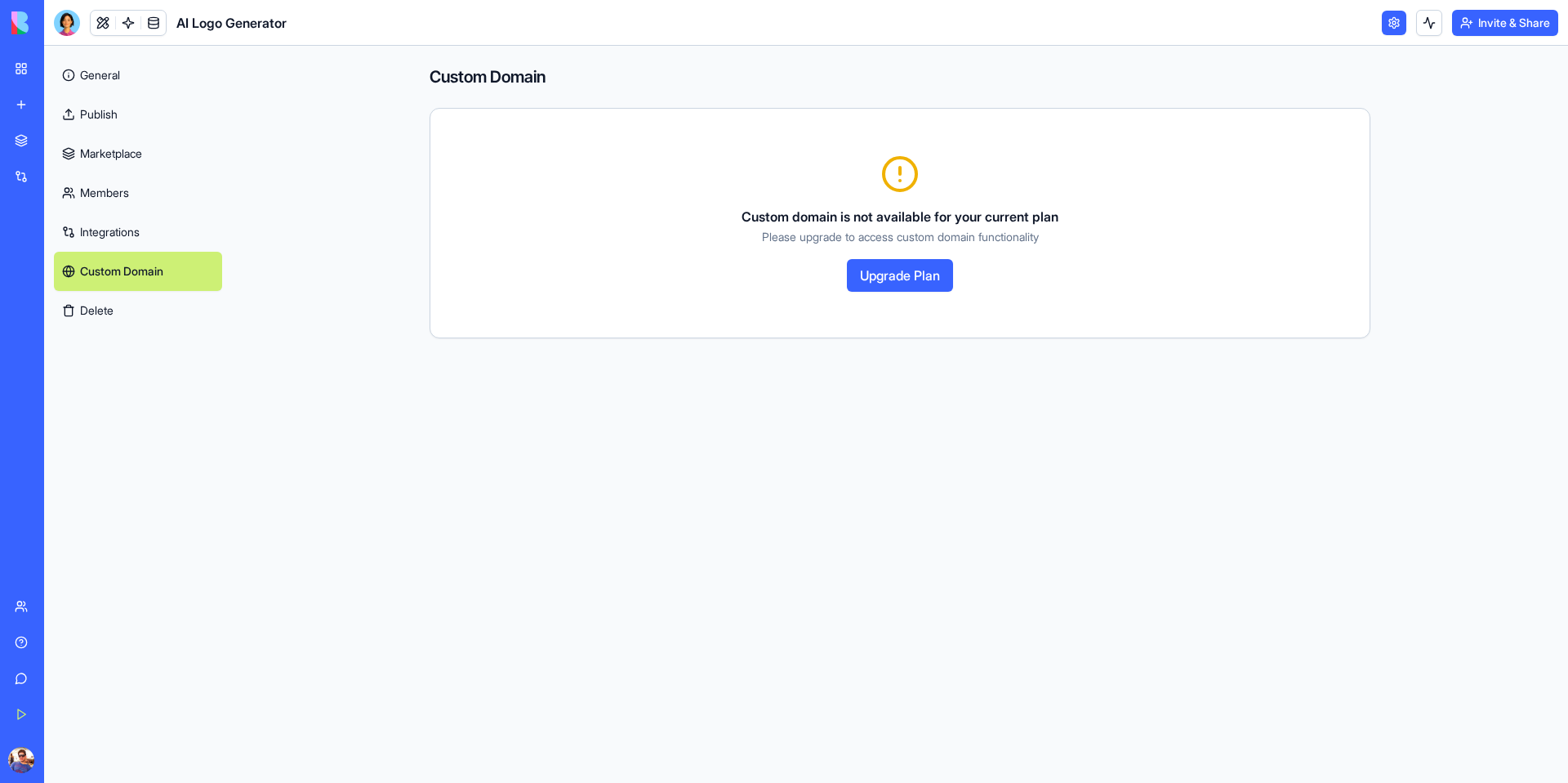
click at [107, 79] on link "General" at bounding box center [138, 75] width 168 height 39
